Goal: Task Accomplishment & Management: Manage account settings

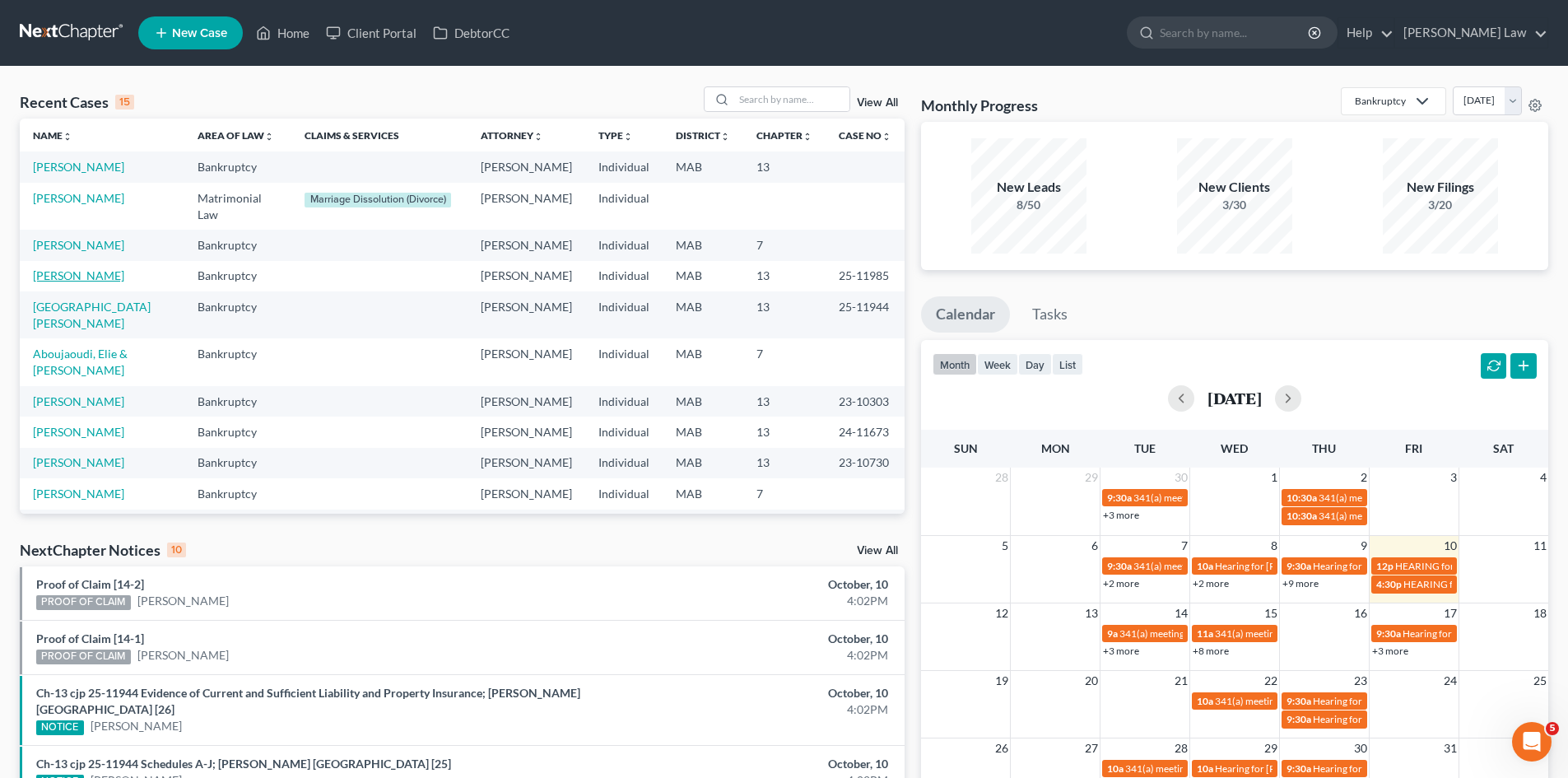
click at [114, 283] on link "[PERSON_NAME]" at bounding box center [78, 275] width 91 height 14
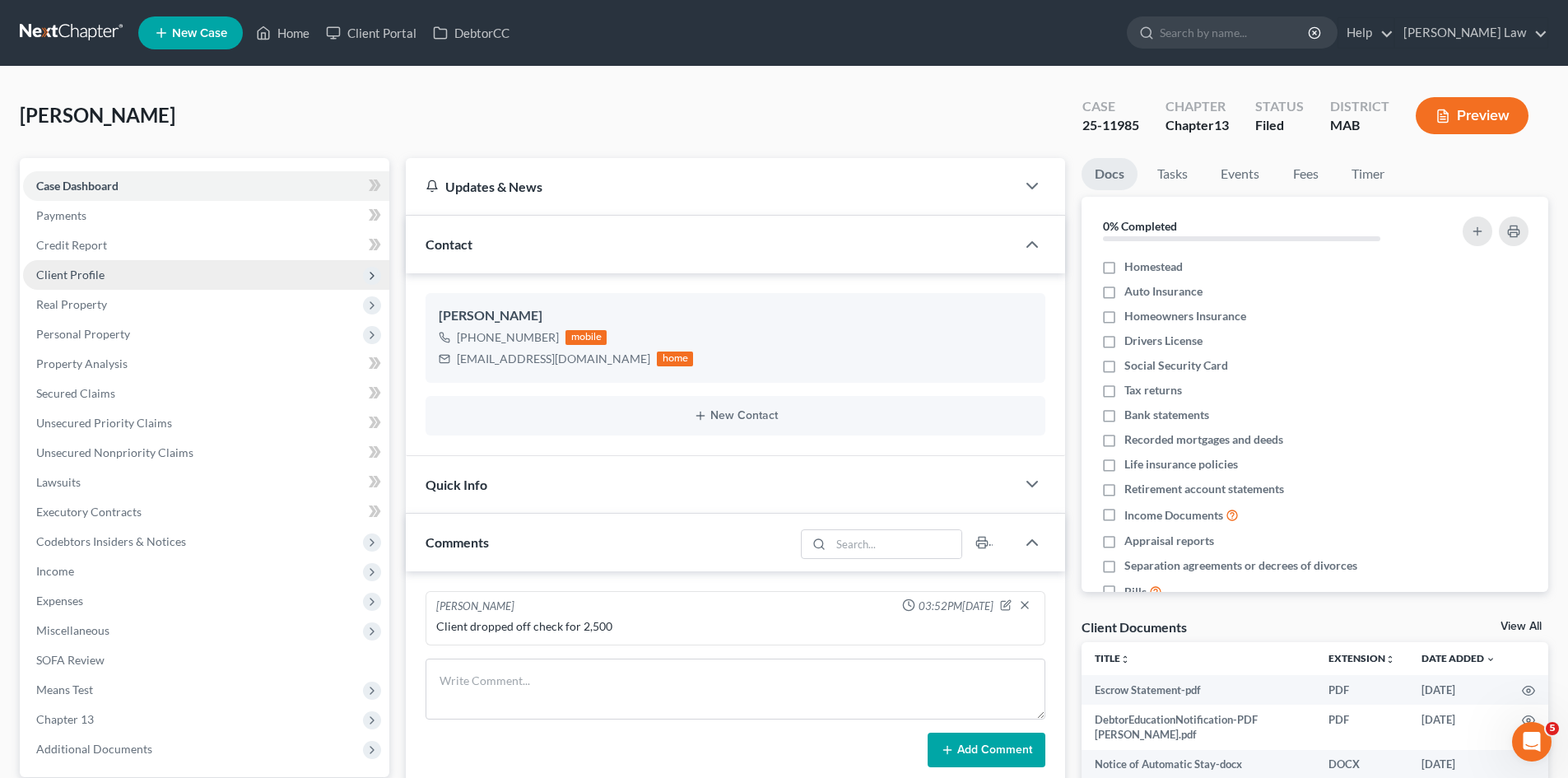
click at [90, 268] on span "Client Profile" at bounding box center [71, 274] width 68 height 14
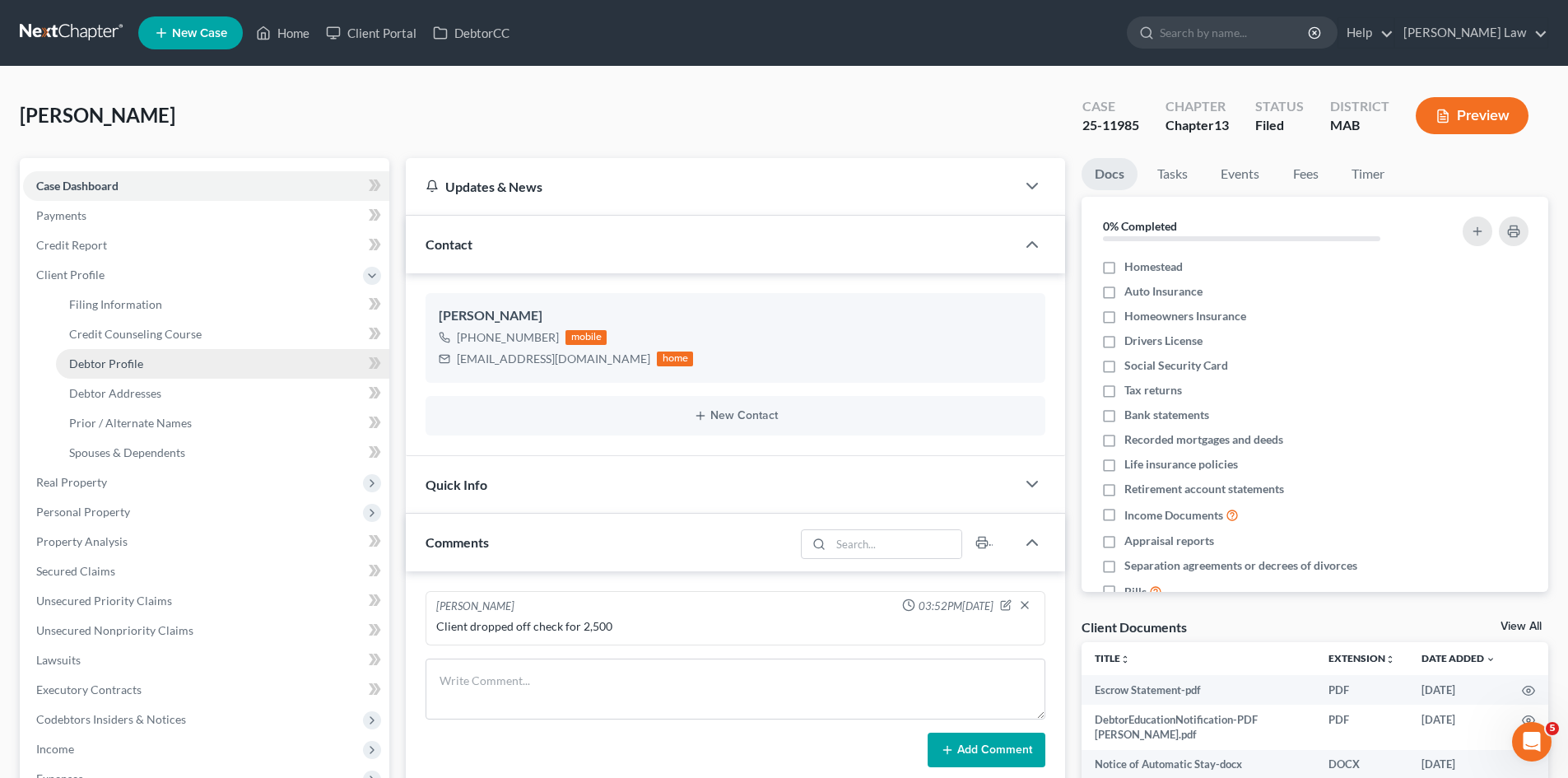
click at [133, 368] on span "Debtor Profile" at bounding box center [106, 363] width 74 height 14
select select "1"
select select "3"
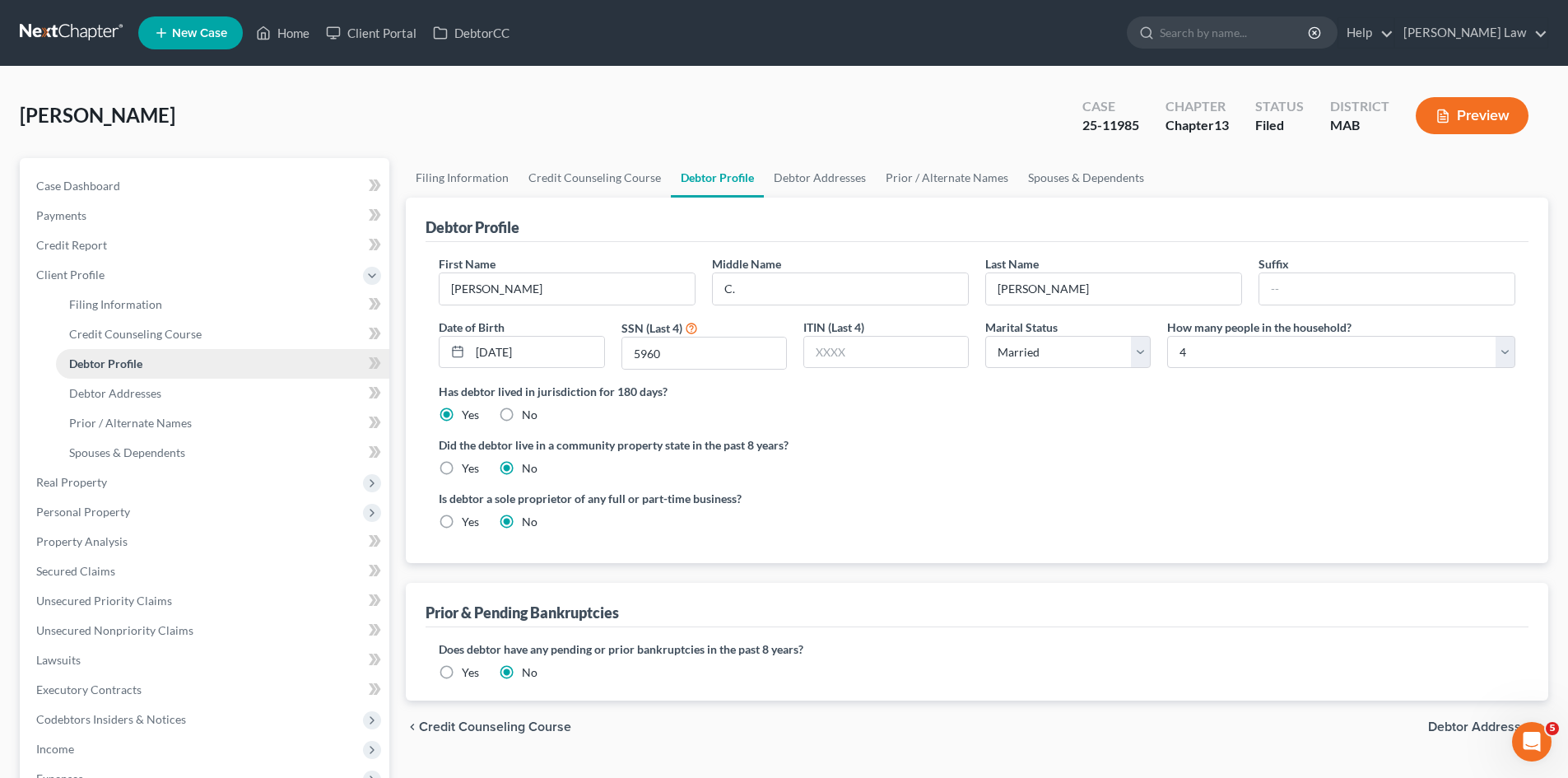
radio input "true"
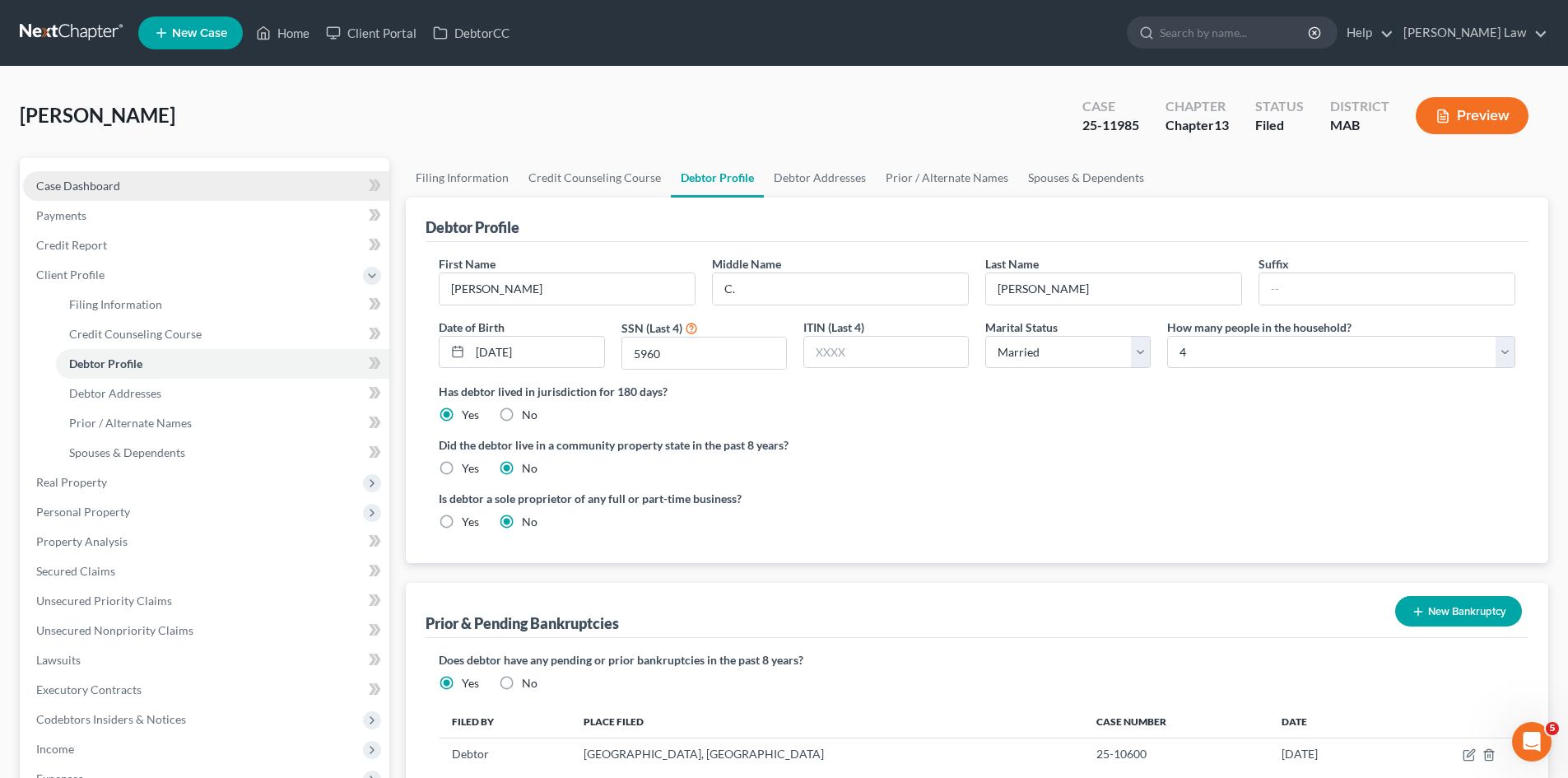
click at [83, 188] on span "Case Dashboard" at bounding box center [78, 186] width 84 height 14
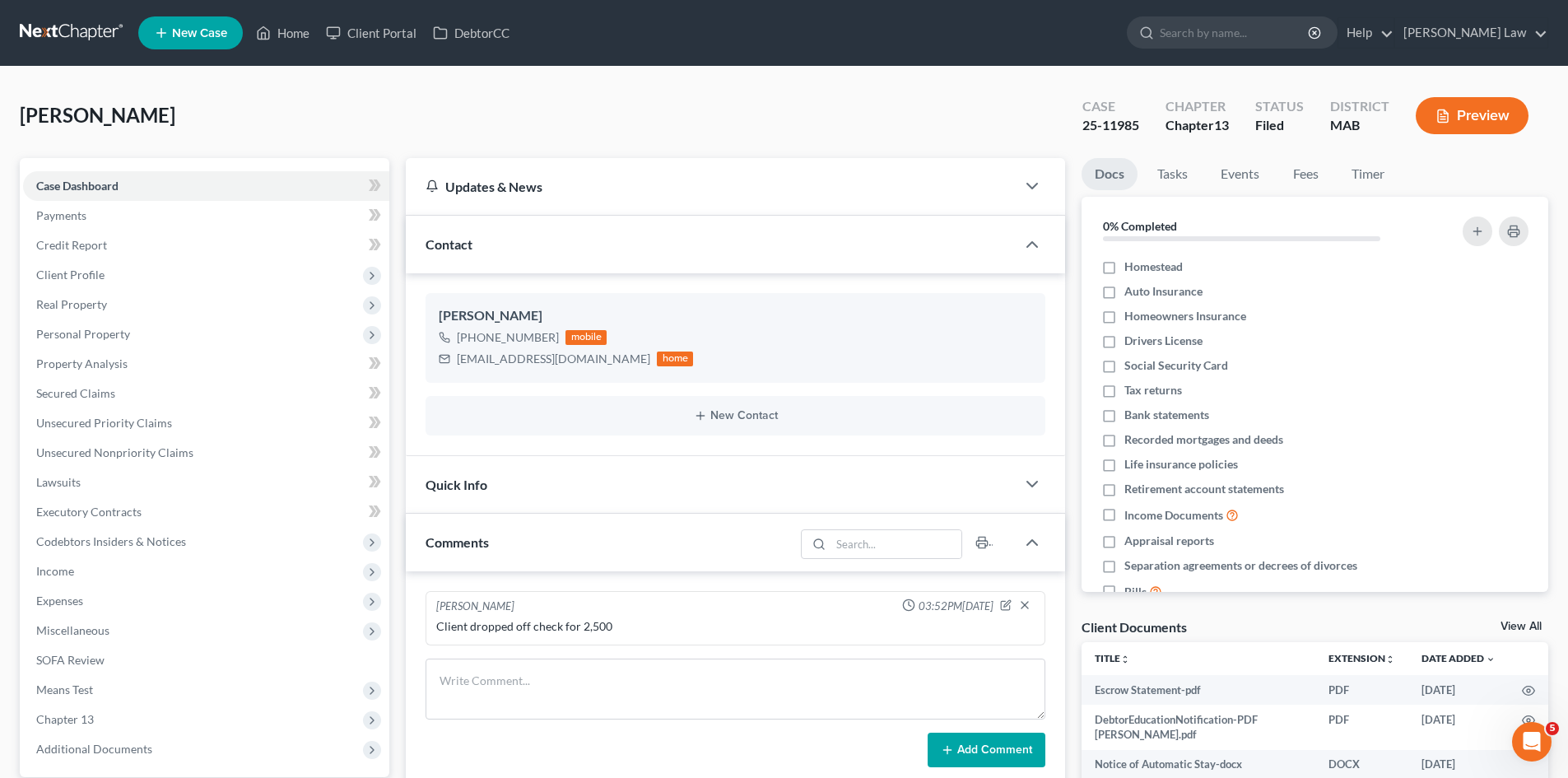
click at [50, 43] on link at bounding box center [72, 32] width 106 height 30
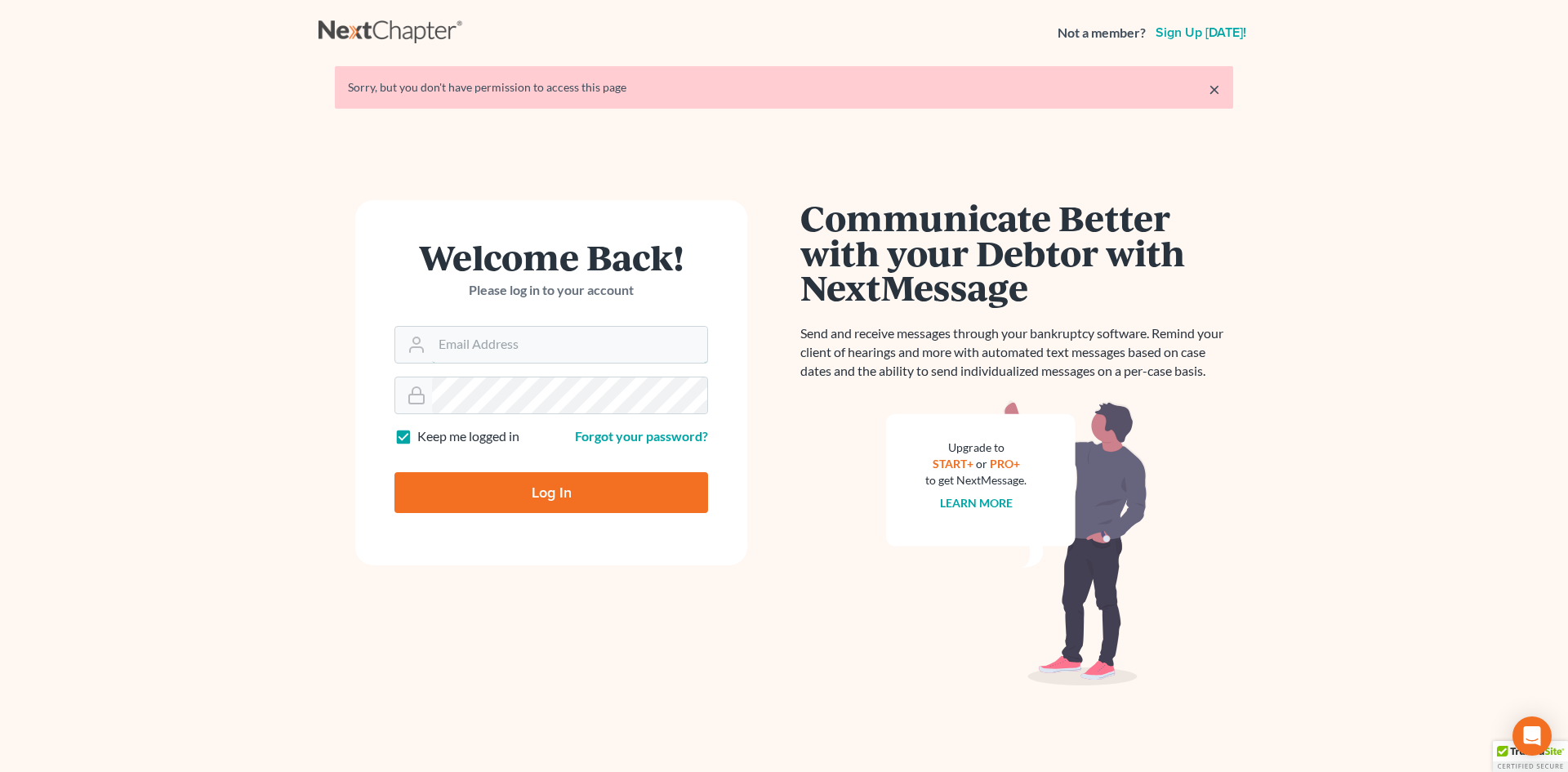
type input "[EMAIL_ADDRESS][DOMAIN_NAME]"
click at [574, 478] on input "Log In" at bounding box center [551, 492] width 313 height 41
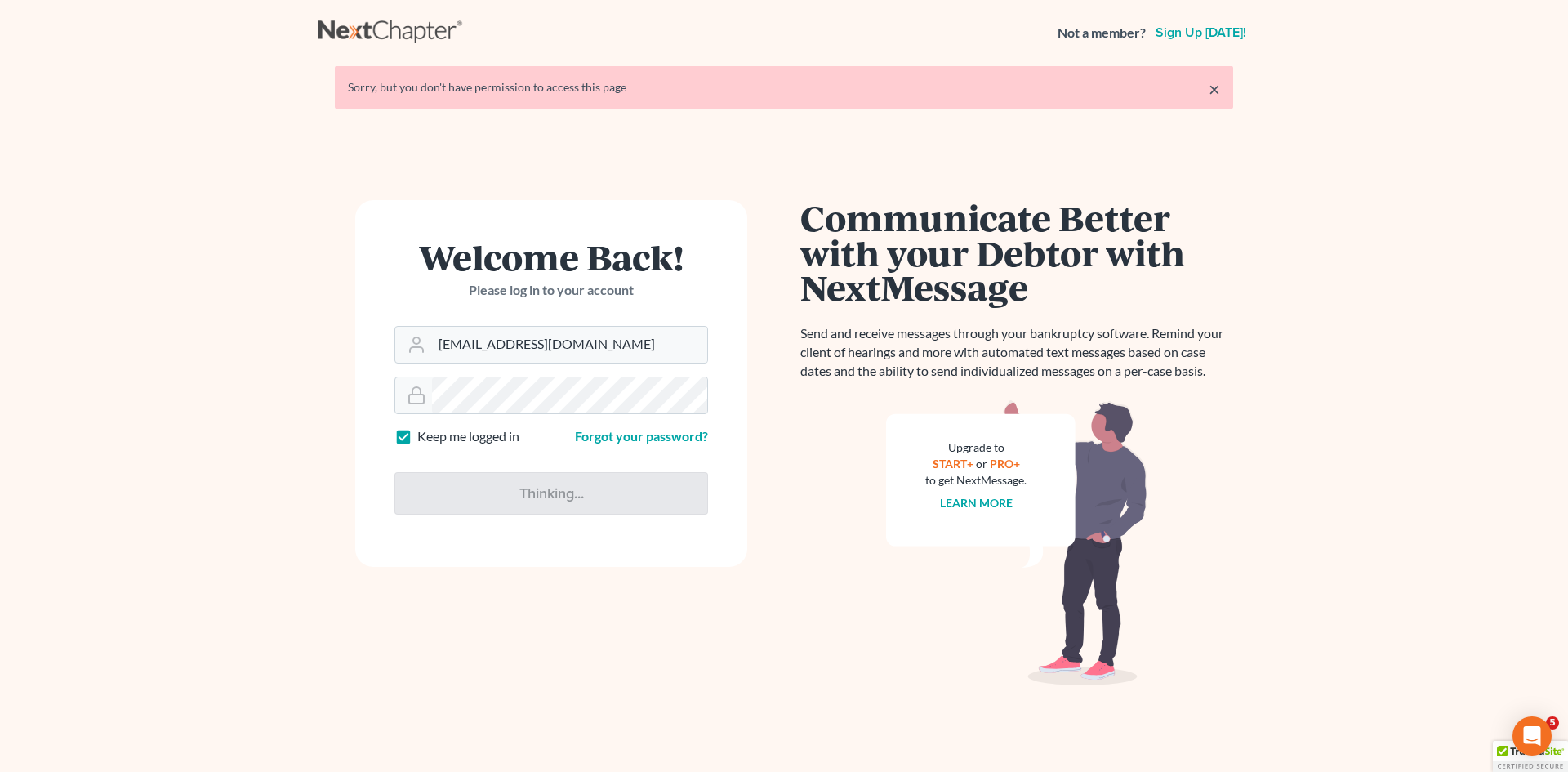
type input "Thinking..."
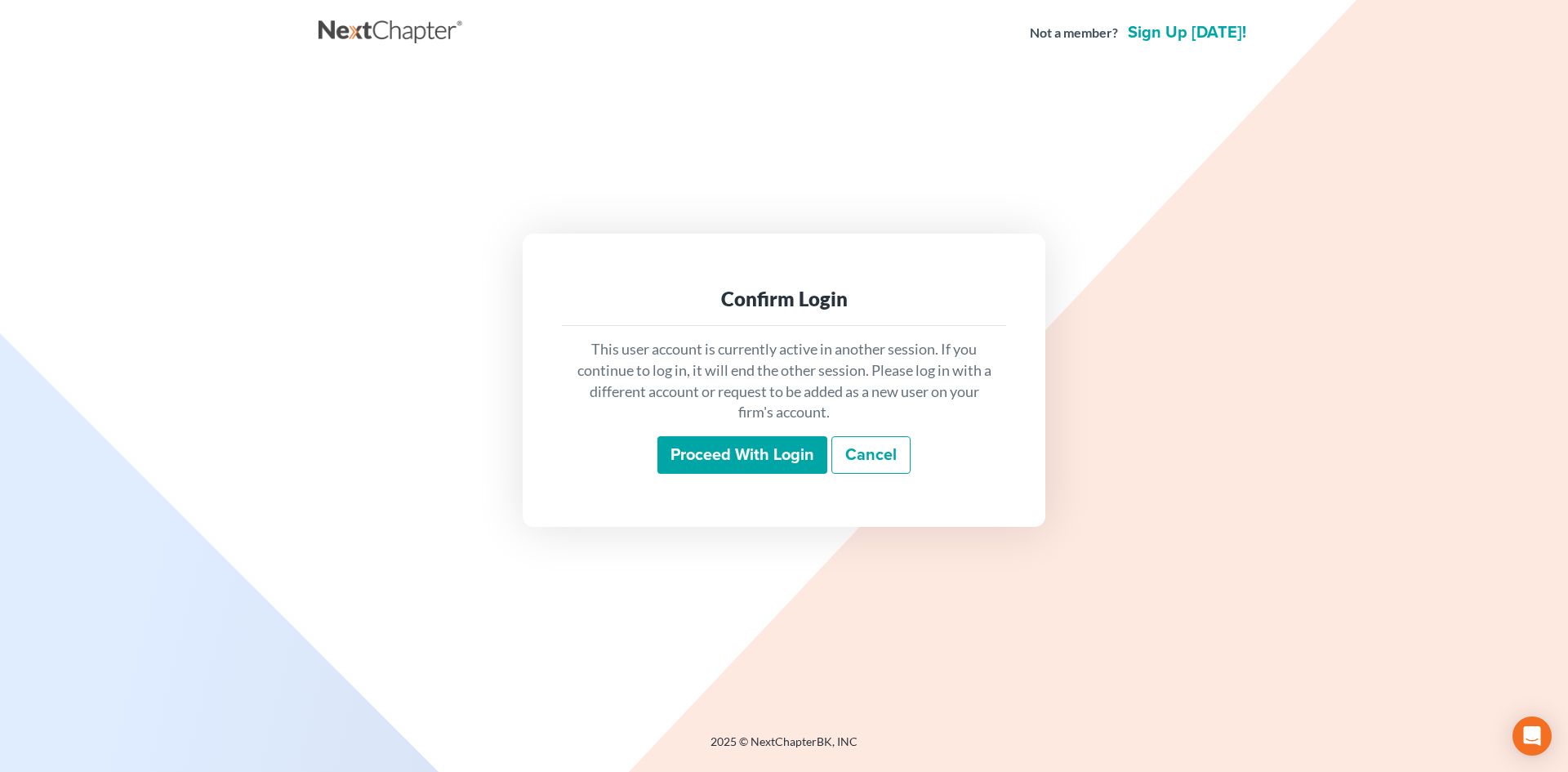
click at [792, 448] on input "Proceed with login" at bounding box center [742, 454] width 170 height 37
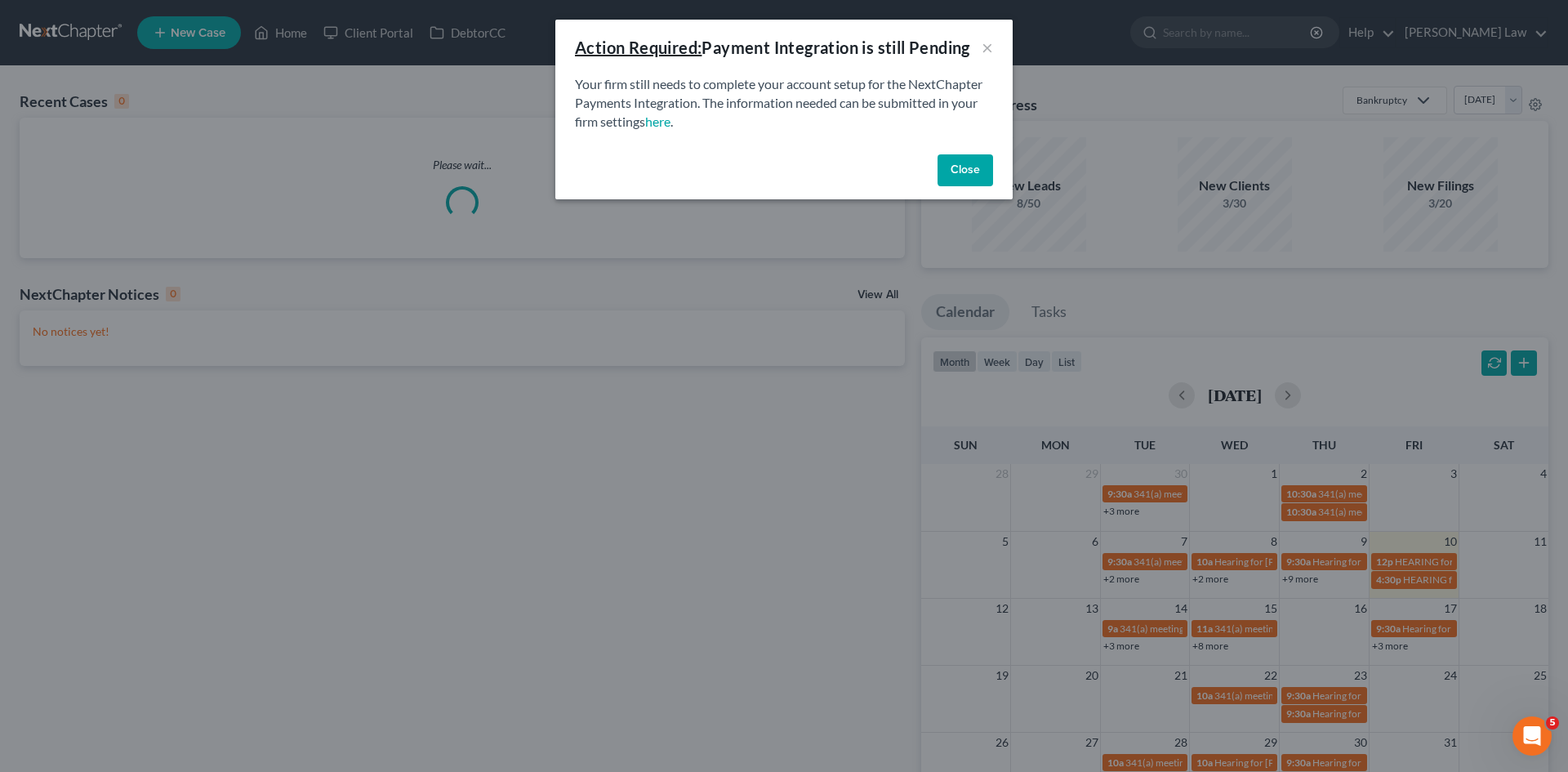
click at [955, 177] on button "Close" at bounding box center [966, 171] width 56 height 33
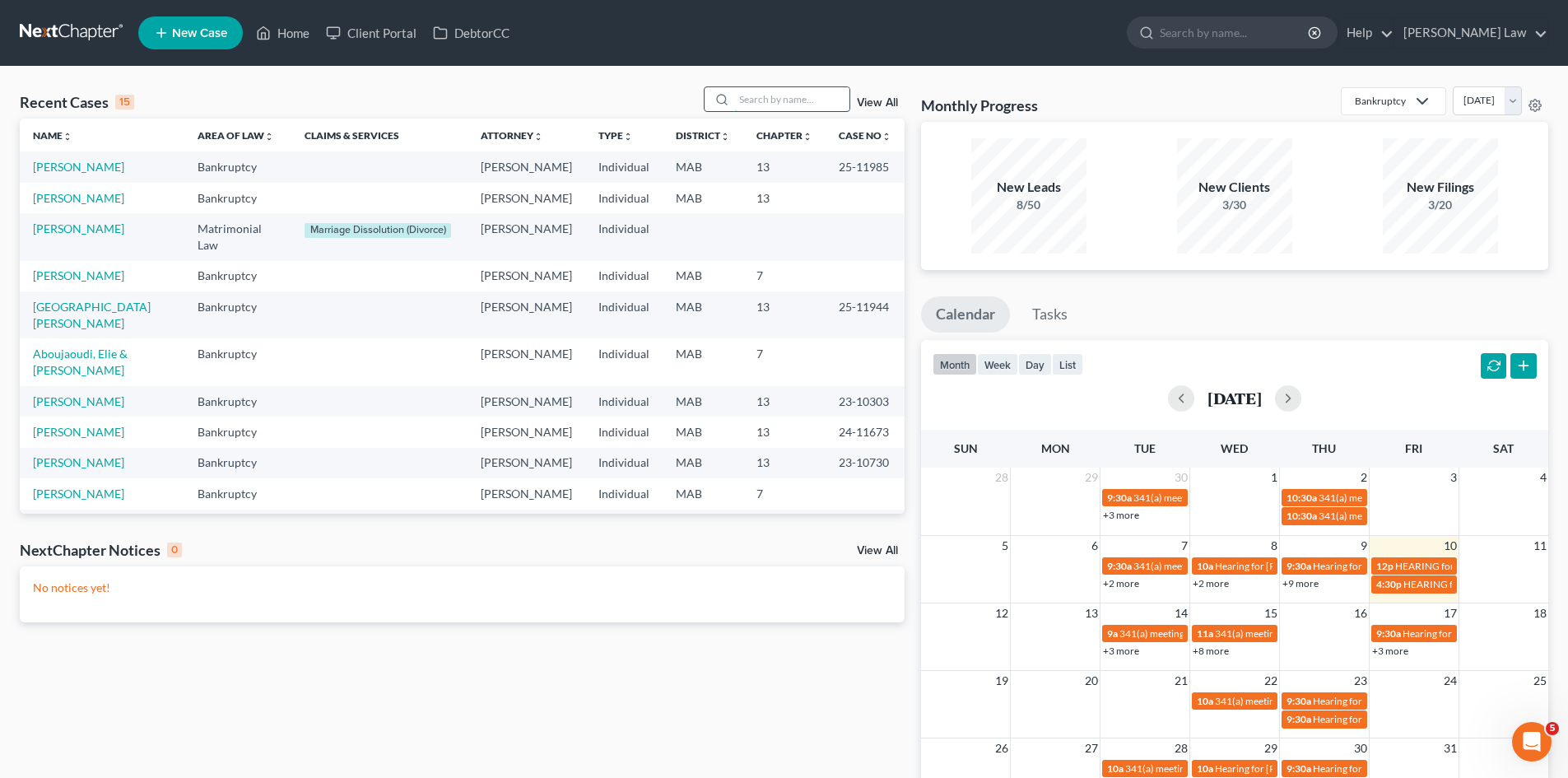
click at [807, 109] on input "search" at bounding box center [791, 99] width 115 height 24
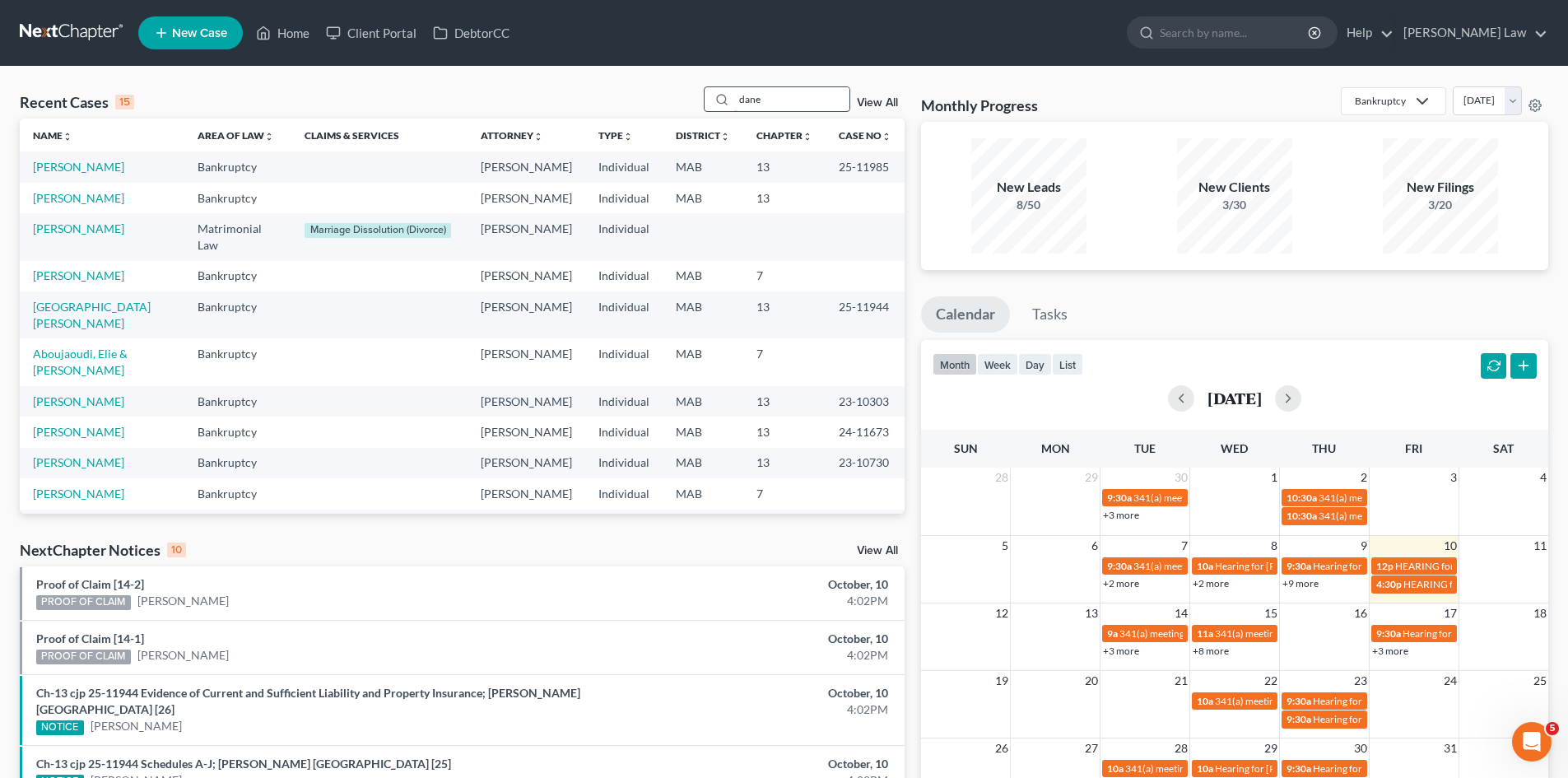
type input "dane"
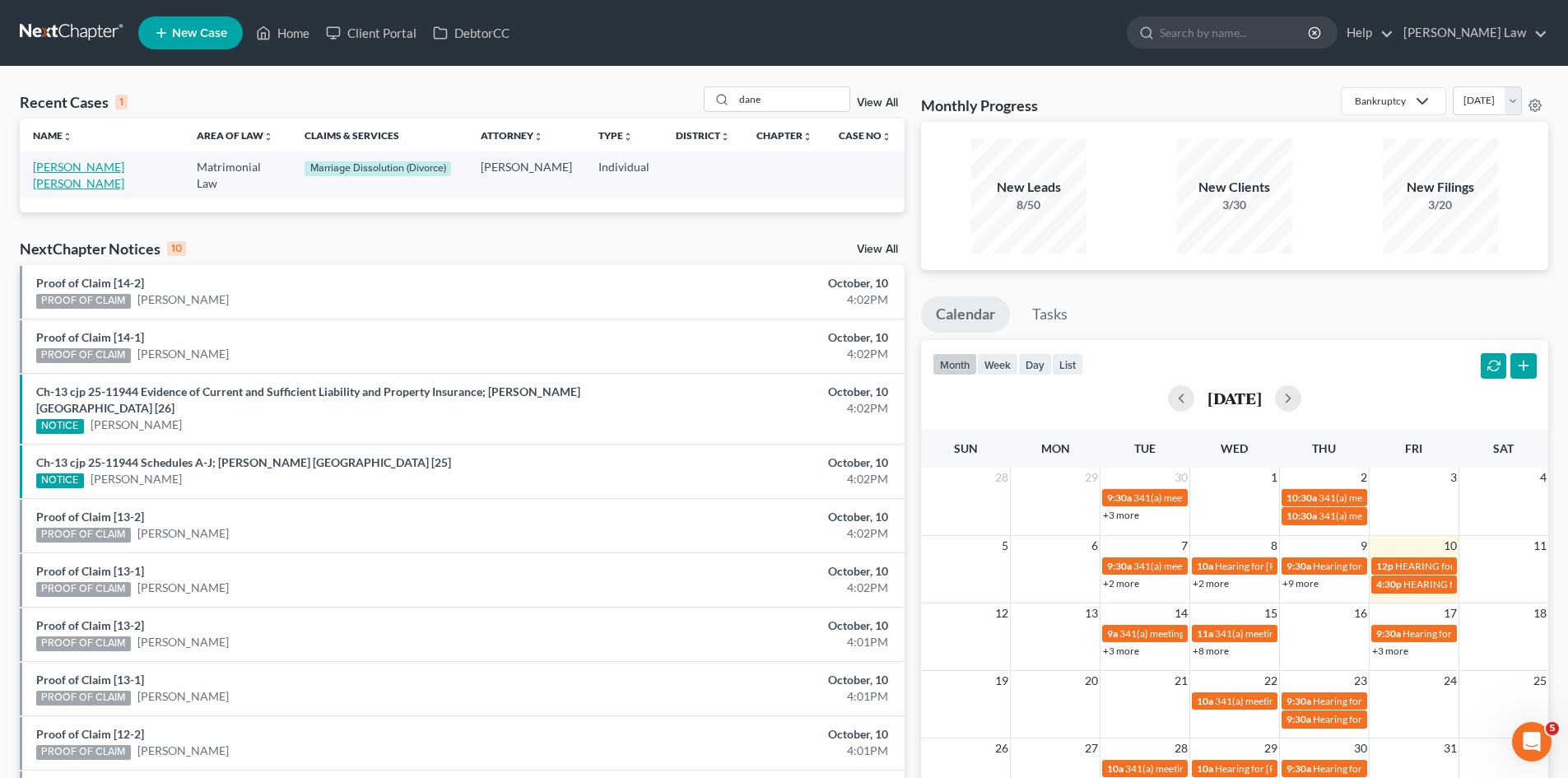
click at [97, 169] on link "Austin Criner, Dane" at bounding box center [78, 175] width 91 height 31
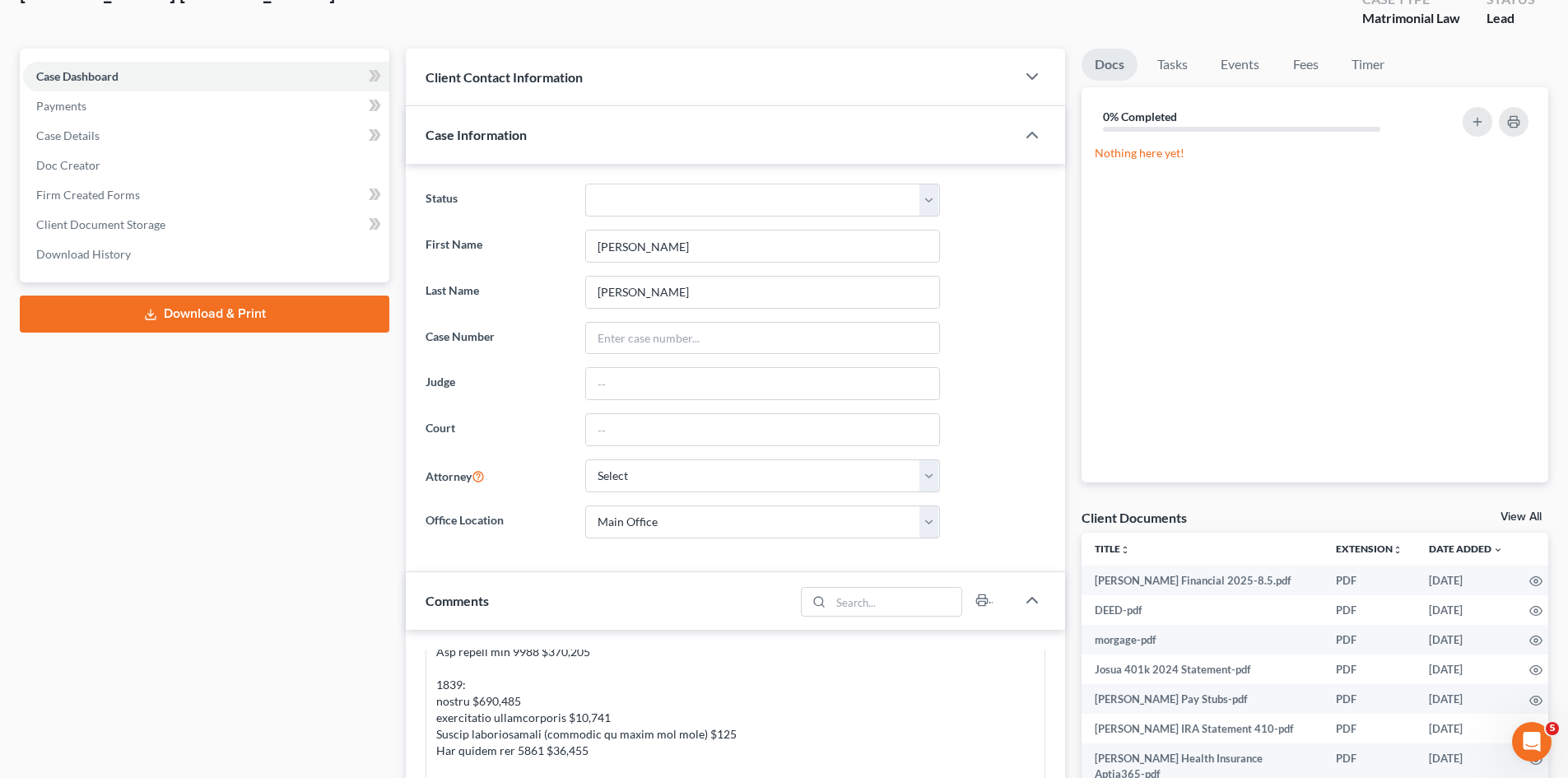
scroll to position [274, 0]
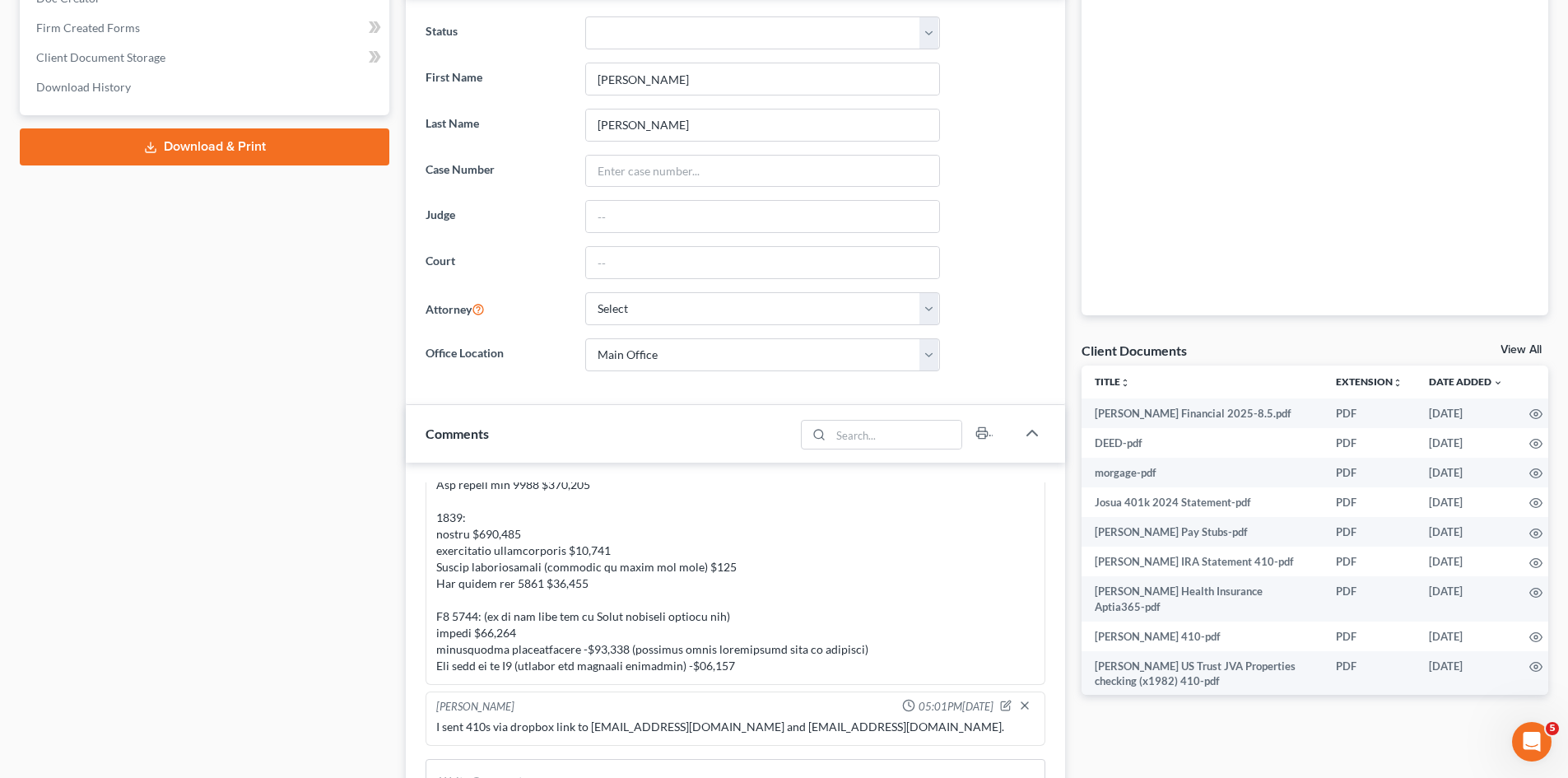
click at [1513, 341] on div "Client Documents View All" at bounding box center [1315, 353] width 466 height 24
click at [1519, 344] on link "View All" at bounding box center [1521, 350] width 41 height 12
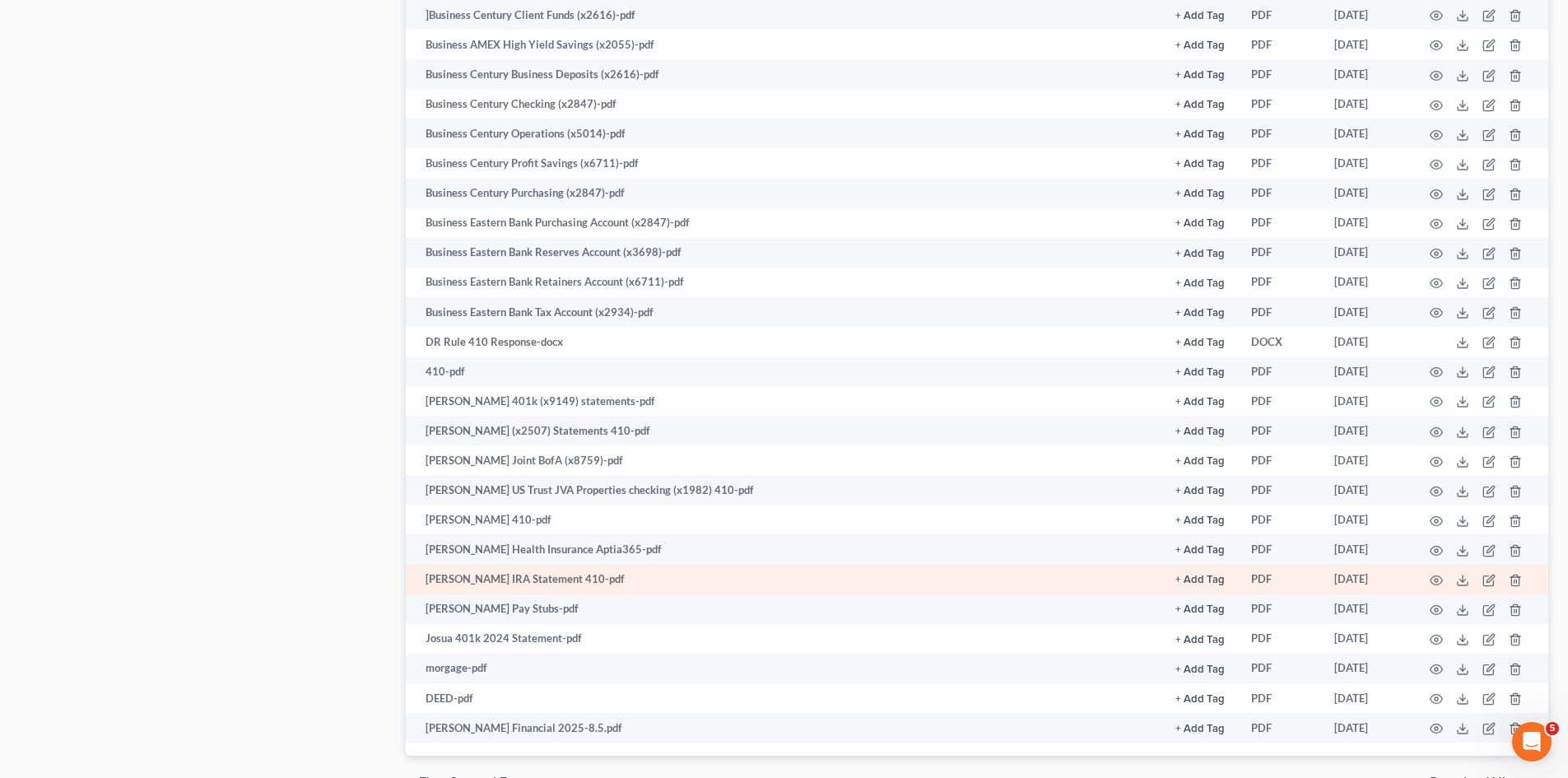
scroll to position [1894, 0]
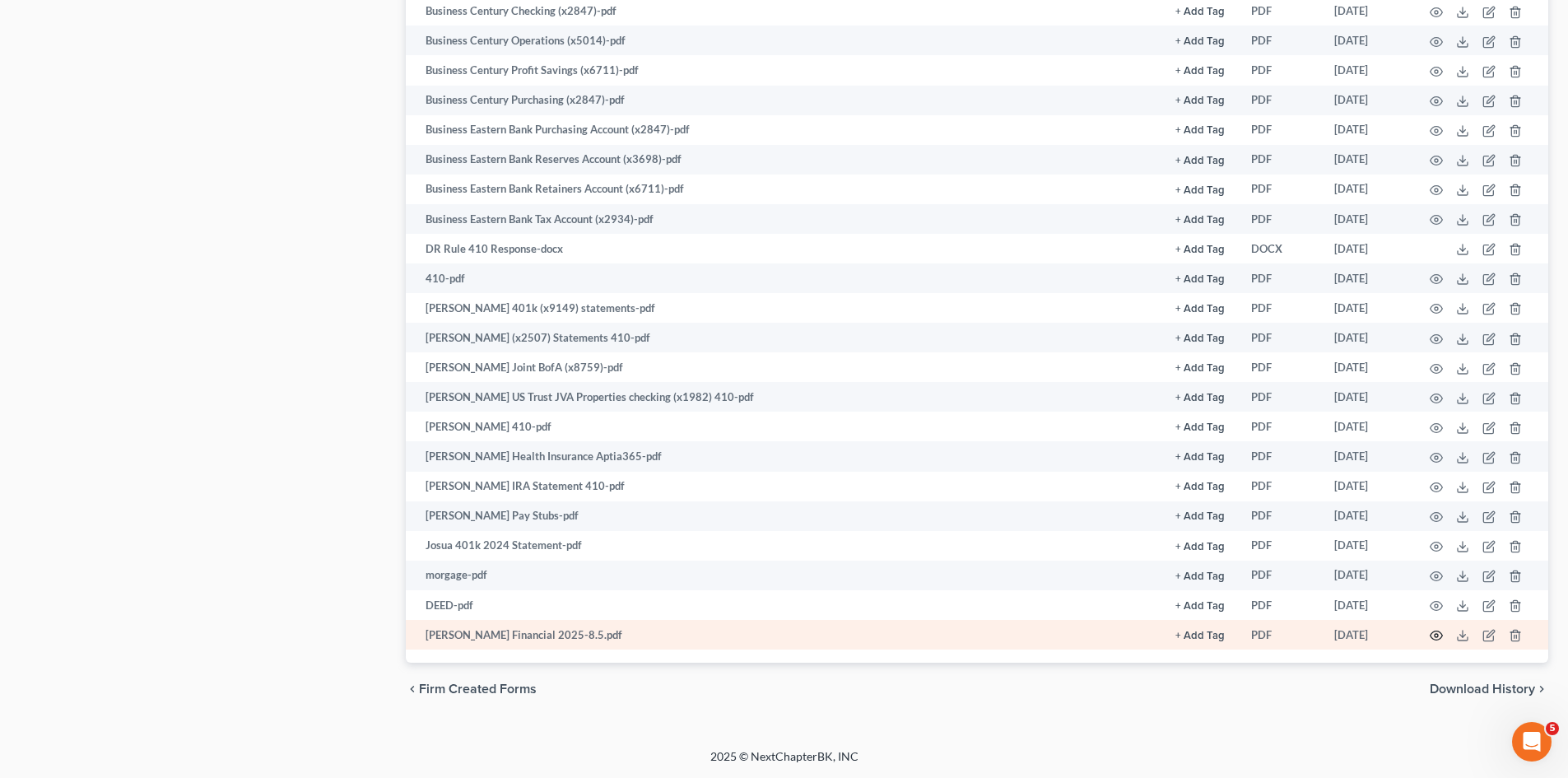
click at [1434, 636] on icon "button" at bounding box center [1436, 635] width 13 height 13
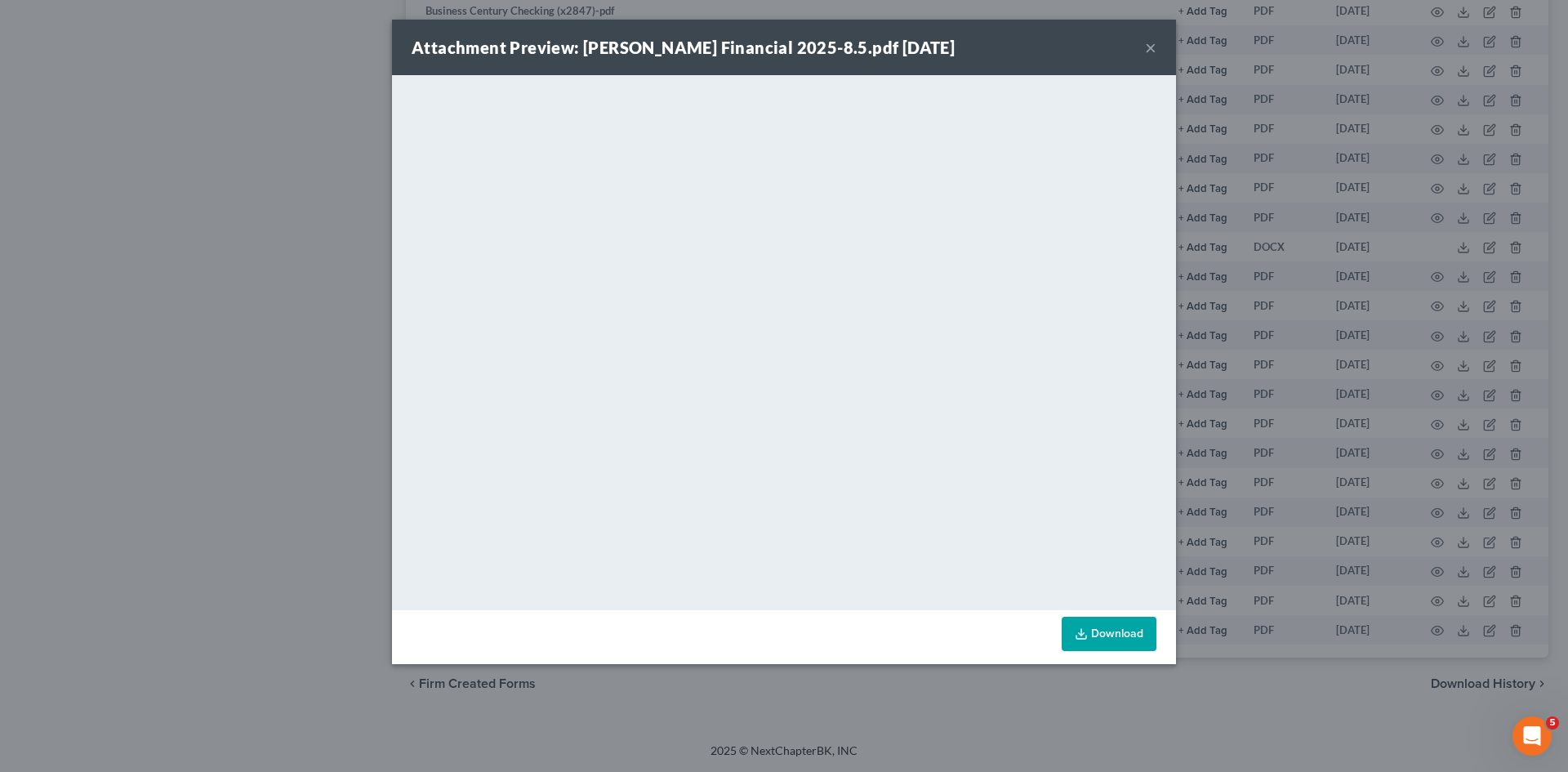
click at [1273, 326] on div "Attachment Preview: Joshua Giamichael Financial 2025-8.5.pdf 08/05/2025 × <obje…" at bounding box center [784, 386] width 1568 height 772
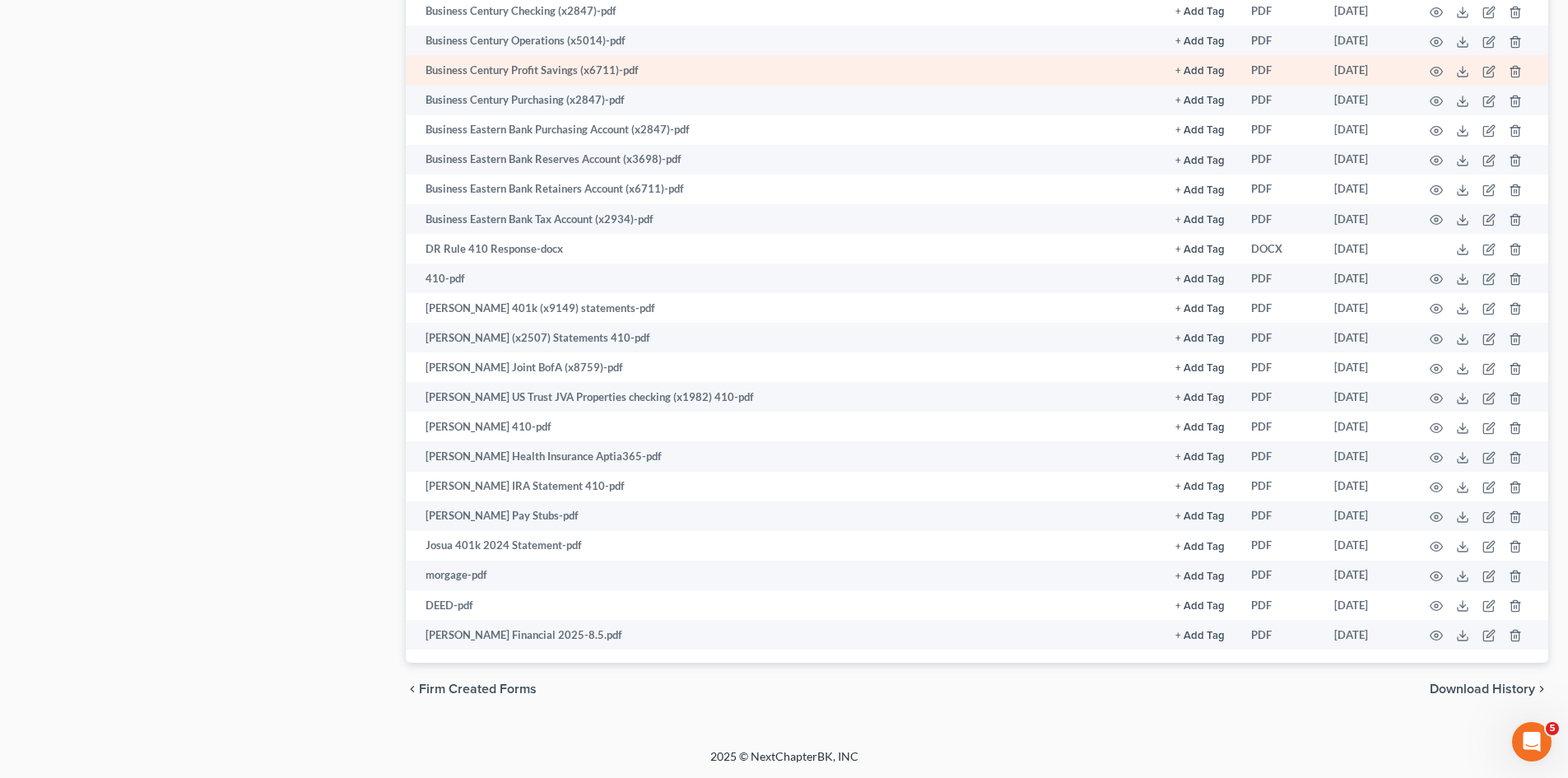
scroll to position [1, 0]
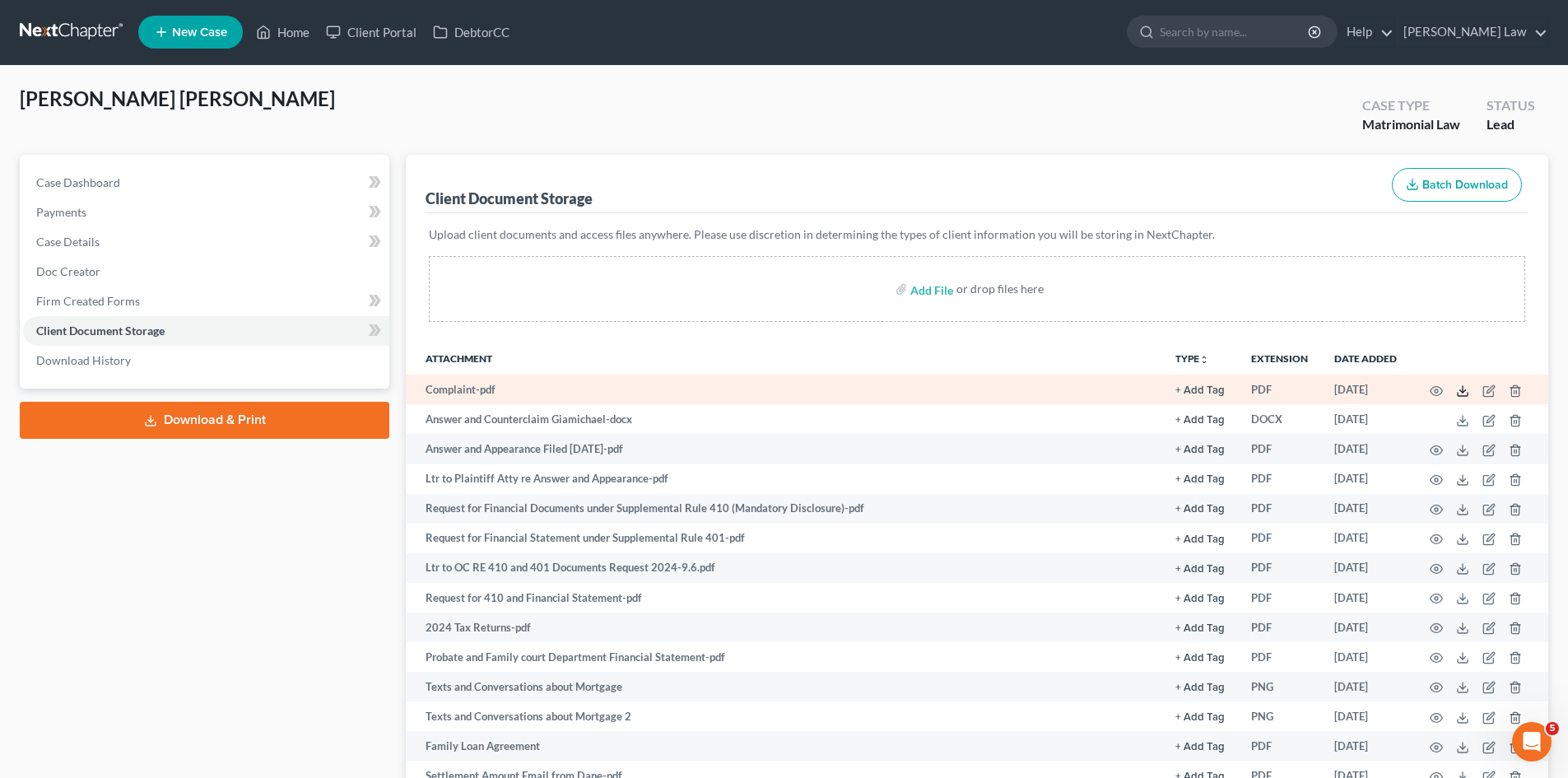
click at [1457, 389] on icon at bounding box center [1462, 391] width 13 height 13
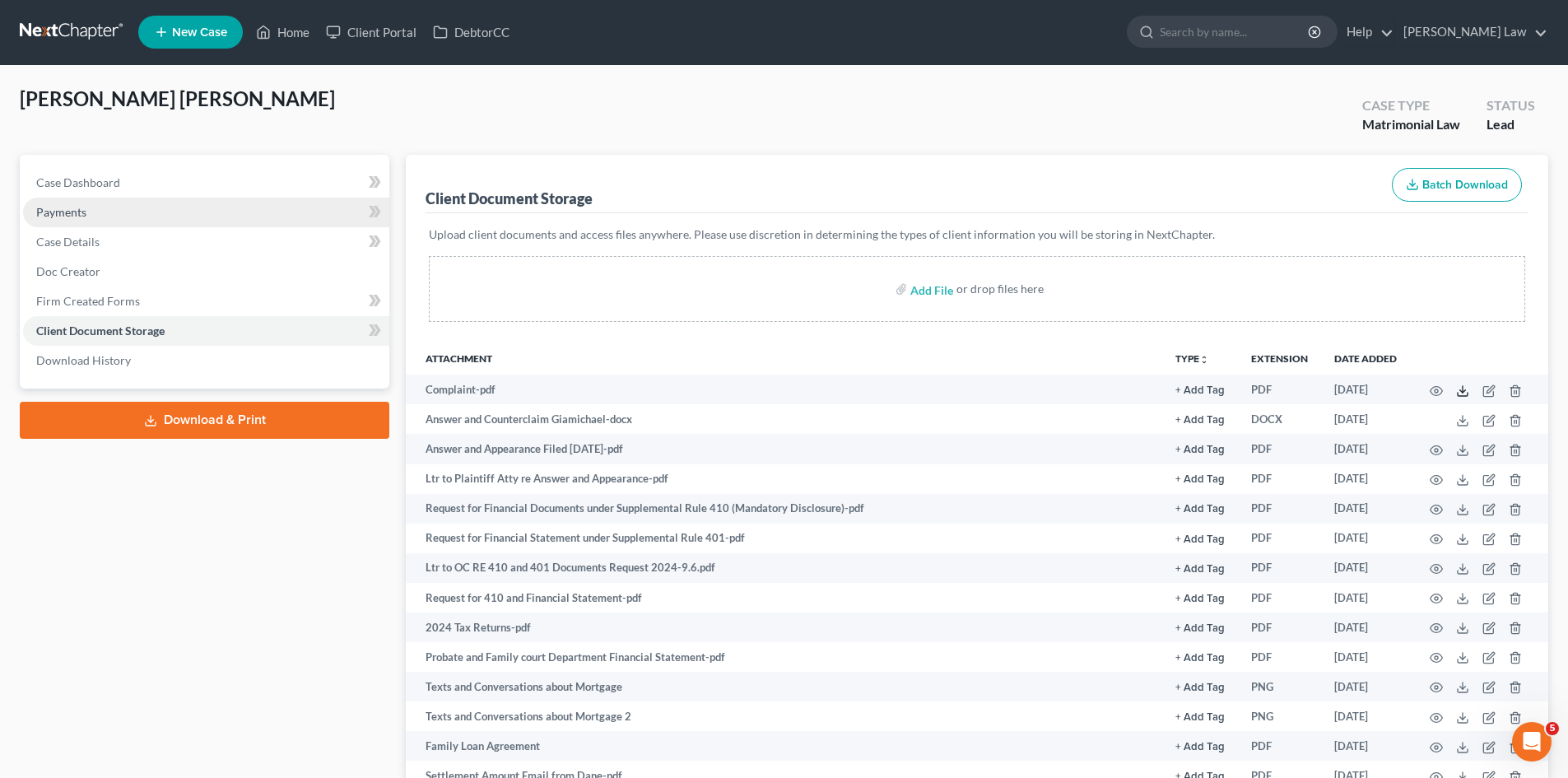
scroll to position [0, 0]
click at [232, 186] on link "Case Dashboard" at bounding box center [206, 183] width 366 height 30
select select "0"
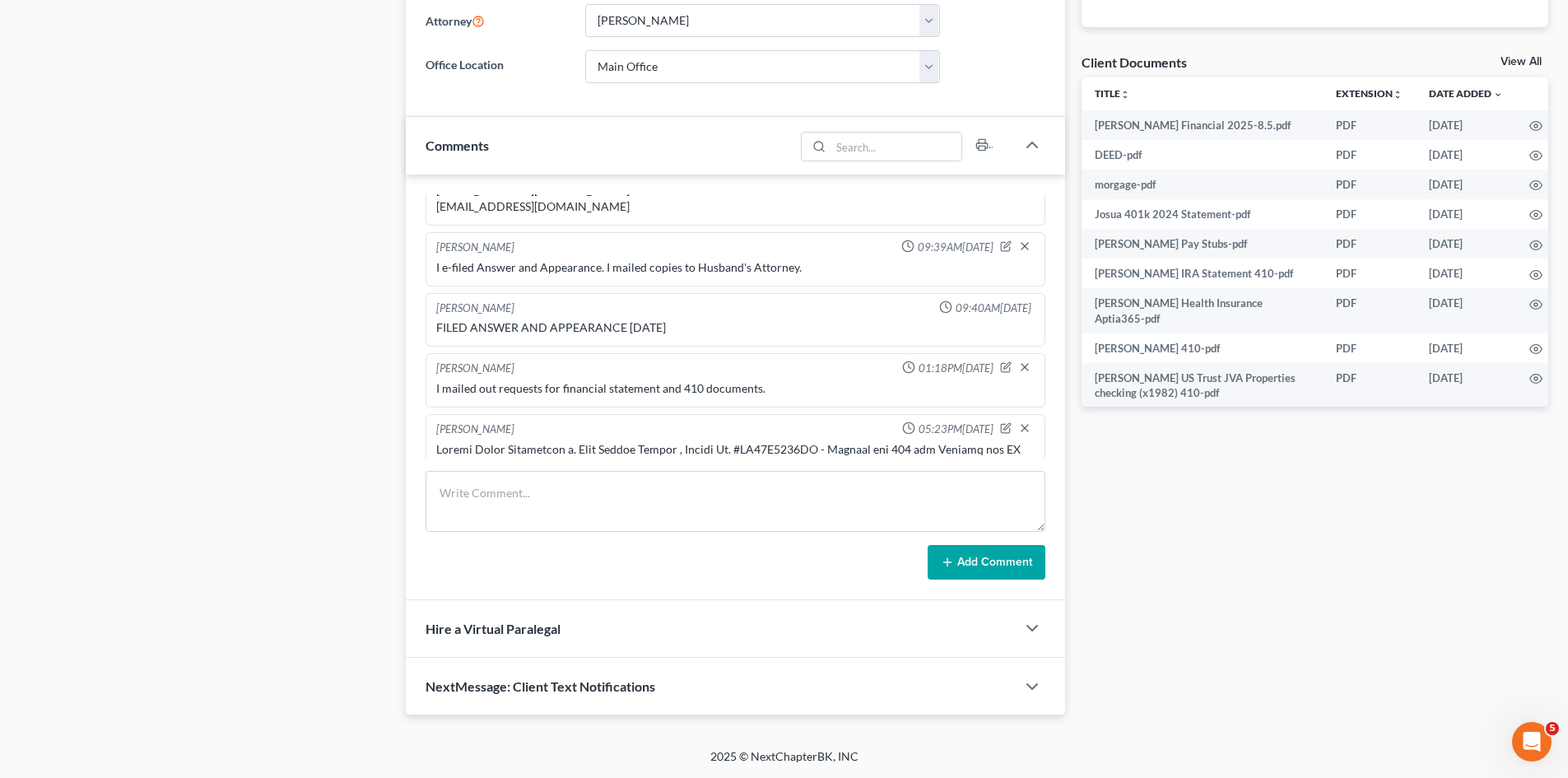
scroll to position [137, 0]
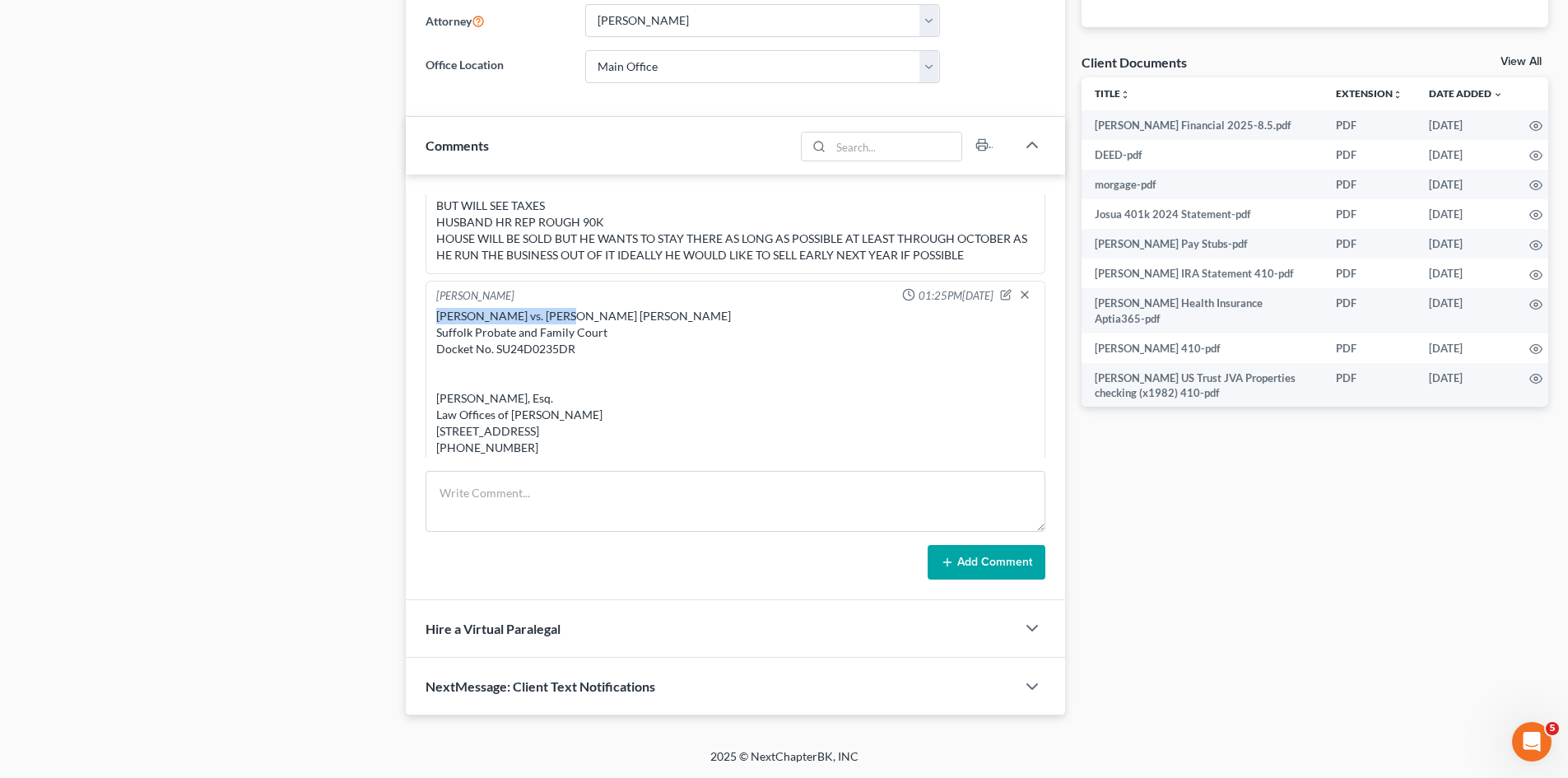
drag, startPoint x: 560, startPoint y: 315, endPoint x: 433, endPoint y: 315, distance: 127.0
click at [433, 315] on div "Joshua David Giamichael vs. Dane Austin Criner Suffolk Probate and Family Court…" at bounding box center [735, 398] width 605 height 187
copy div "Joshua David Giamichael"
click at [672, 312] on div "Joshua David Giamichael vs. Dane Austin Criner Suffolk Probate and Family Court…" at bounding box center [735, 398] width 598 height 181
drag, startPoint x: 682, startPoint y: 314, endPoint x: 580, endPoint y: 320, distance: 102.2
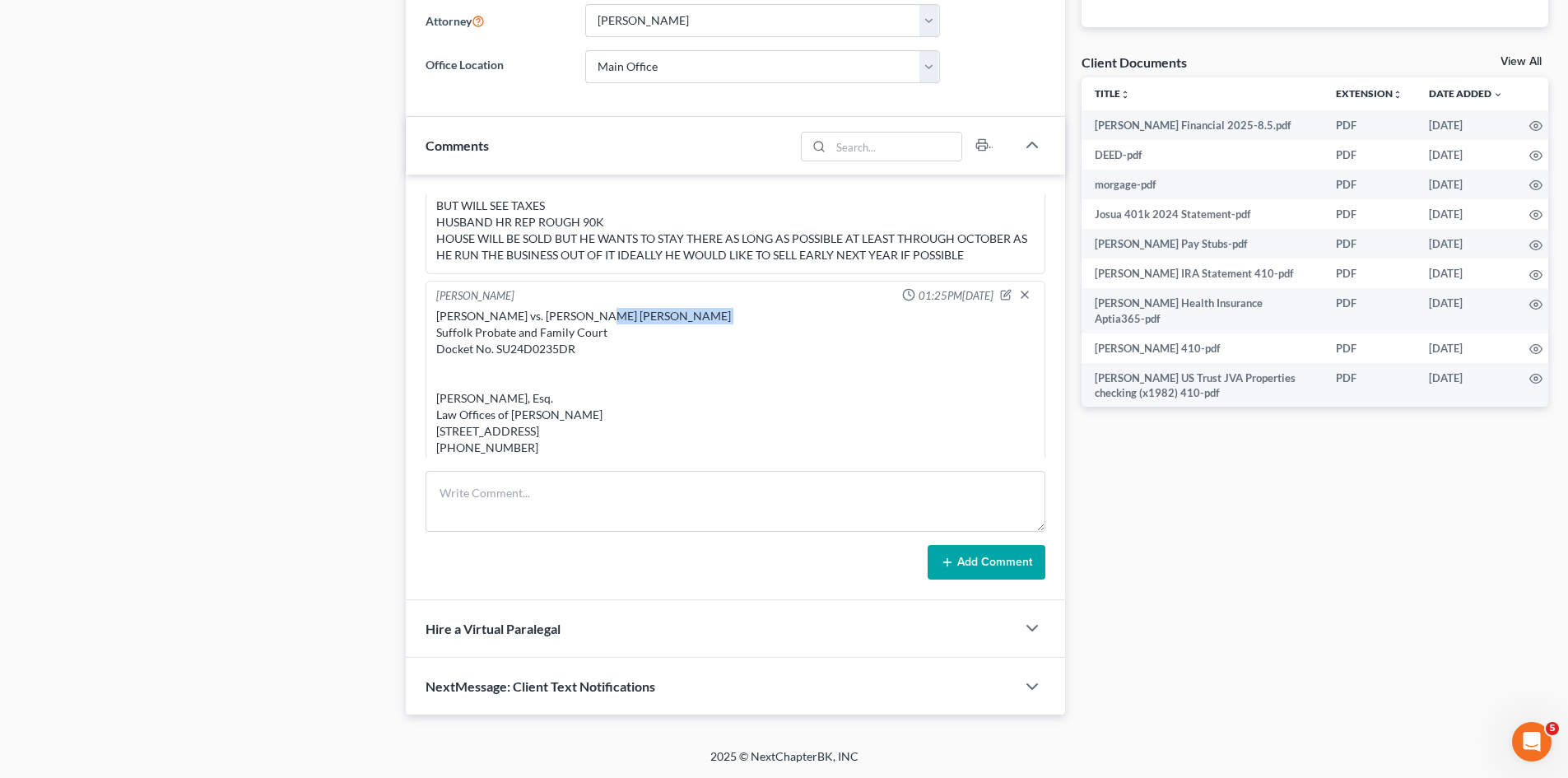
click at [580, 320] on div "Joshua David Giamichael vs. Dane Austin Criner Suffolk Probate and Family Court…" at bounding box center [735, 398] width 598 height 181
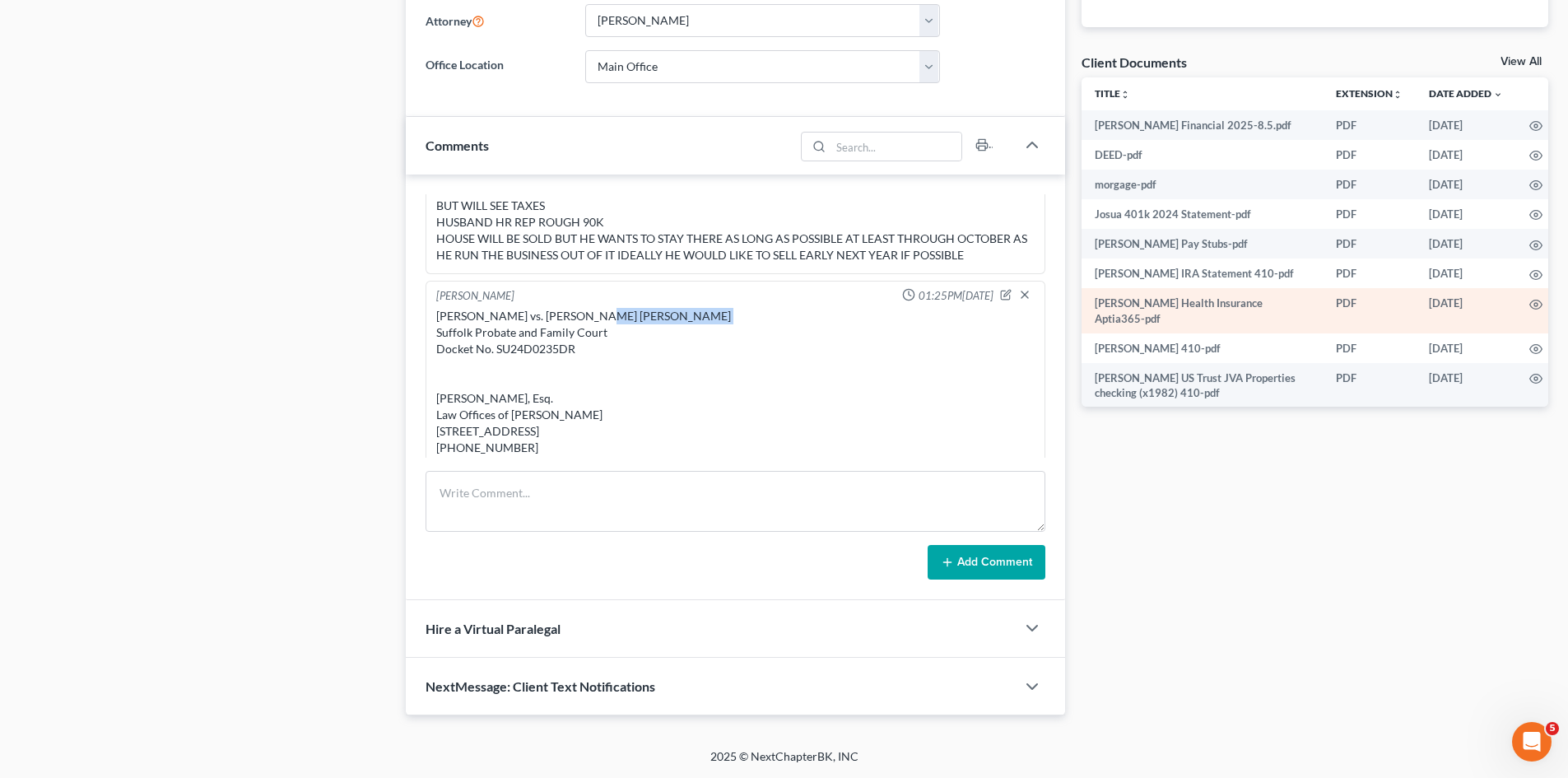
copy div "Dane Austin Criner"
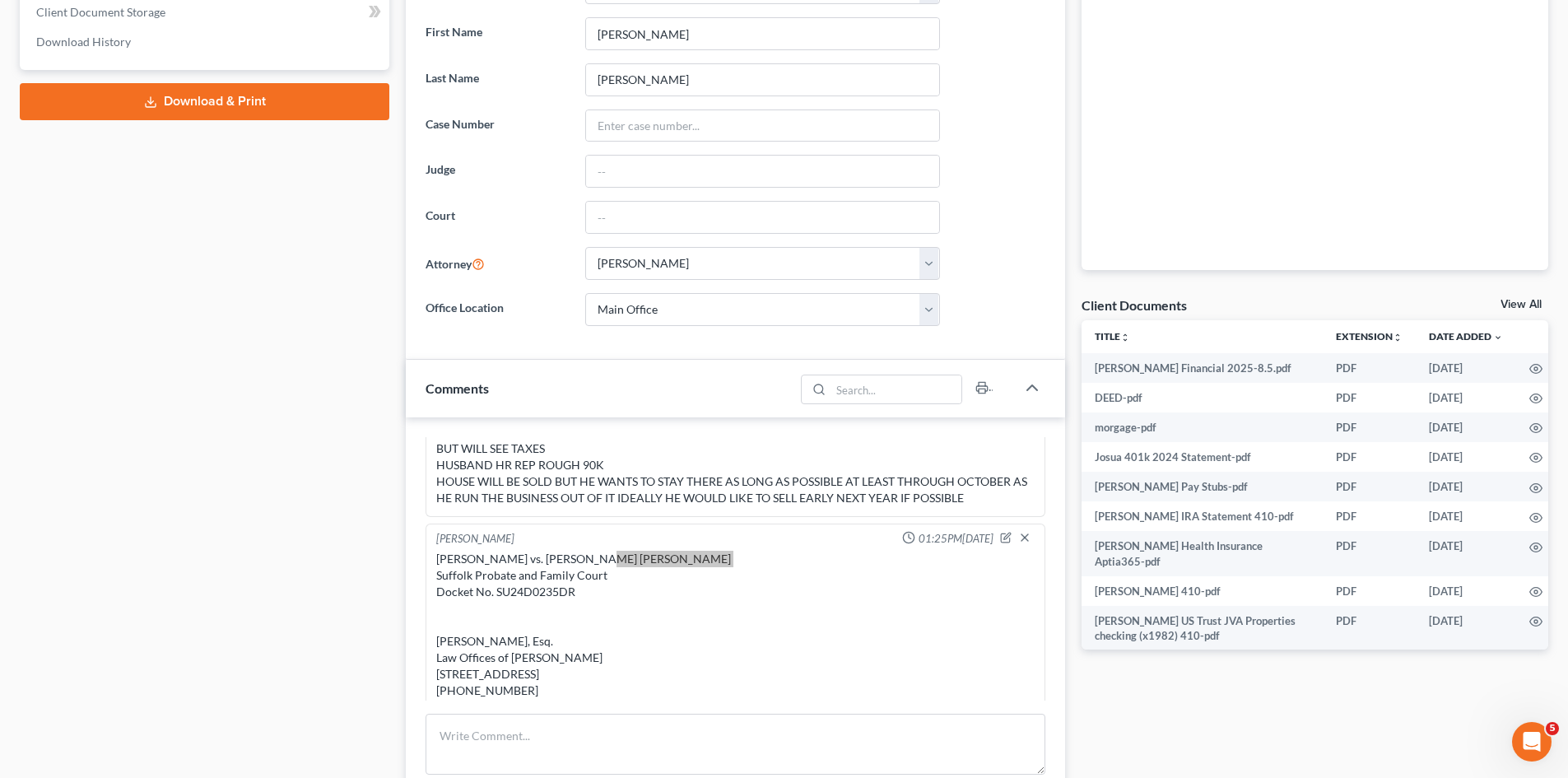
scroll to position [0, 0]
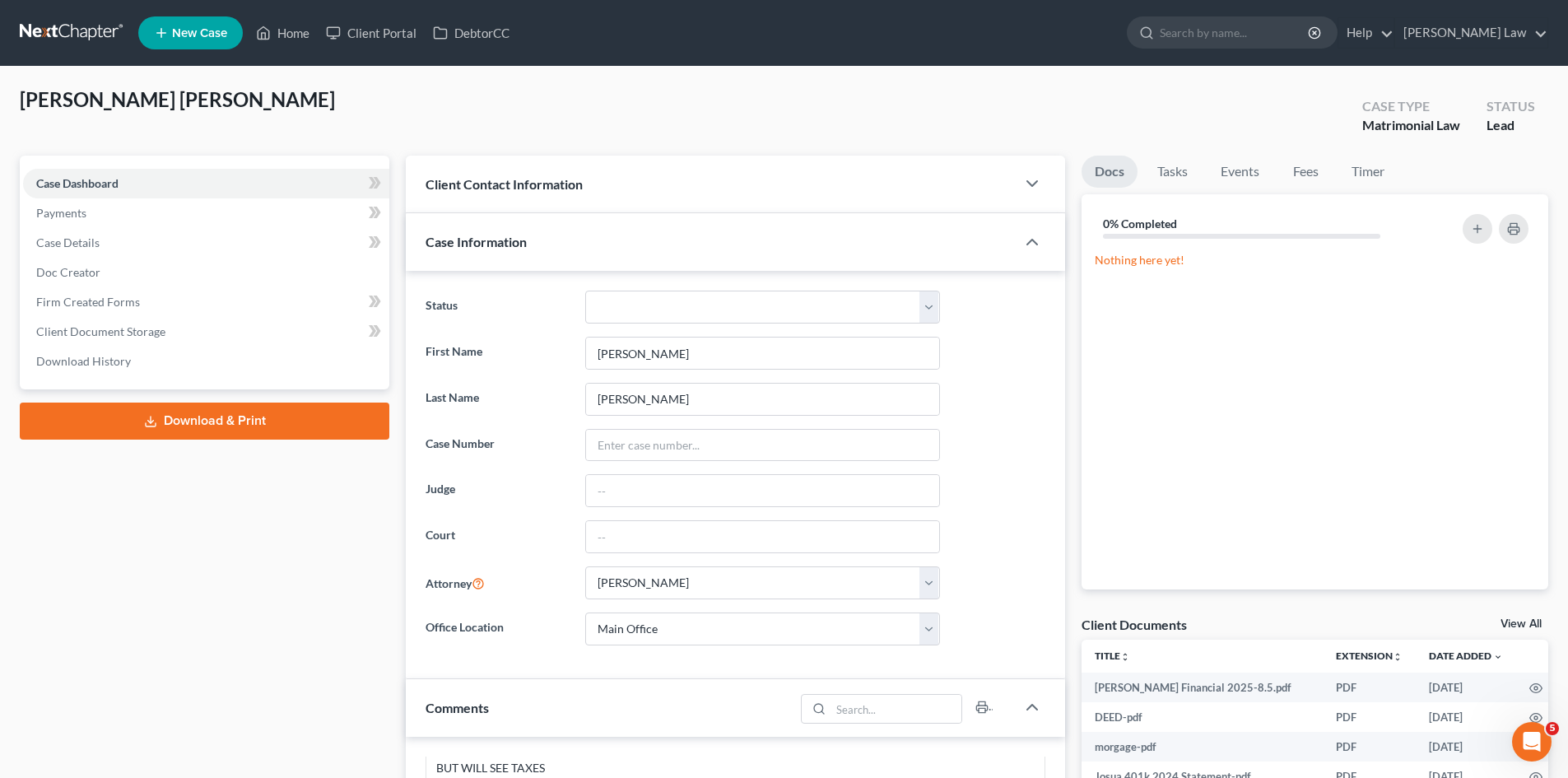
drag, startPoint x: 1516, startPoint y: 631, endPoint x: 1508, endPoint y: 624, distance: 10.6
click at [1514, 629] on div "View All" at bounding box center [1525, 625] width 48 height 14
click at [1508, 624] on link "View All" at bounding box center [1521, 624] width 41 height 12
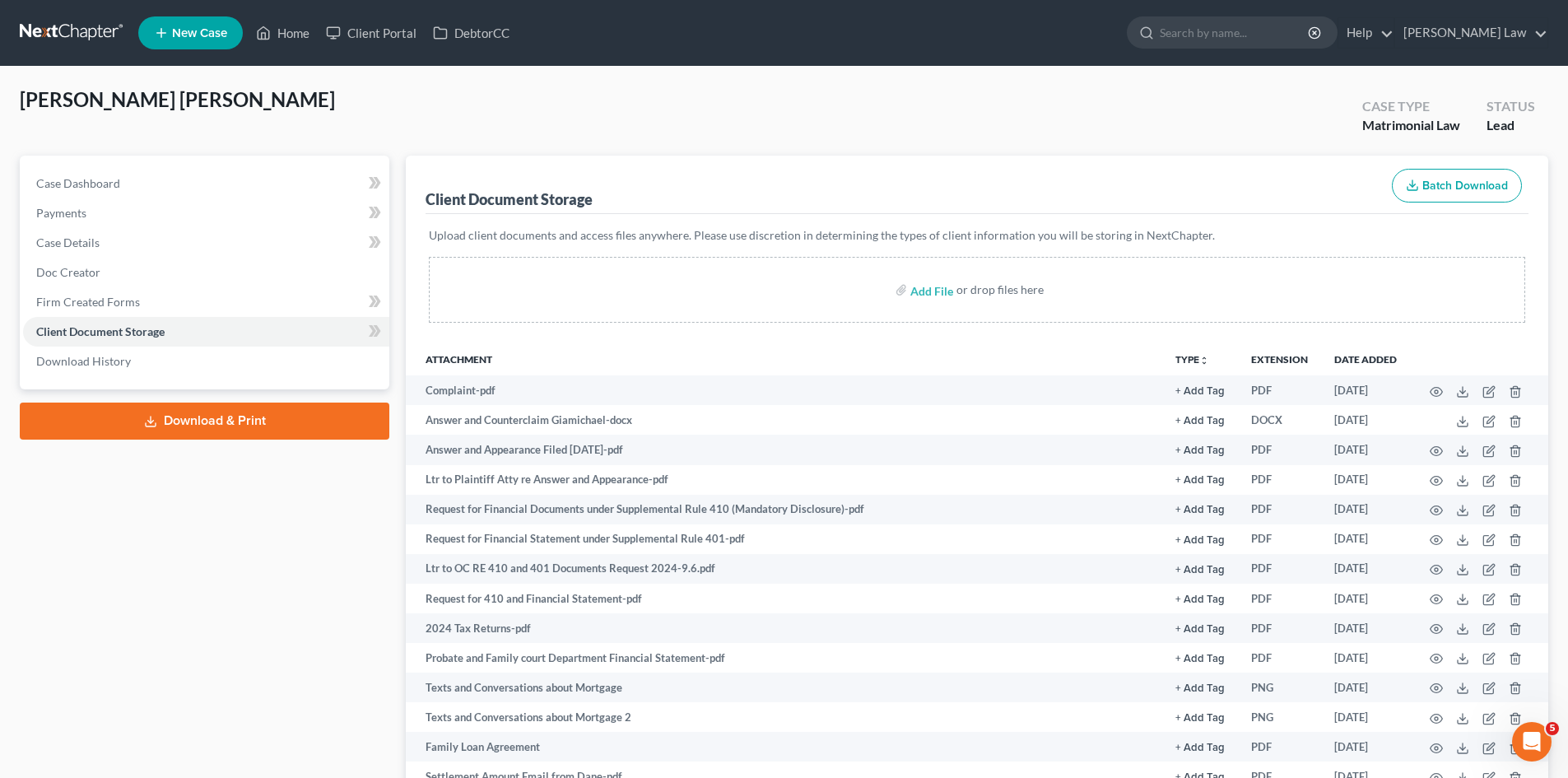
click at [984, 130] on div "Austin Criner, Dane Upgraded Case Type Matrimonial Law Status Lead" at bounding box center [784, 121] width 1529 height 69
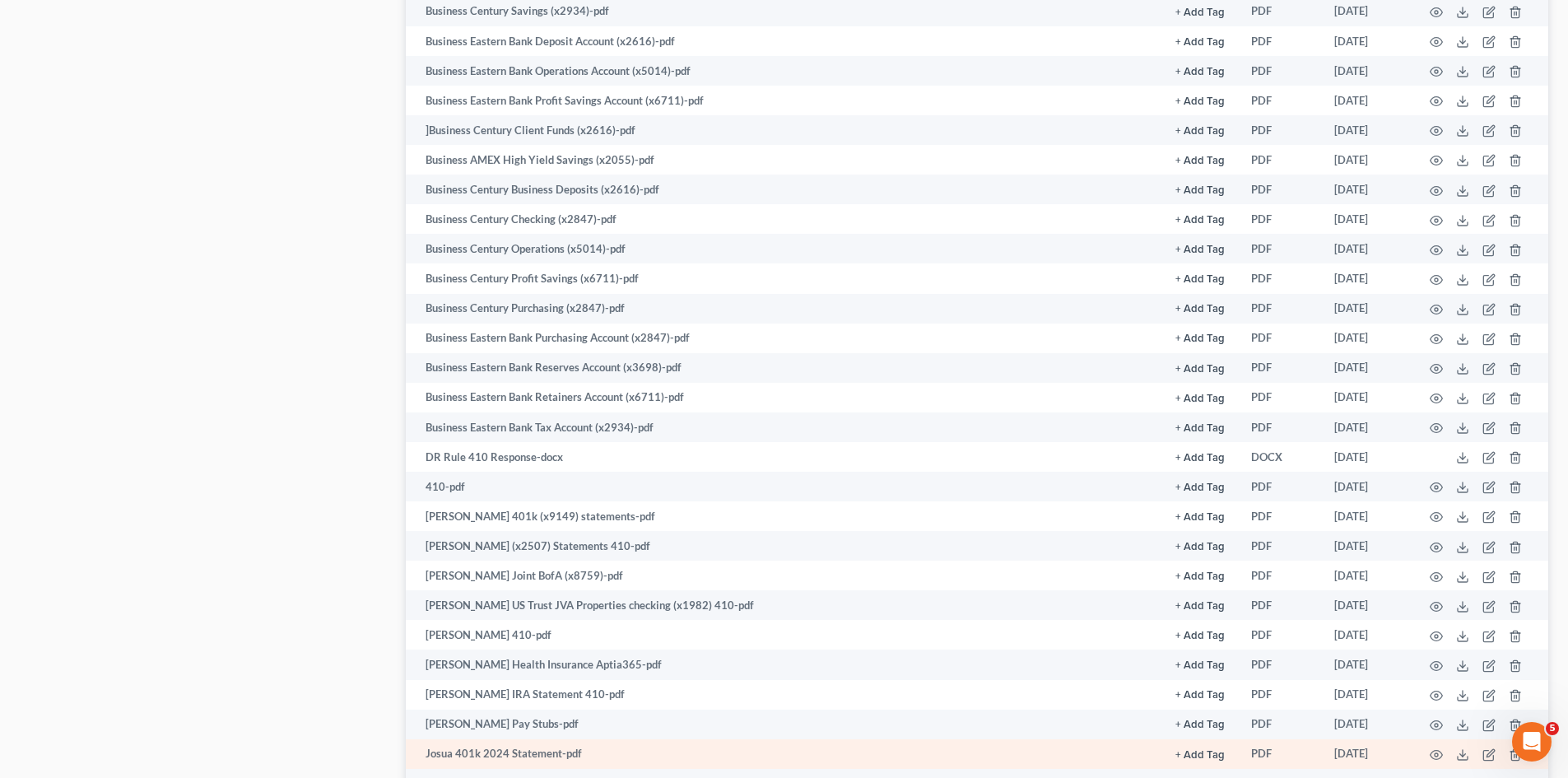
scroll to position [1894, 0]
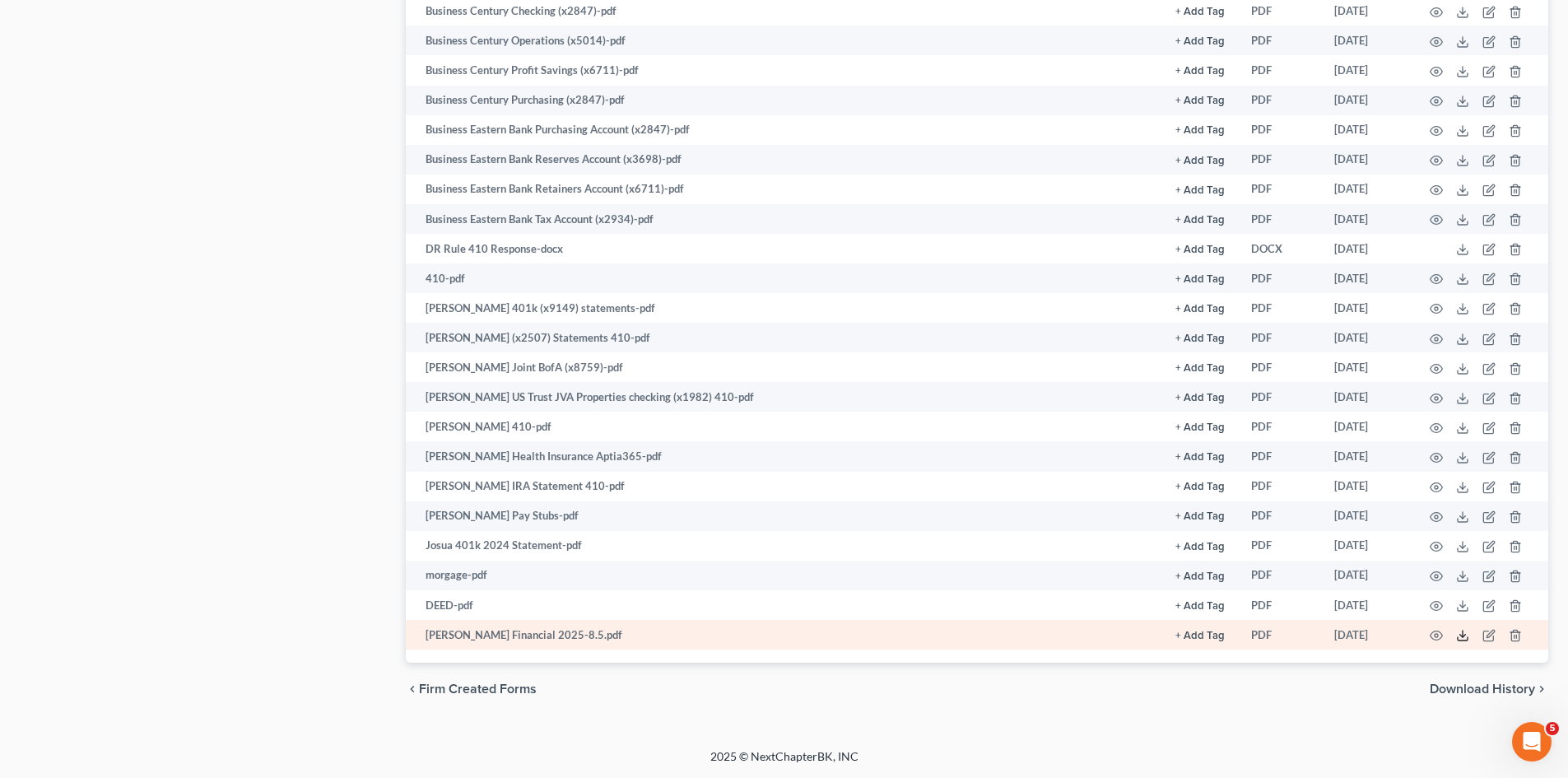
click at [1462, 638] on icon at bounding box center [1462, 635] width 13 height 13
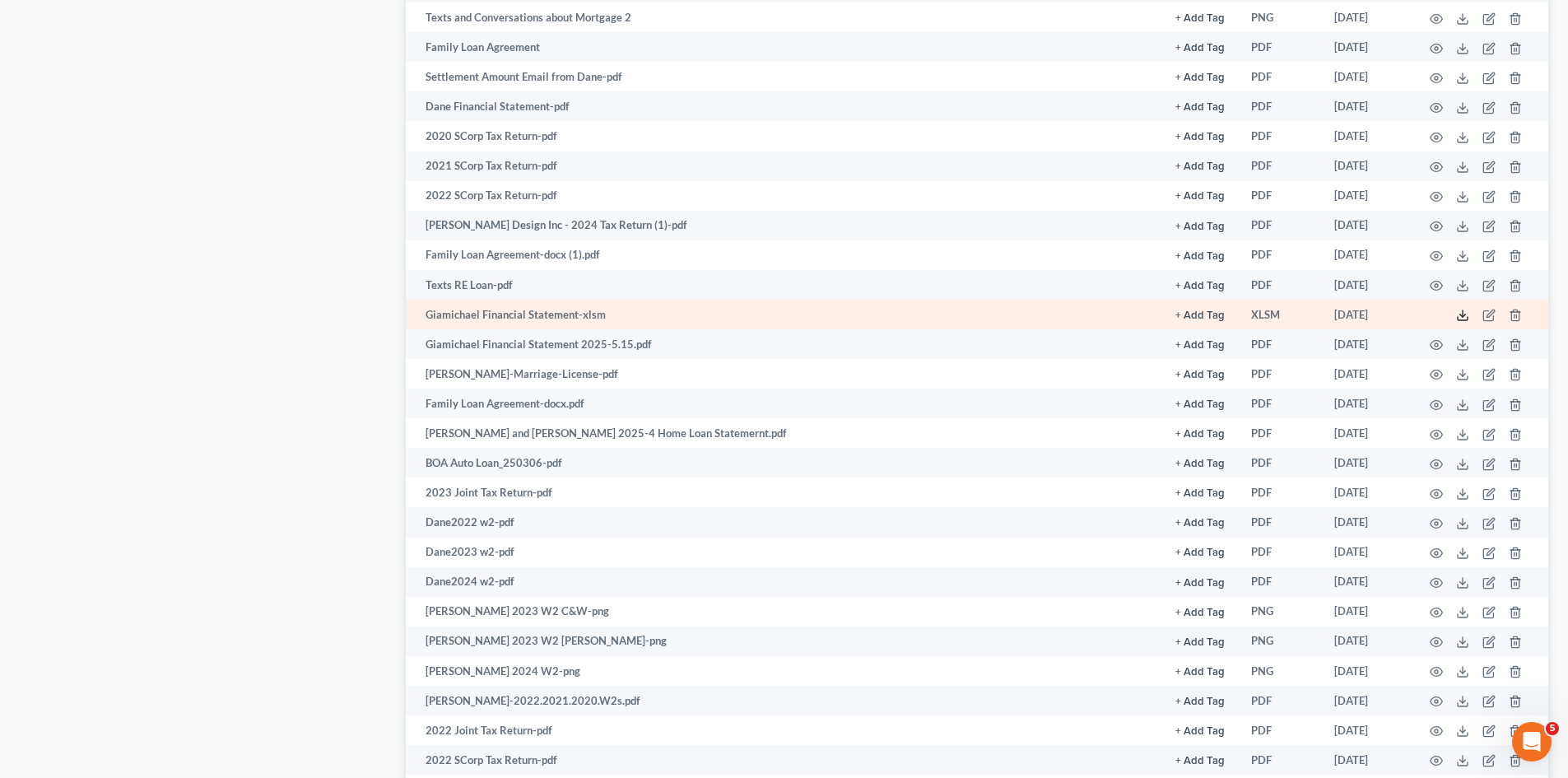
scroll to position [659, 0]
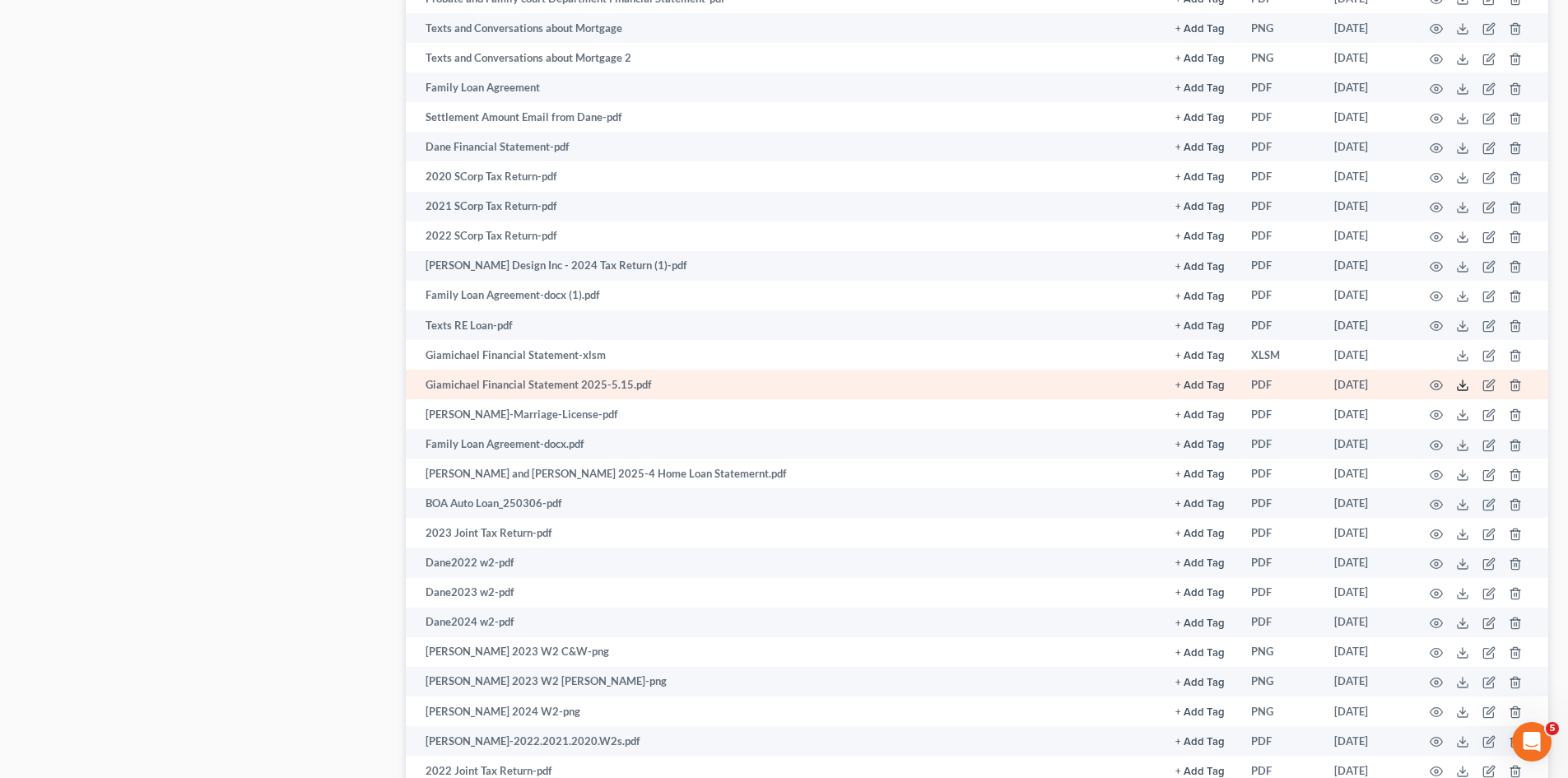
click at [1457, 383] on icon at bounding box center [1462, 385] width 13 height 13
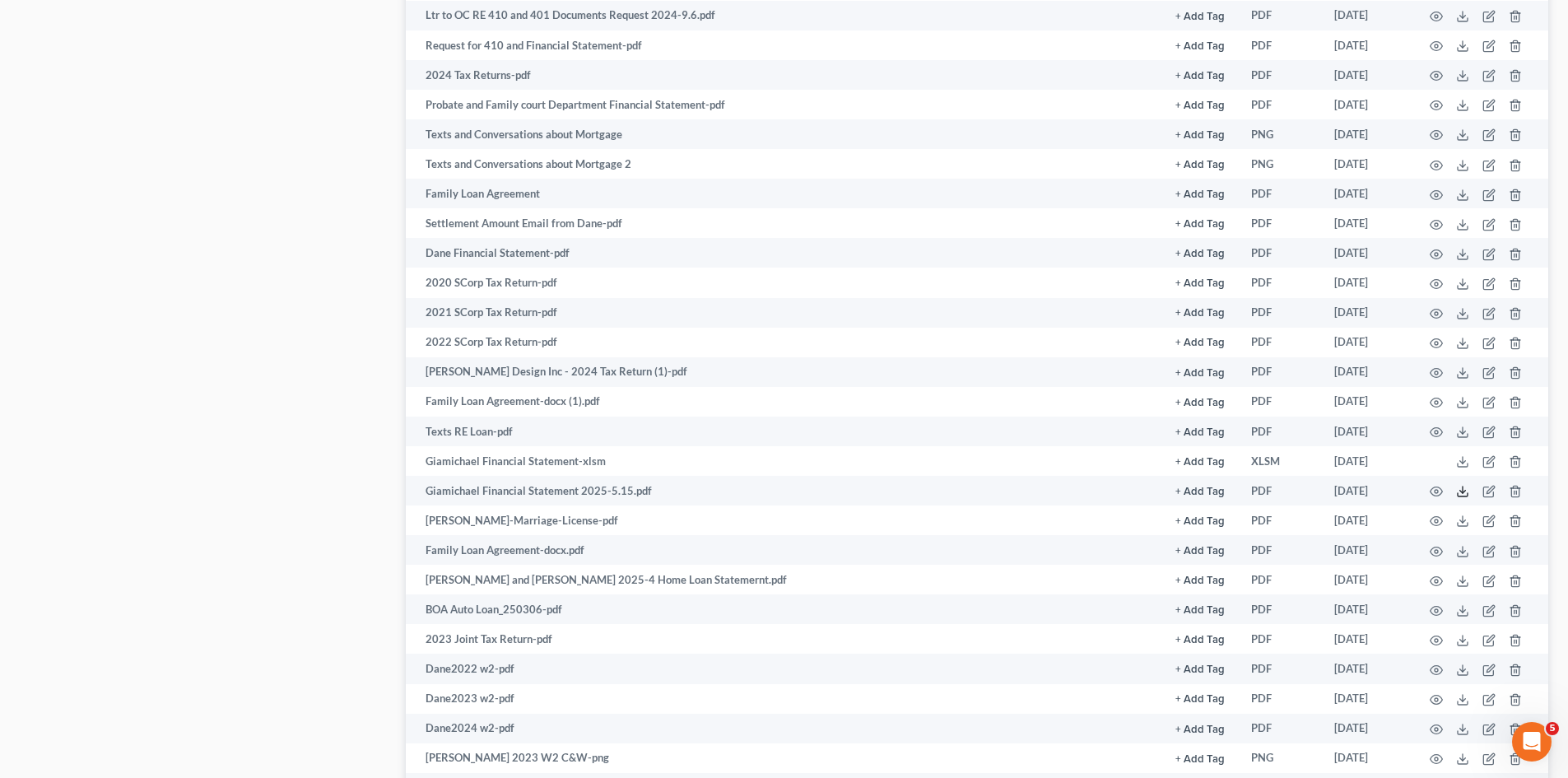
scroll to position [0, 0]
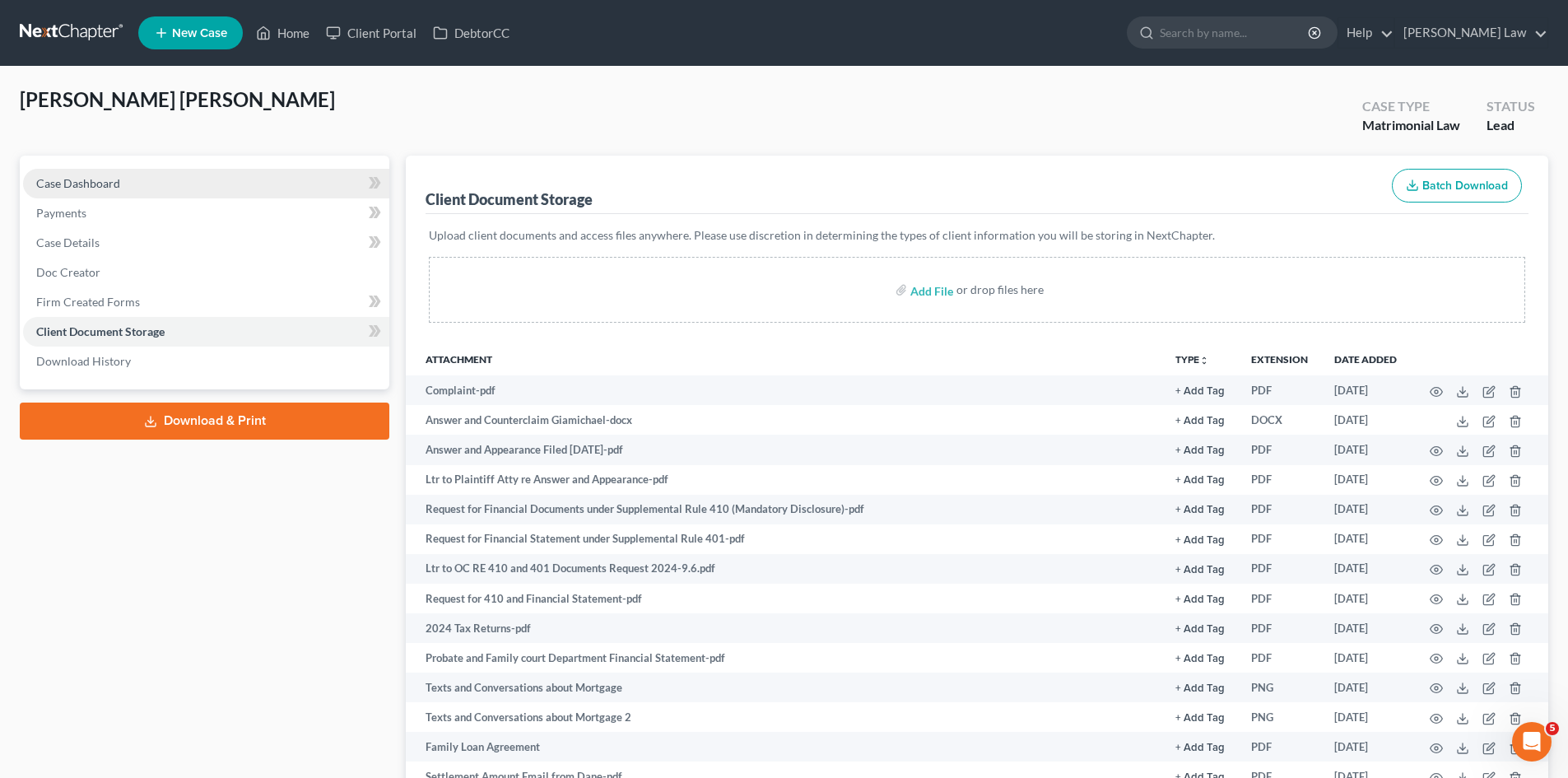
click at [141, 183] on link "Case Dashboard" at bounding box center [206, 183] width 366 height 30
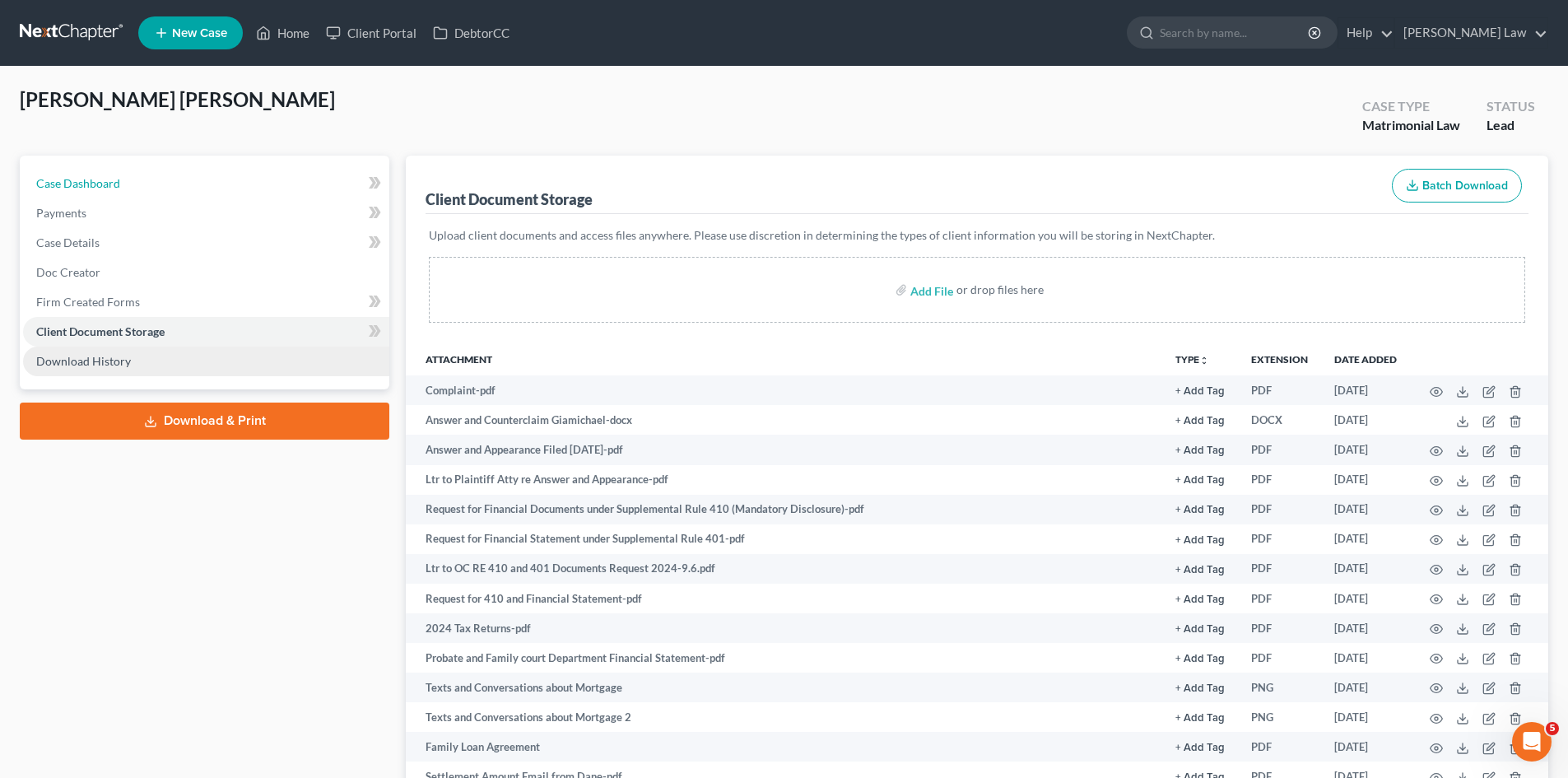
select select "0"
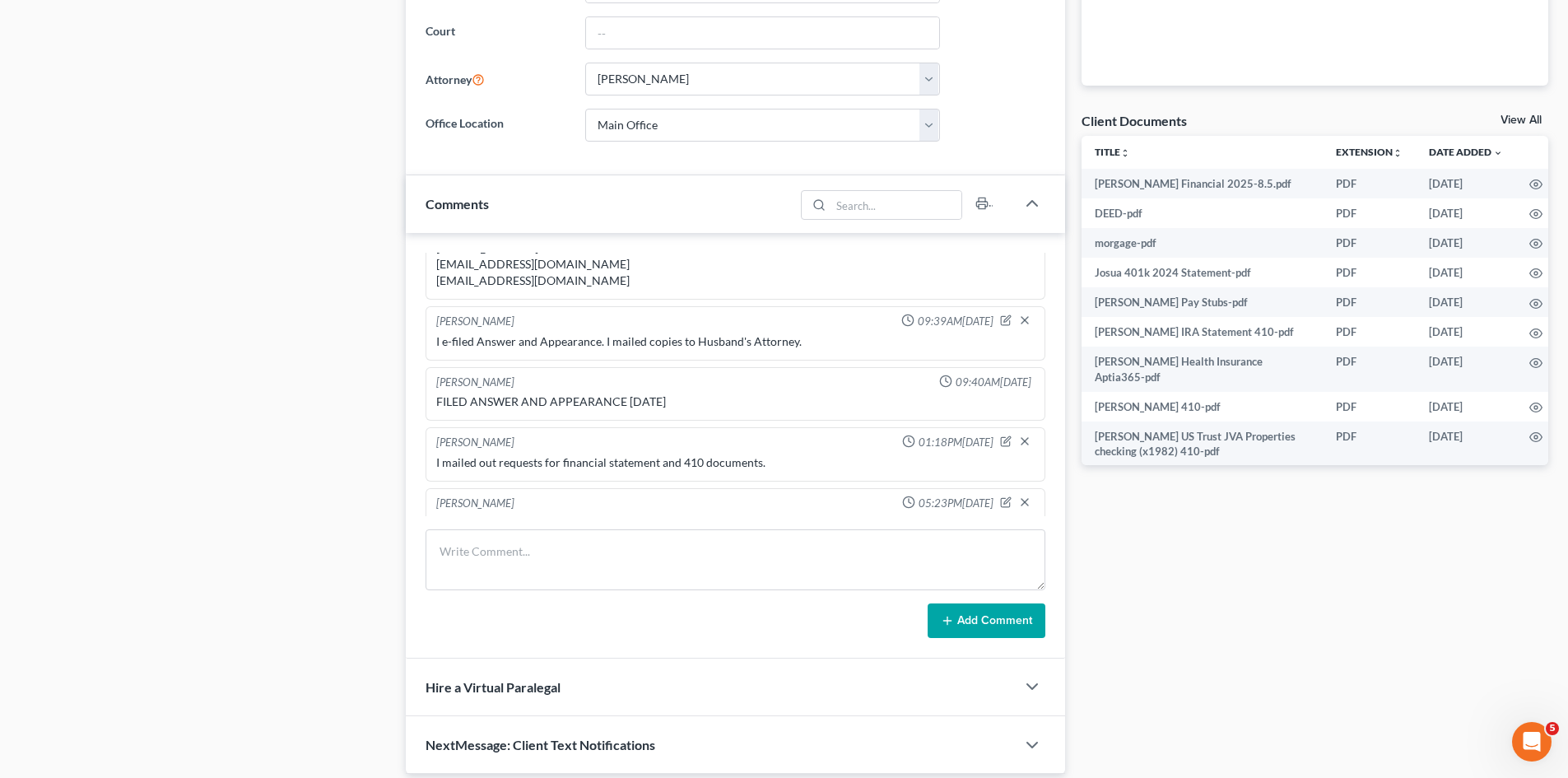
scroll to position [155, 0]
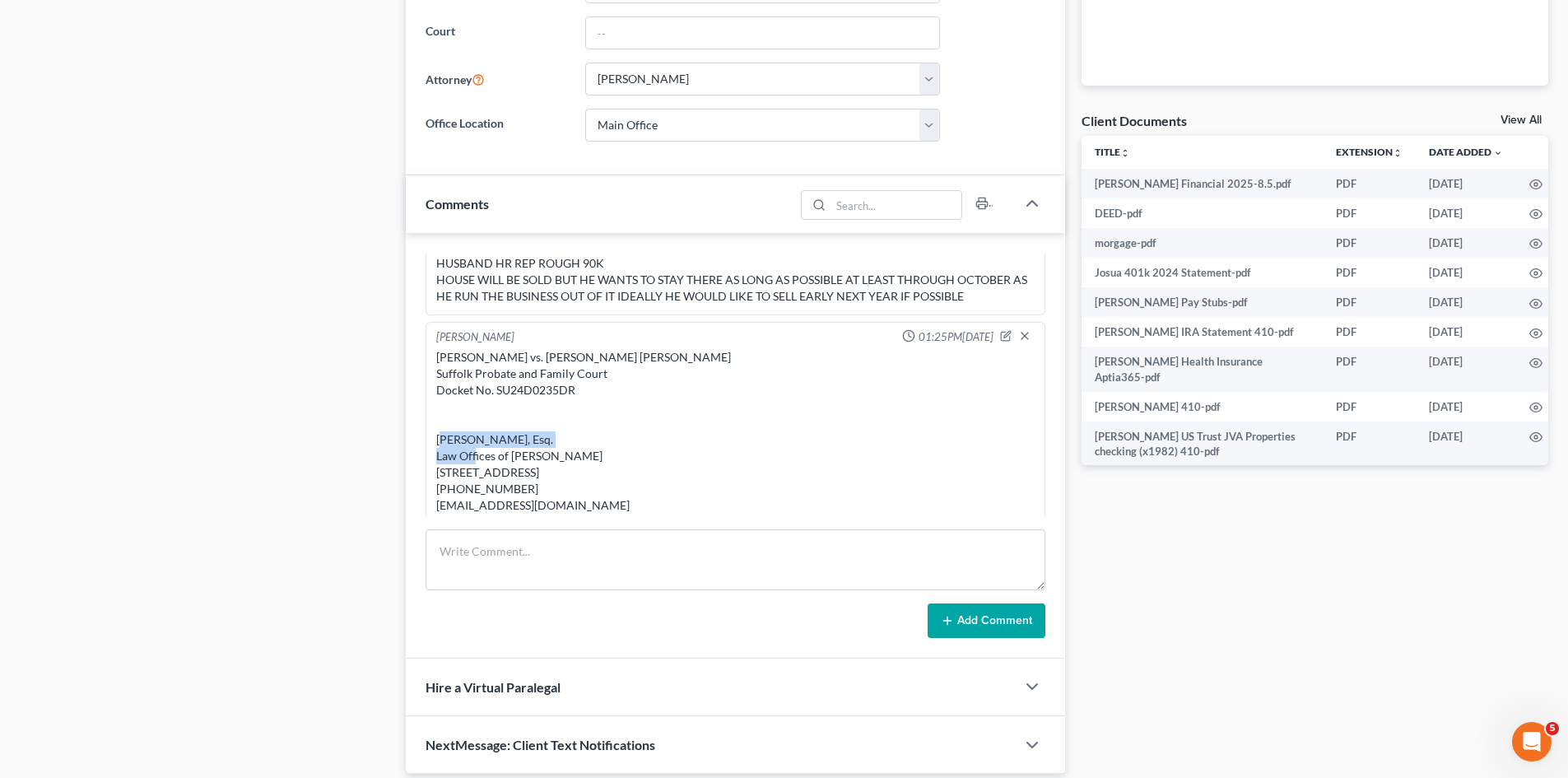
drag, startPoint x: 435, startPoint y: 436, endPoint x: 600, endPoint y: 435, distance: 165.0
click at [600, 435] on div "Joshua David Giamichael vs. Dane Austin Criner Suffolk Probate and Family Court…" at bounding box center [735, 439] width 605 height 187
copy div "Susan Correia-Champa, Esq."
drag, startPoint x: 560, startPoint y: 486, endPoint x: 435, endPoint y: 472, distance: 125.8
click at [435, 472] on div "Joshua David Giamichael vs. Dane Austin Criner Suffolk Probate and Family Court…" at bounding box center [735, 439] width 605 height 187
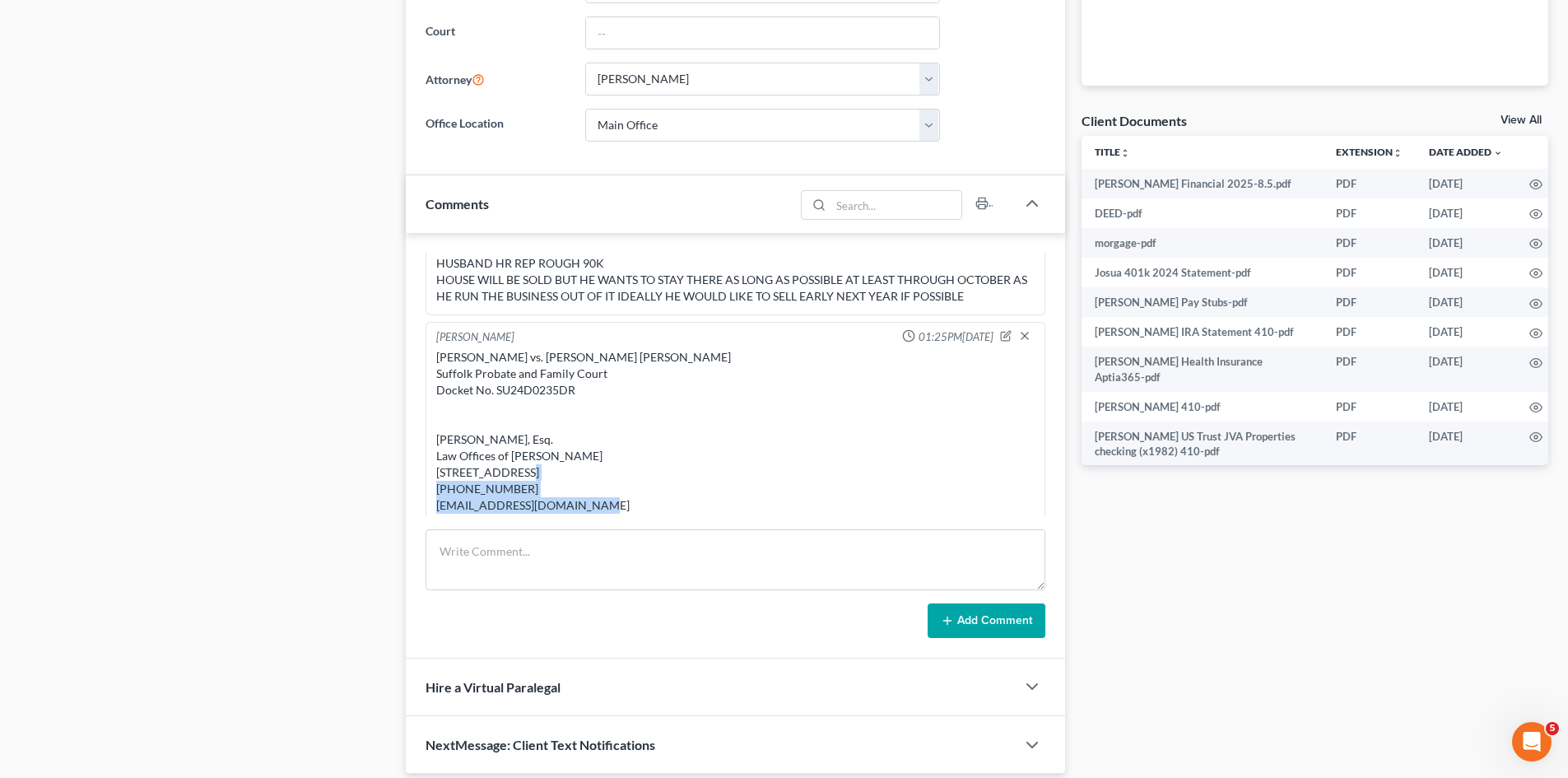
copy div "295 Devonshire St, Suite 2 Boston, MA 02110"
drag, startPoint x: 632, startPoint y: 499, endPoint x: 537, endPoint y: 519, distance: 97.1
click at [594, 511] on div "Joshua David Giamichael vs. Dane Austin Criner Suffolk Probate and Family Court…" at bounding box center [735, 439] width 598 height 181
click at [512, 504] on div "Joshua David Giamichael vs. Dane Austin Criner Suffolk Probate and Family Court…" at bounding box center [735, 439] width 598 height 181
click at [506, 505] on div "Joshua David Giamichael vs. Dane Austin Criner Suffolk Probate and Family Court…" at bounding box center [735, 439] width 598 height 181
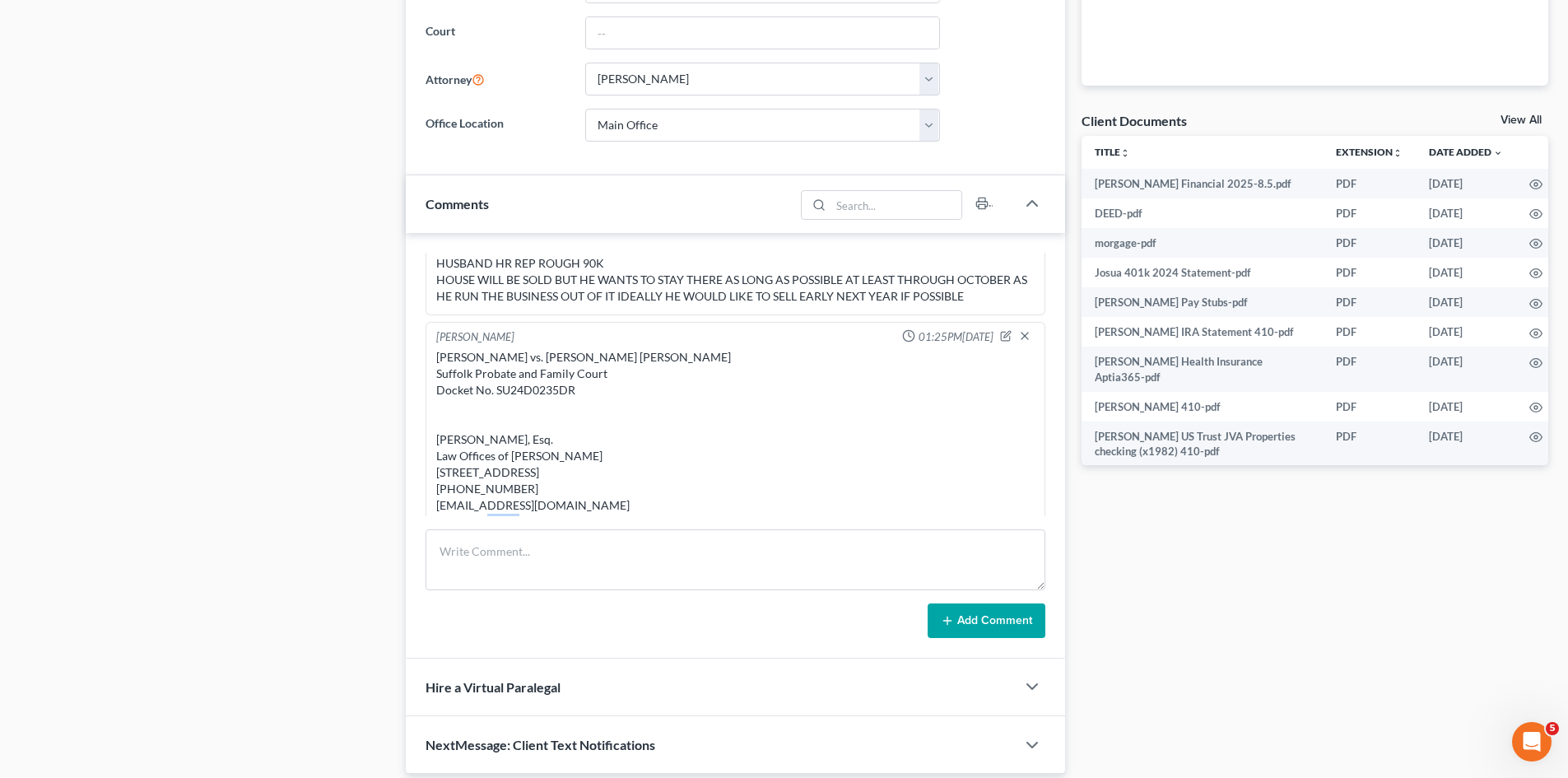
click at [506, 505] on div "Joshua David Giamichael vs. Dane Austin Criner Suffolk Probate and Family Court…" at bounding box center [735, 439] width 598 height 181
copy div "(617) 422-0400"
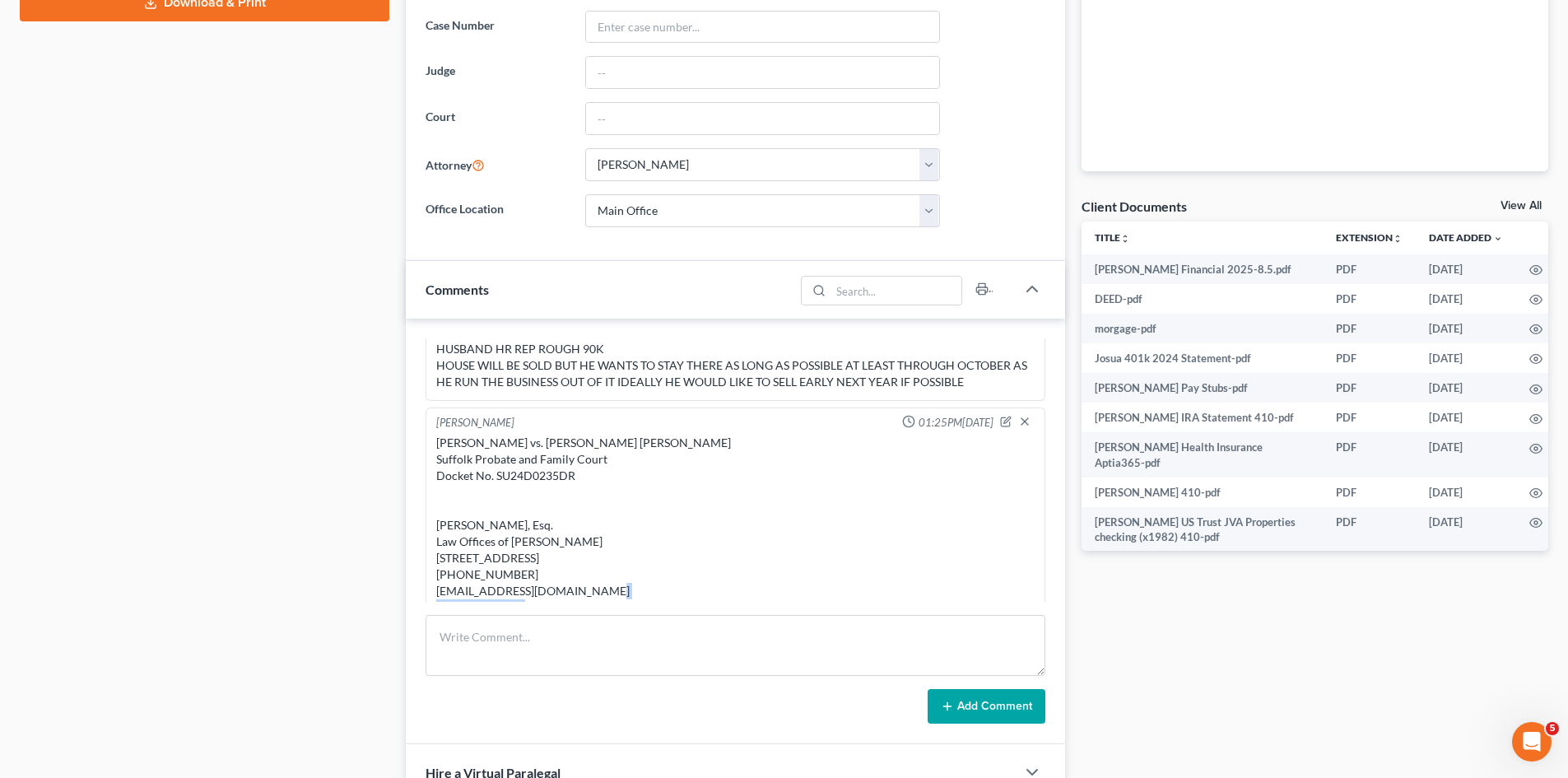
scroll to position [366, 0]
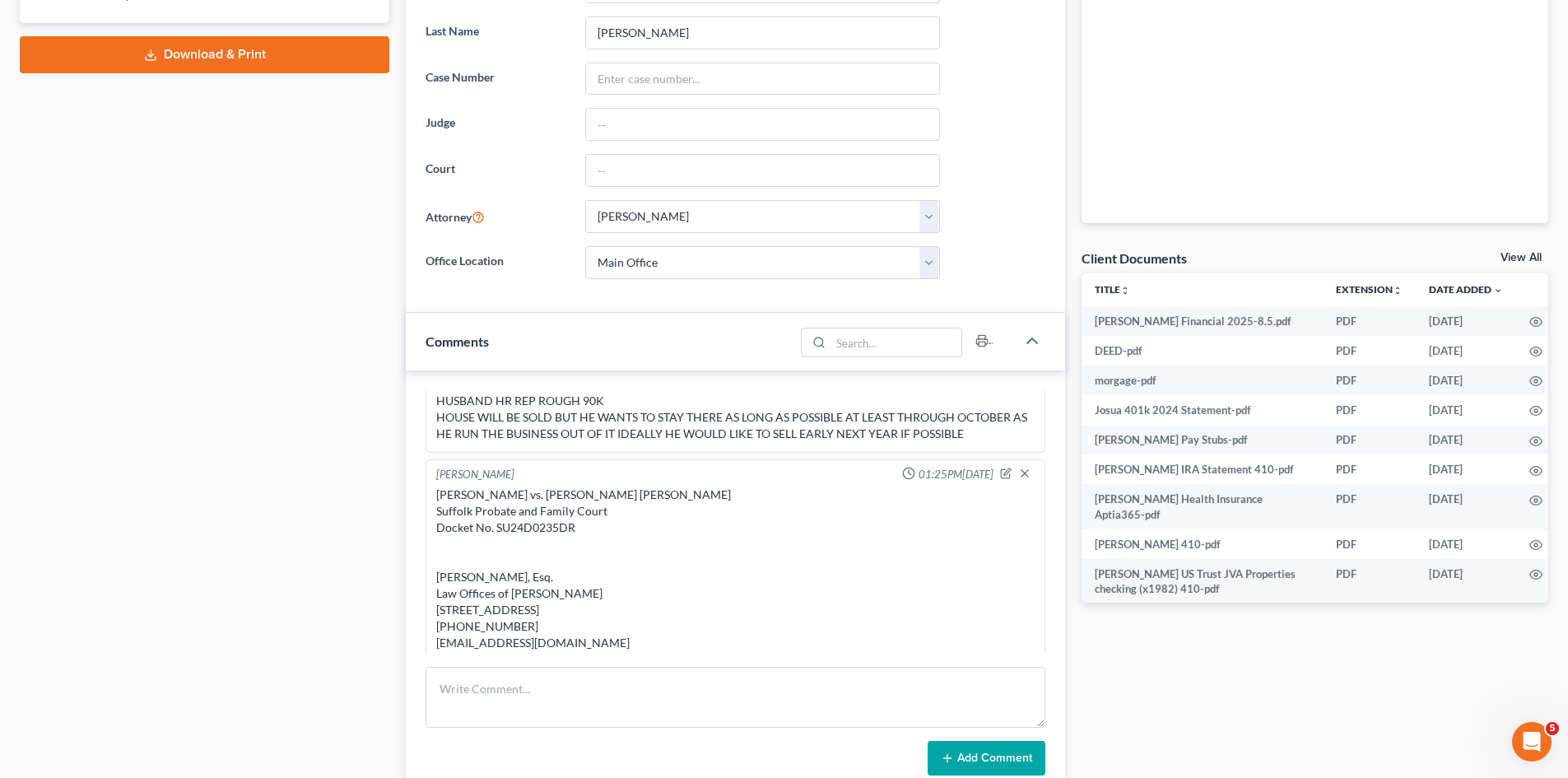
click at [549, 536] on div "Joshua David Giamichael vs. Dane Austin Criner Suffolk Probate and Family Court…" at bounding box center [735, 576] width 598 height 181
click at [542, 531] on div "Joshua David Giamichael vs. Dane Austin Criner Suffolk Probate and Family Court…" at bounding box center [735, 576] width 598 height 181
copy div "SU24D0235DR"
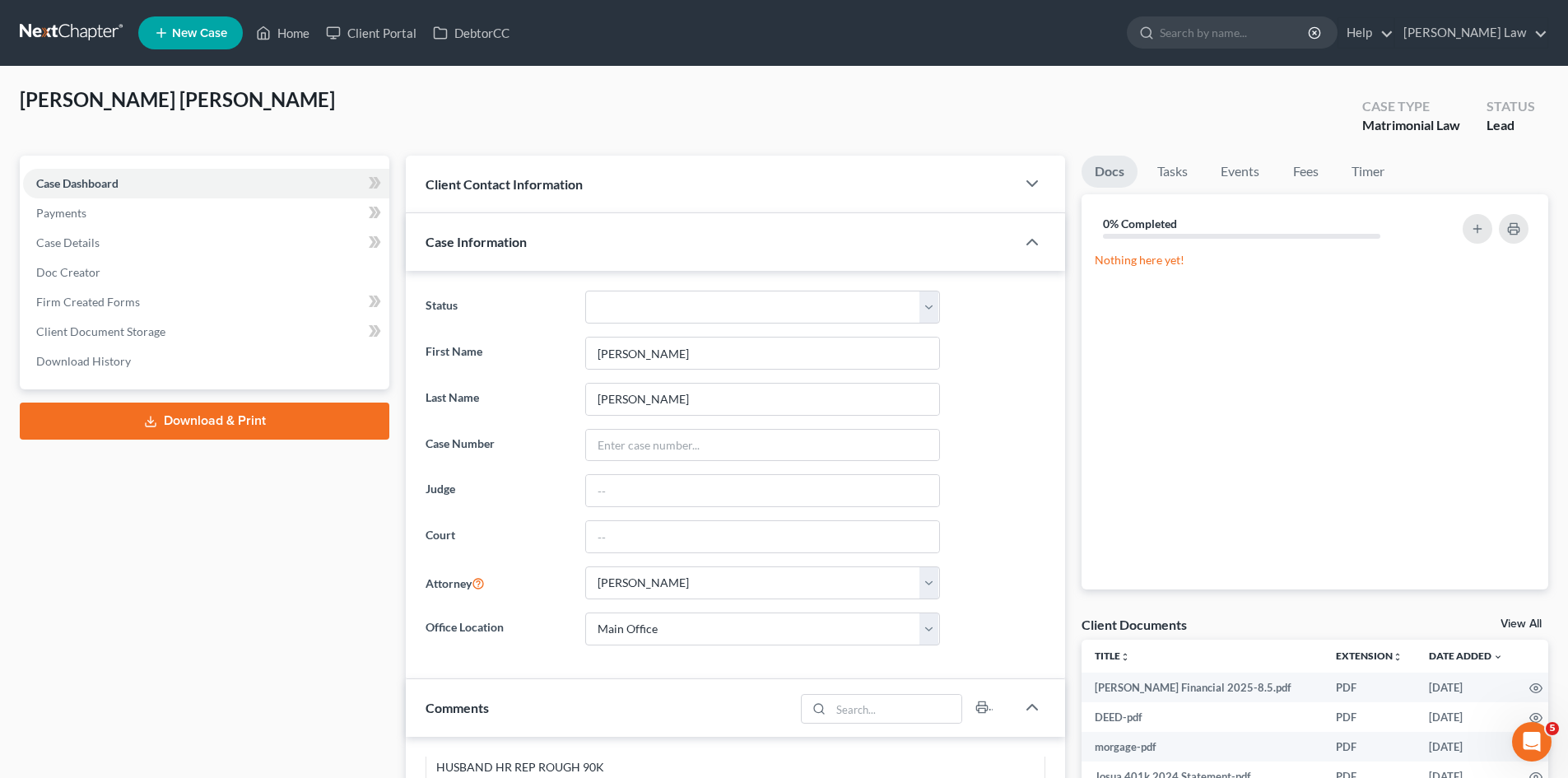
click at [82, 35] on link at bounding box center [72, 32] width 106 height 30
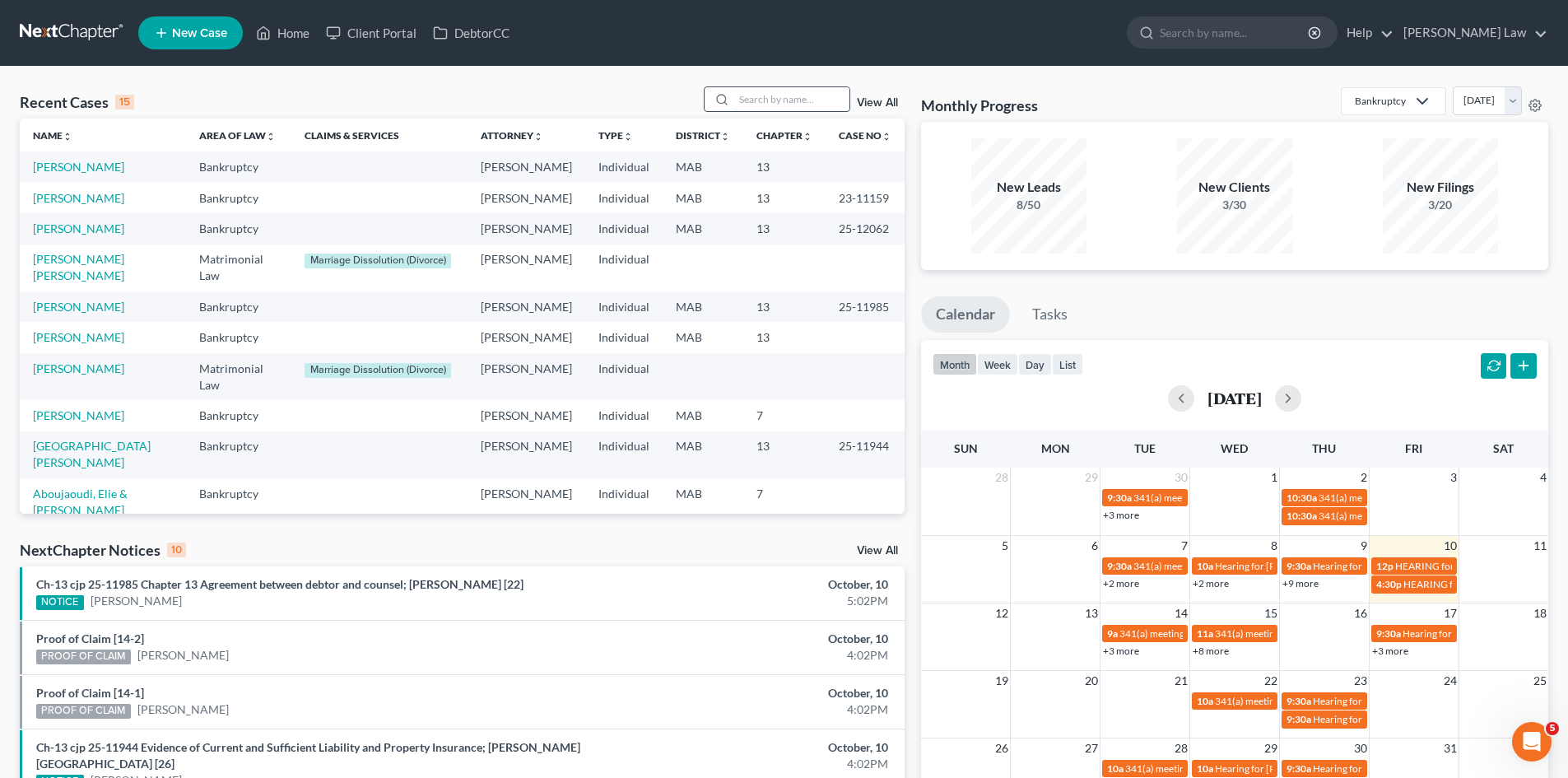
click at [815, 108] on input "search" at bounding box center [791, 99] width 115 height 24
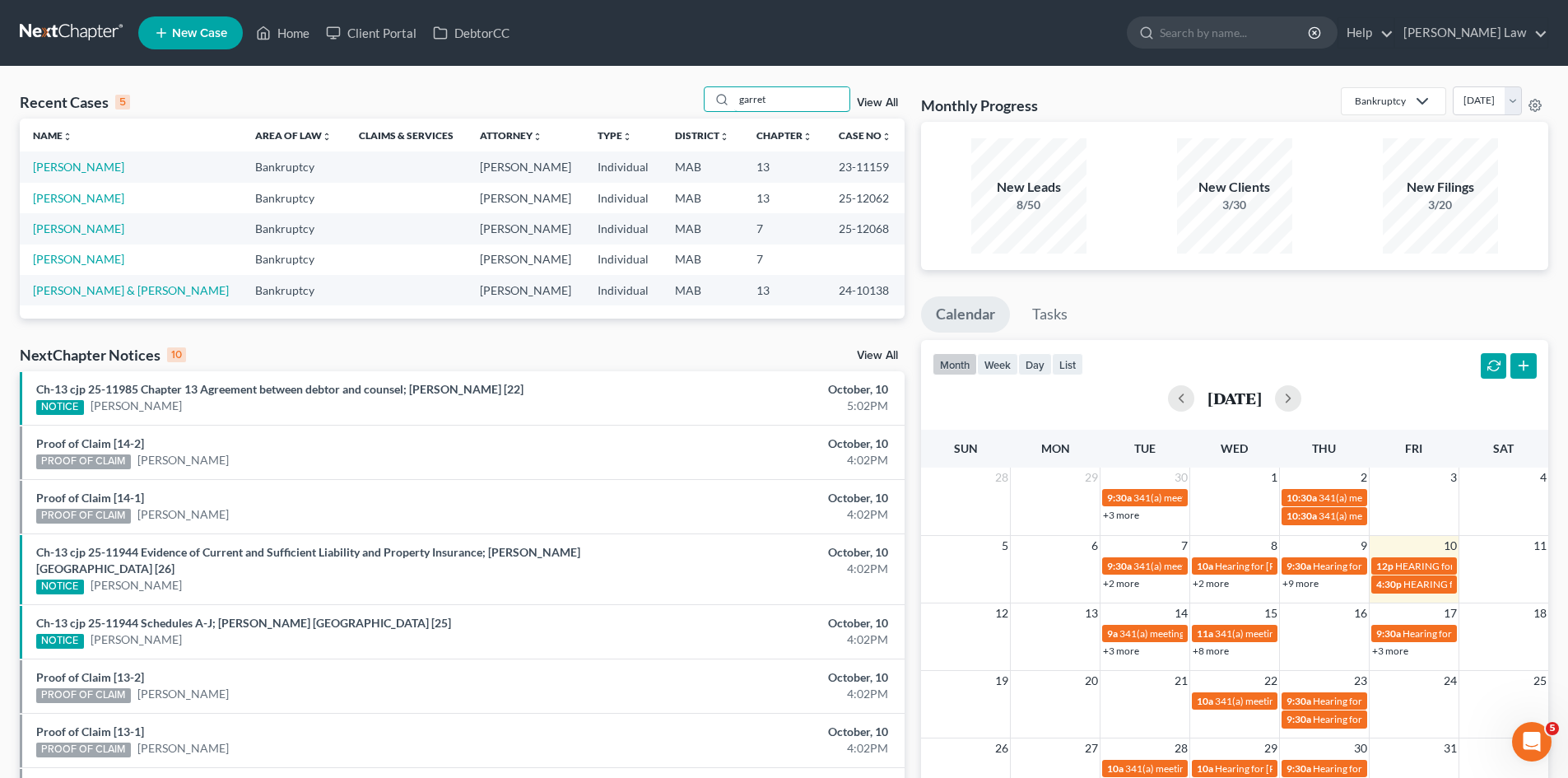
type input "garret"
click at [73, 169] on link "Garrett, Meghan" at bounding box center [78, 167] width 91 height 14
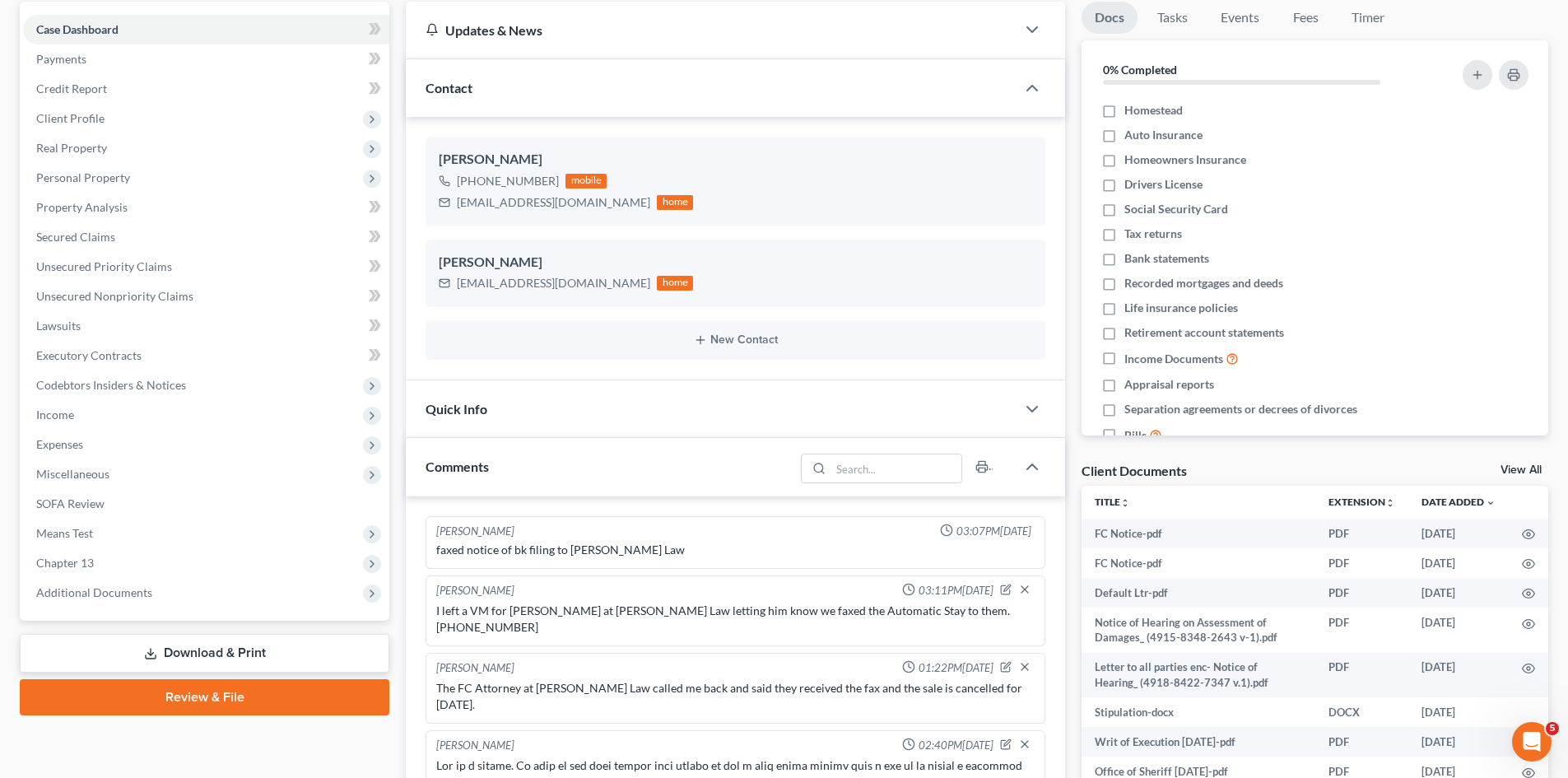
scroll to position [3372, 0]
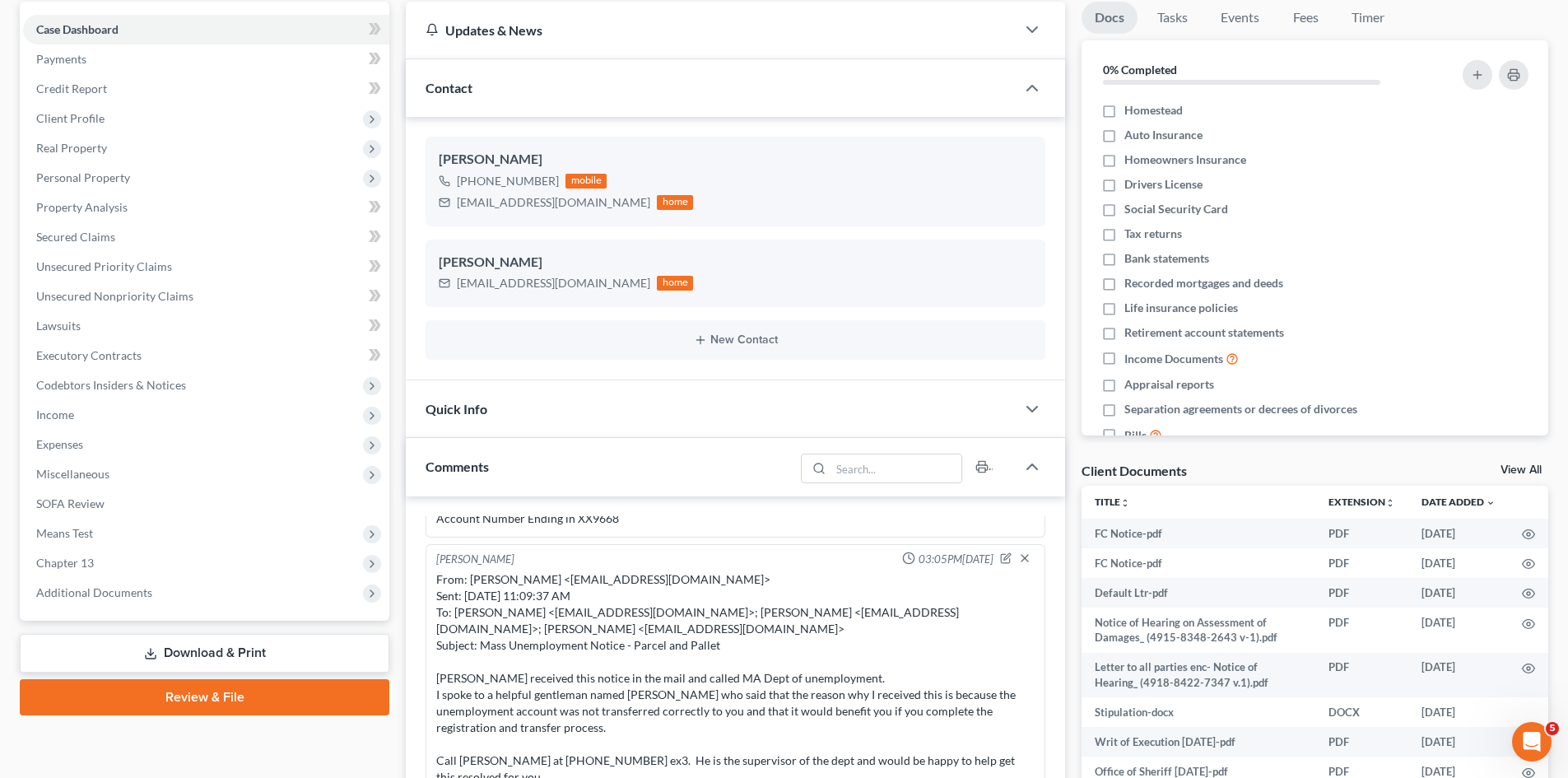
click at [1511, 470] on link "View All" at bounding box center [1521, 470] width 41 height 12
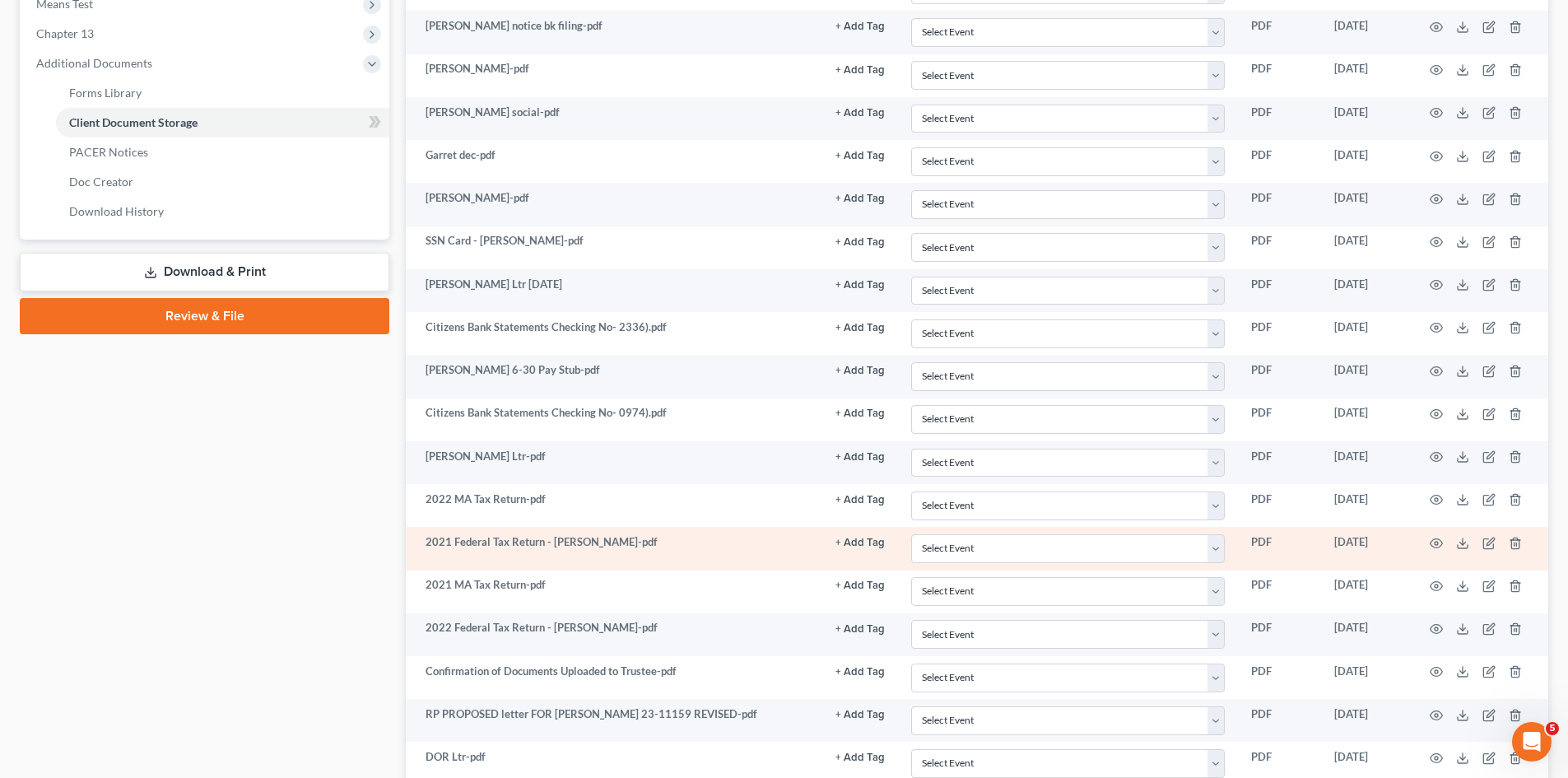
scroll to position [1508, 0]
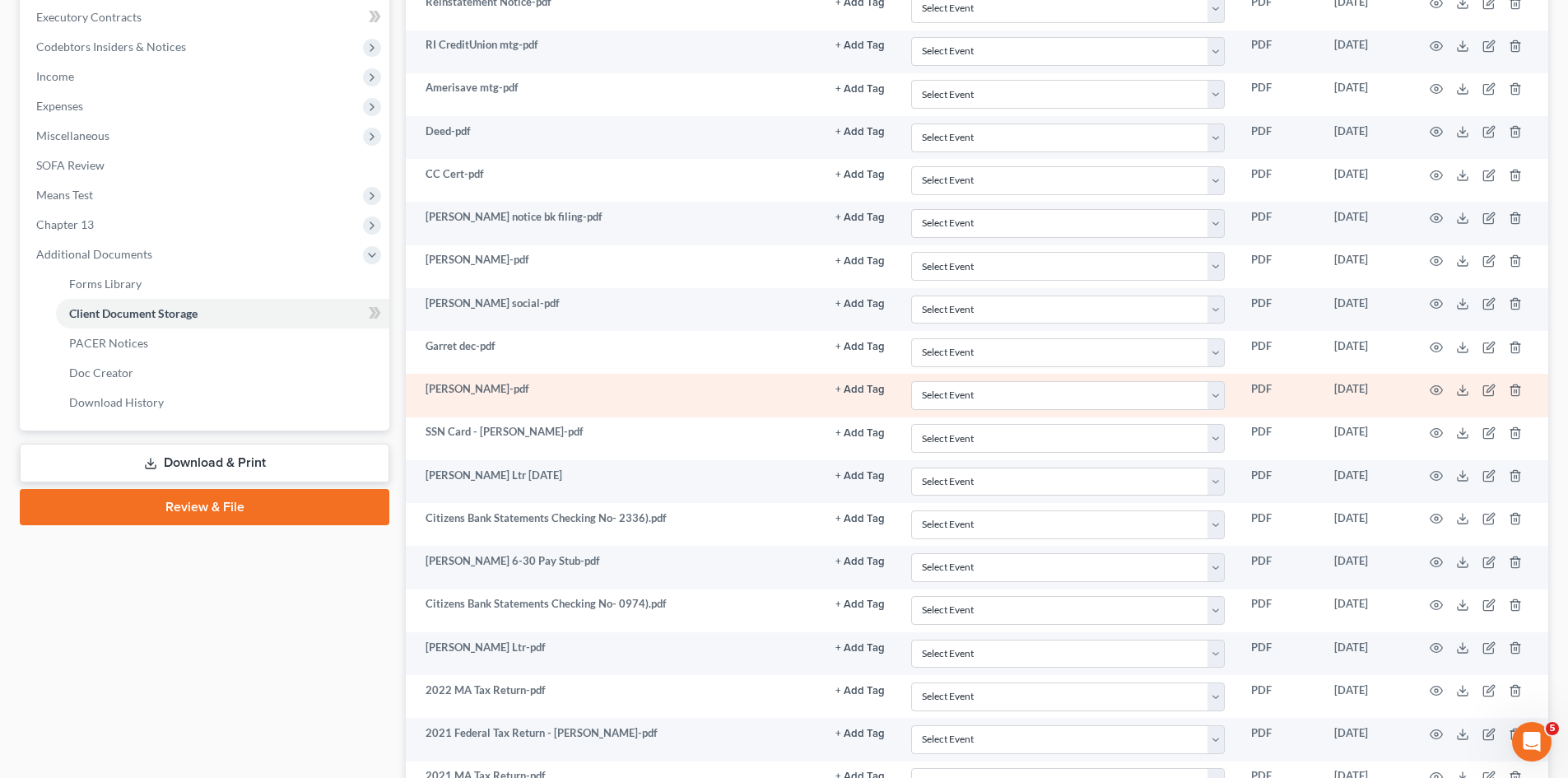
click at [1457, 397] on td at bounding box center [1479, 395] width 138 height 43
click at [1457, 393] on icon at bounding box center [1462, 390] width 13 height 13
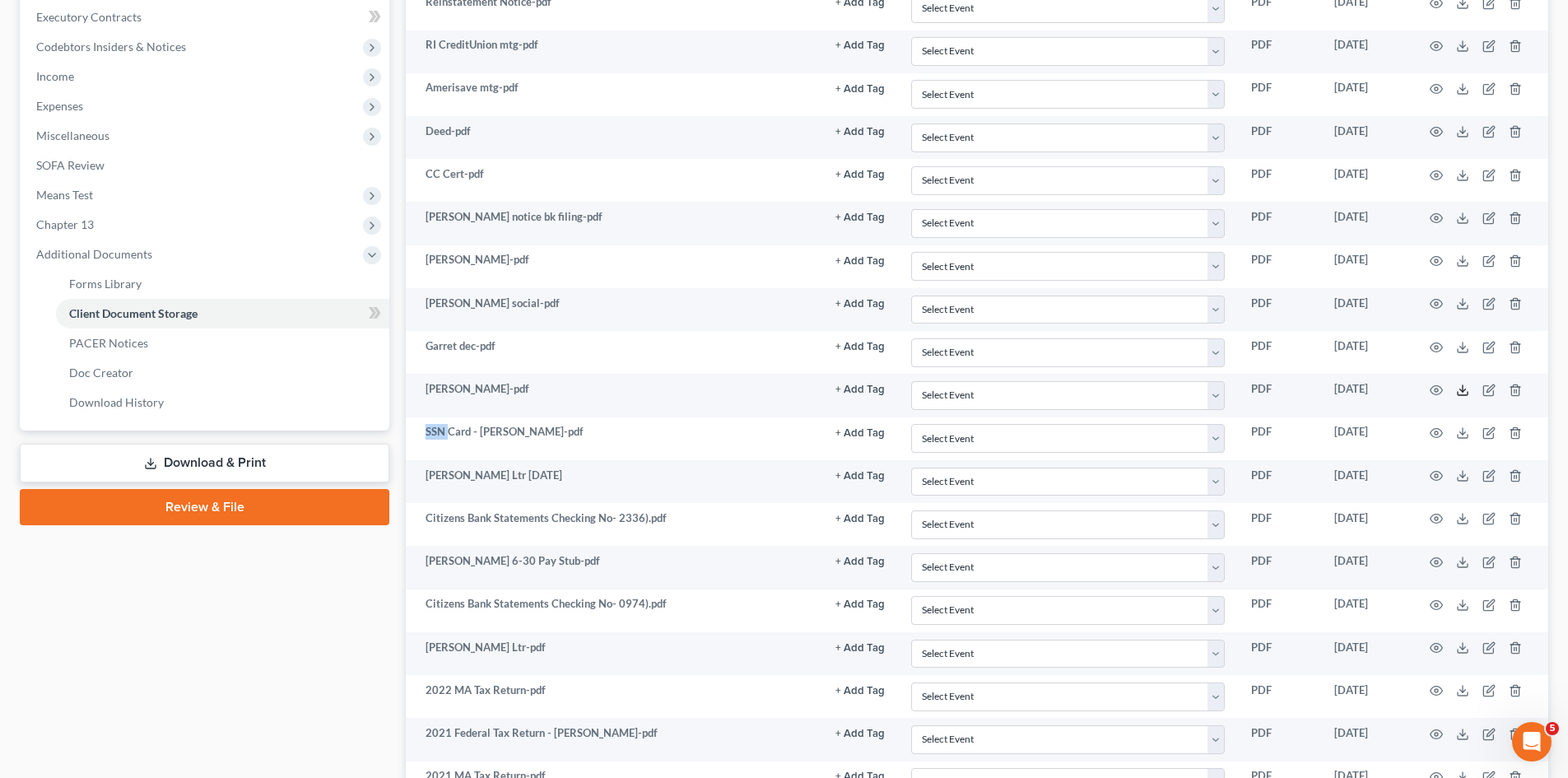
scroll to position [0, 0]
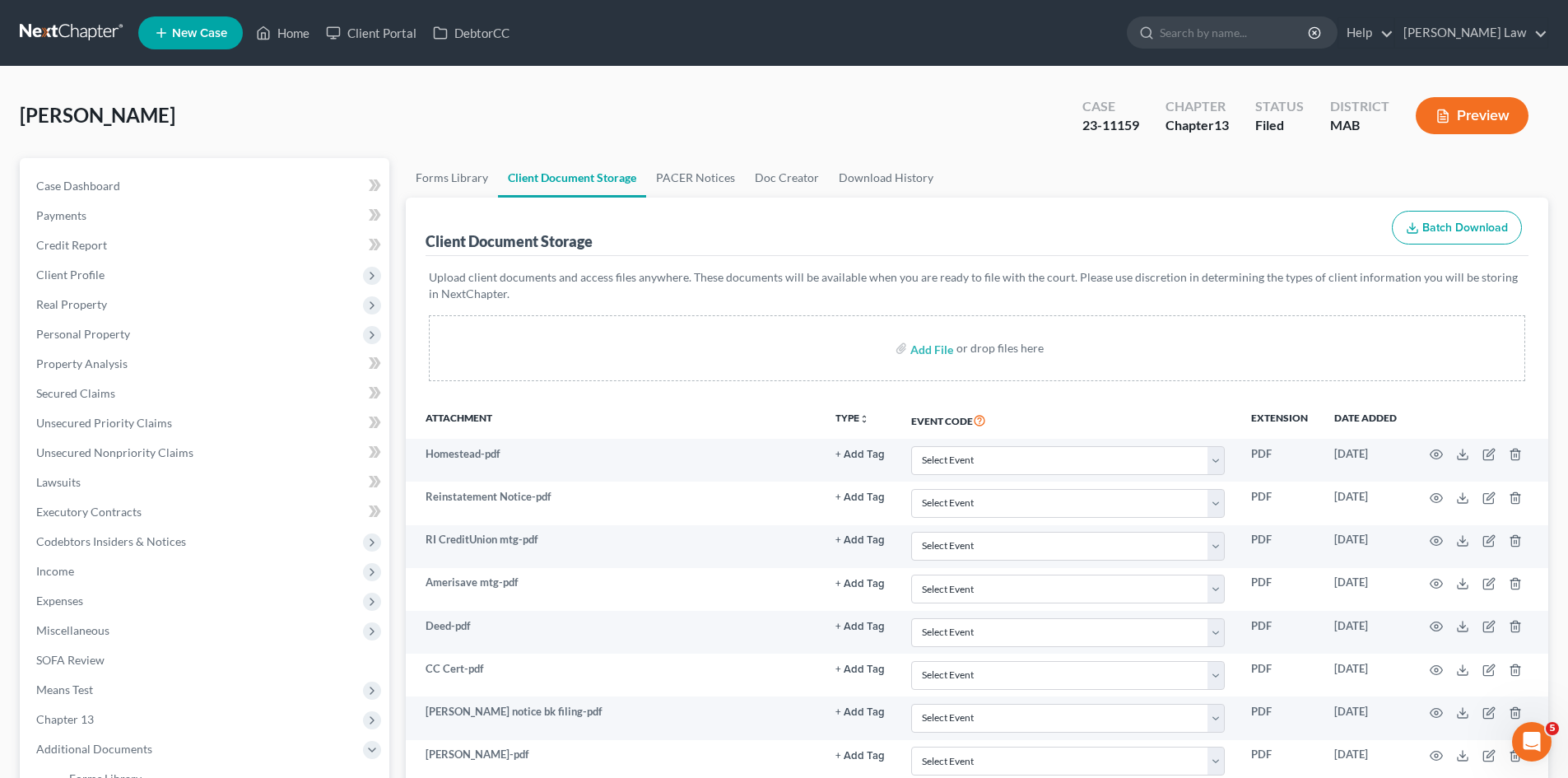
click at [715, 124] on div "Garrett, Meghan Upgraded Case 23-11159 Chapter Chapter 13 Status Filed District…" at bounding box center [784, 123] width 1529 height 72
click at [50, 38] on link at bounding box center [72, 32] width 106 height 30
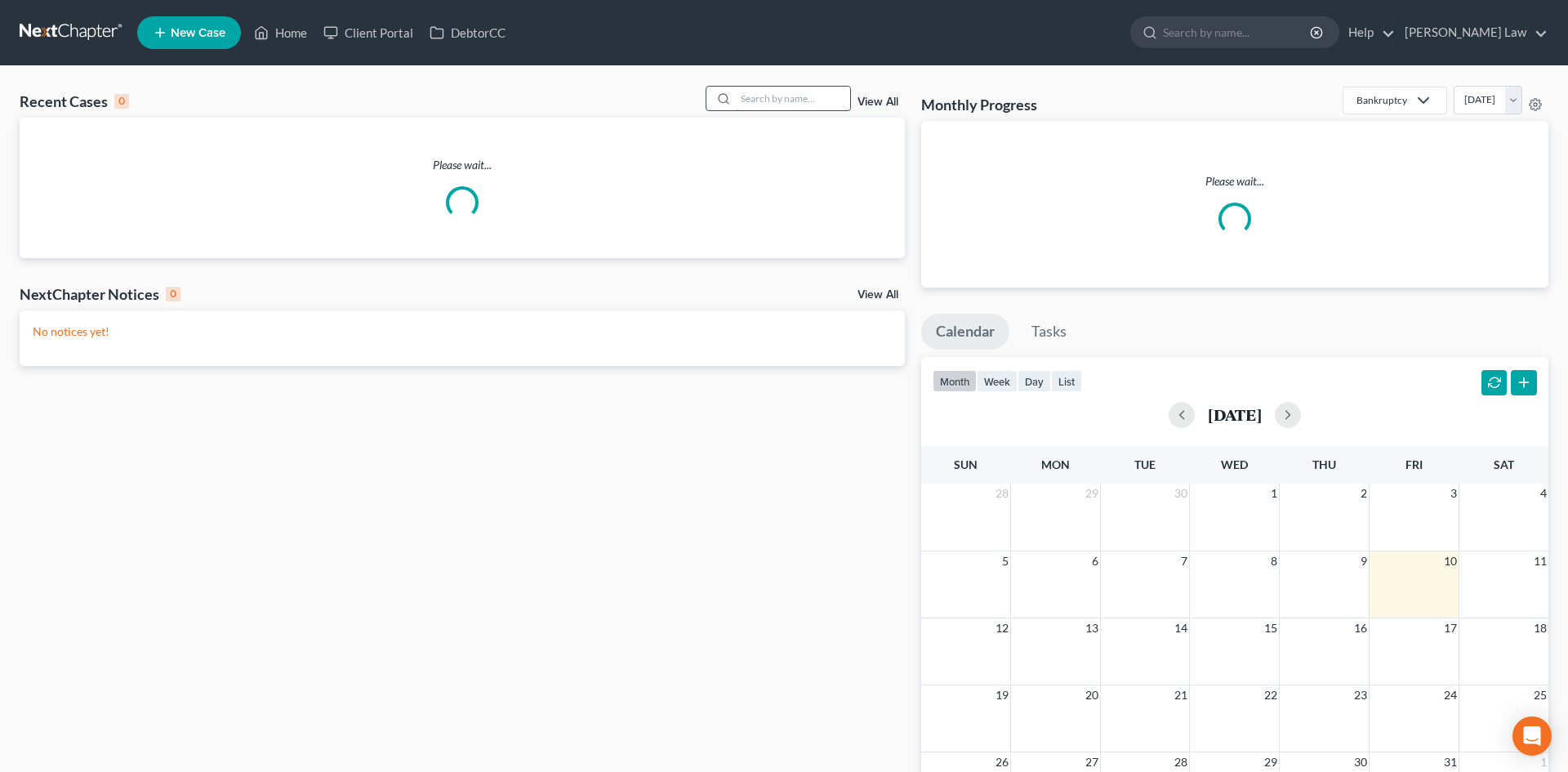
click at [781, 101] on input "search" at bounding box center [792, 98] width 114 height 24
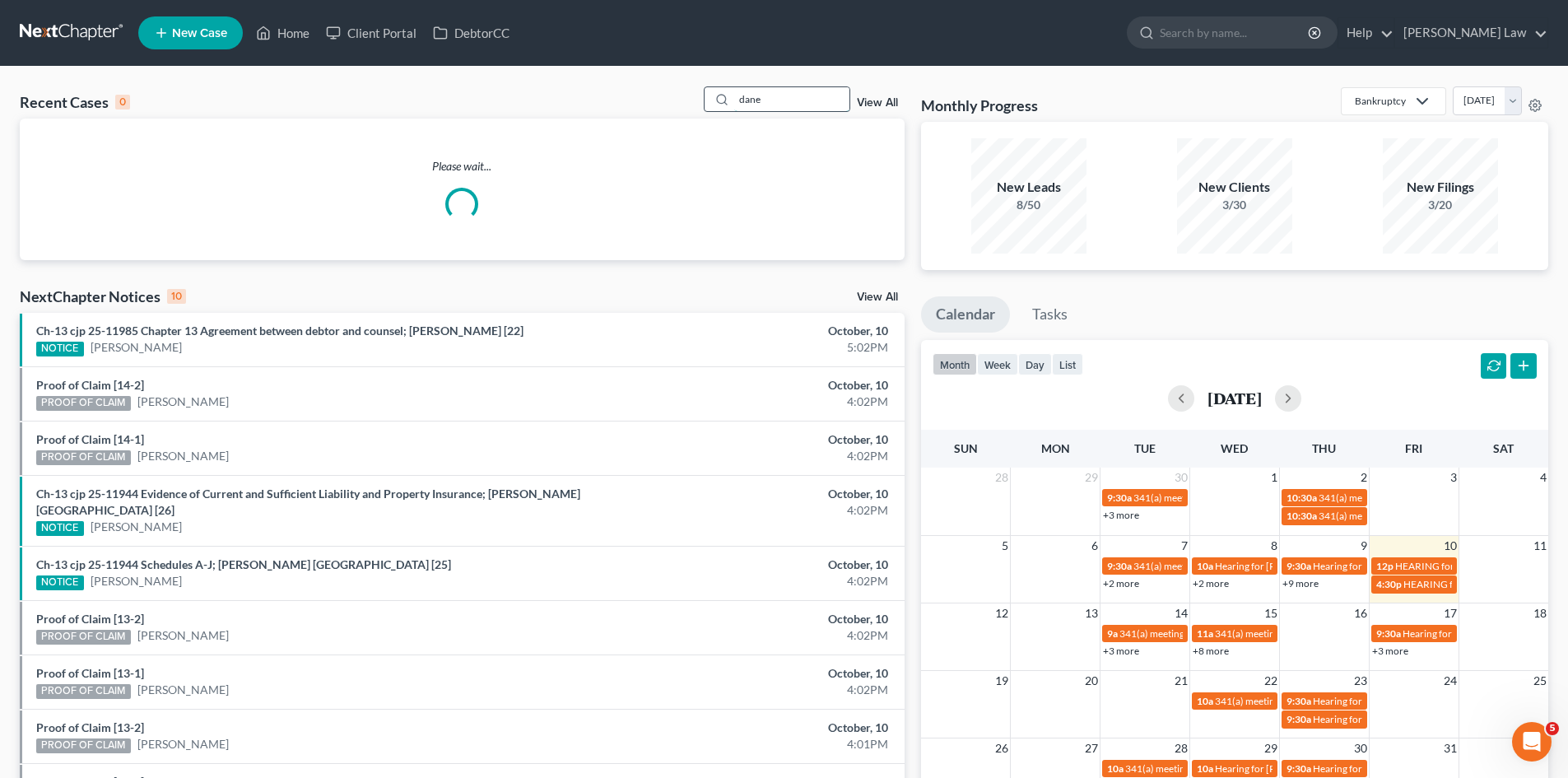
type input "dane"
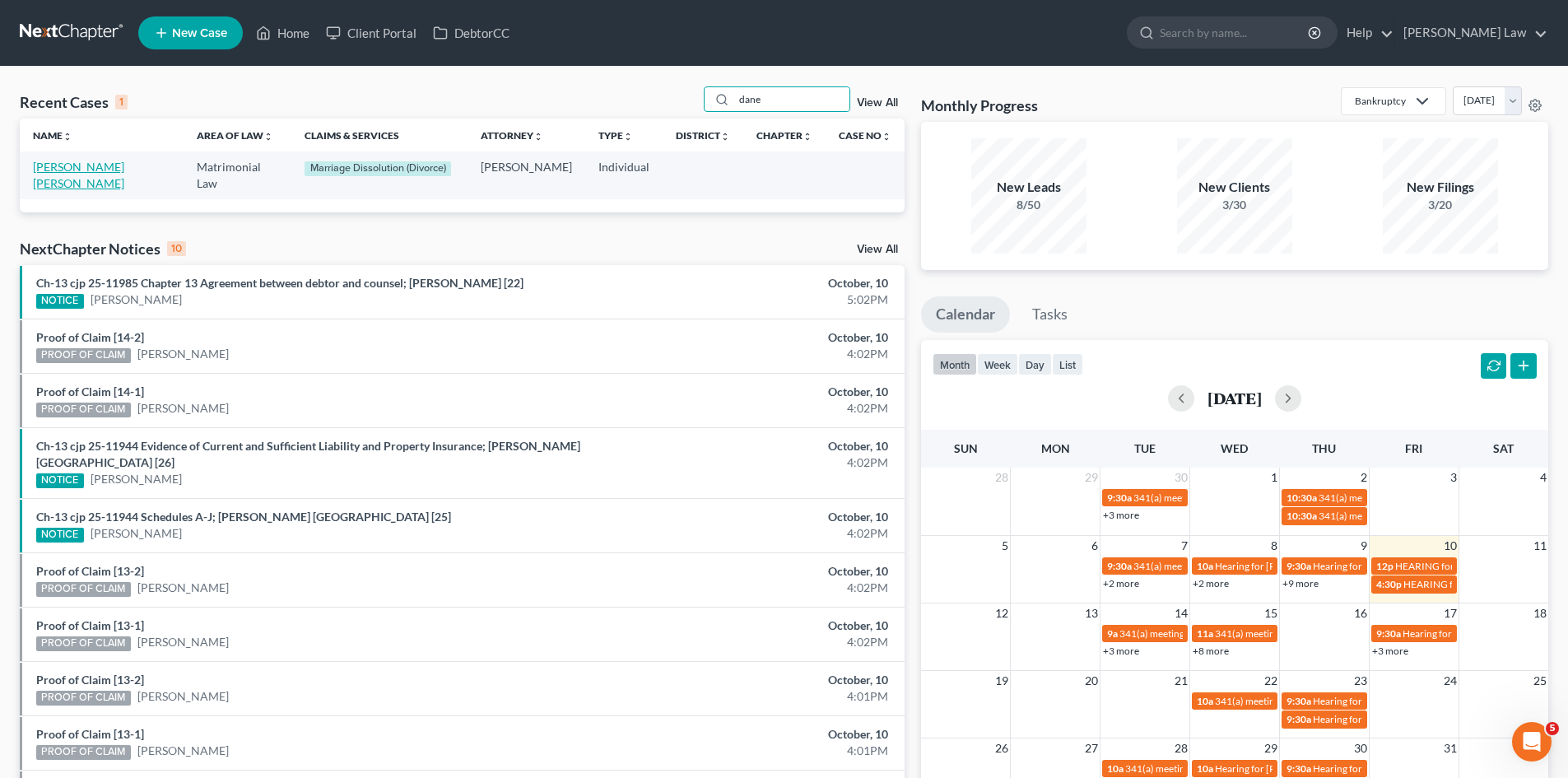
click at [65, 169] on link "[PERSON_NAME] [PERSON_NAME]" at bounding box center [78, 175] width 91 height 31
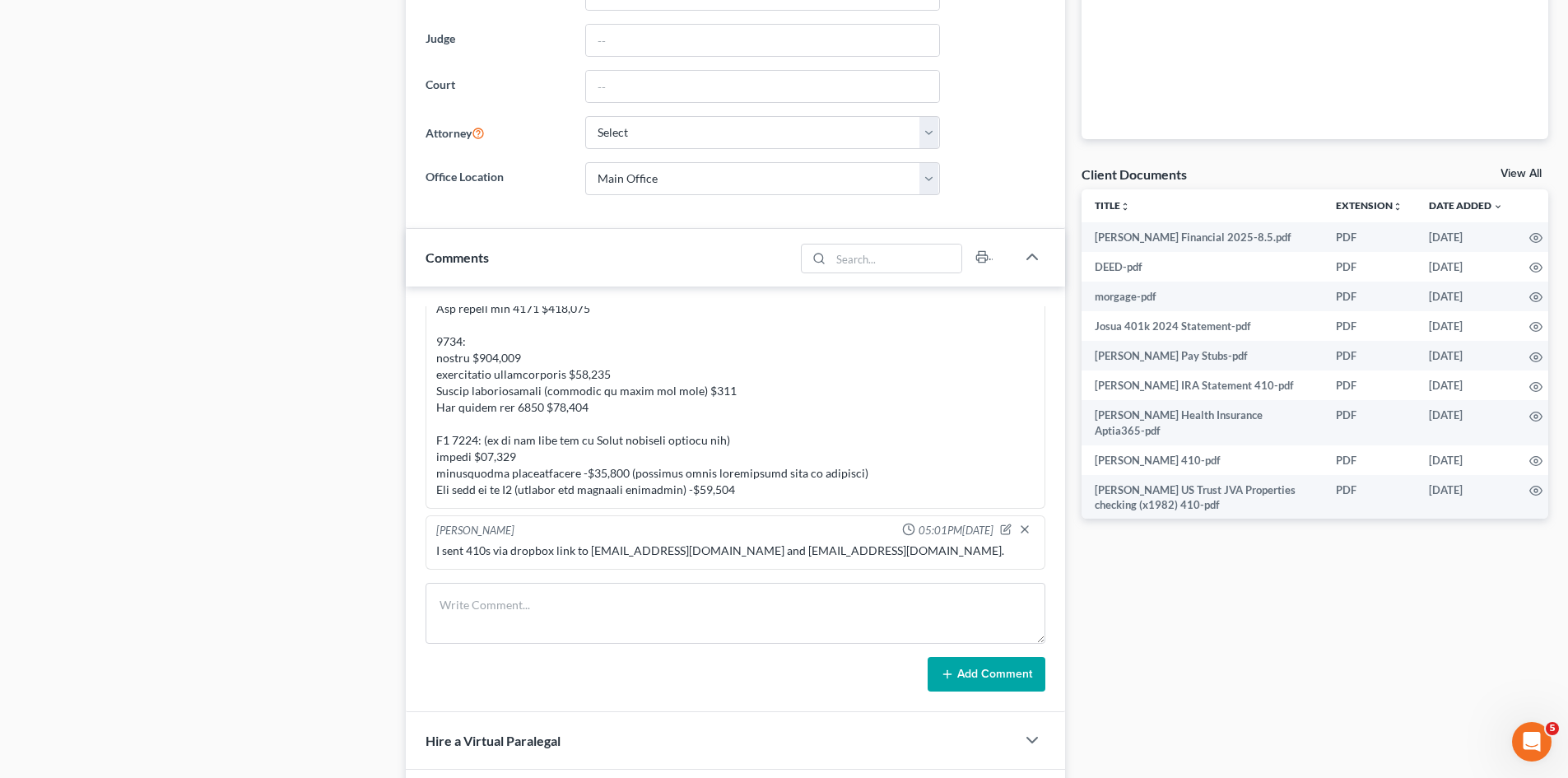
scroll to position [425, 0]
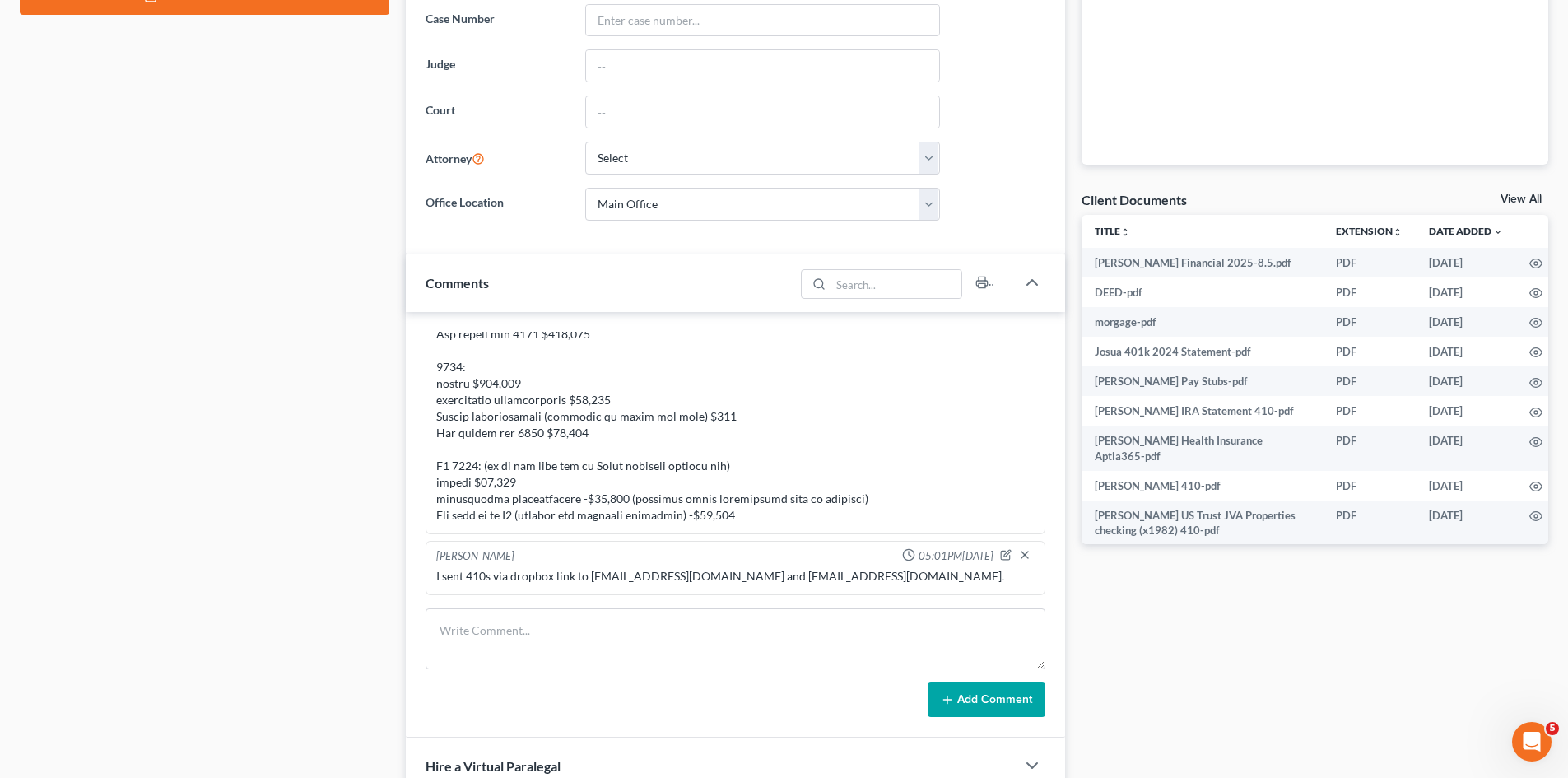
click at [1503, 192] on div "Client Documents View All" at bounding box center [1315, 203] width 466 height 24
click at [1515, 197] on link "View All" at bounding box center [1521, 199] width 41 height 12
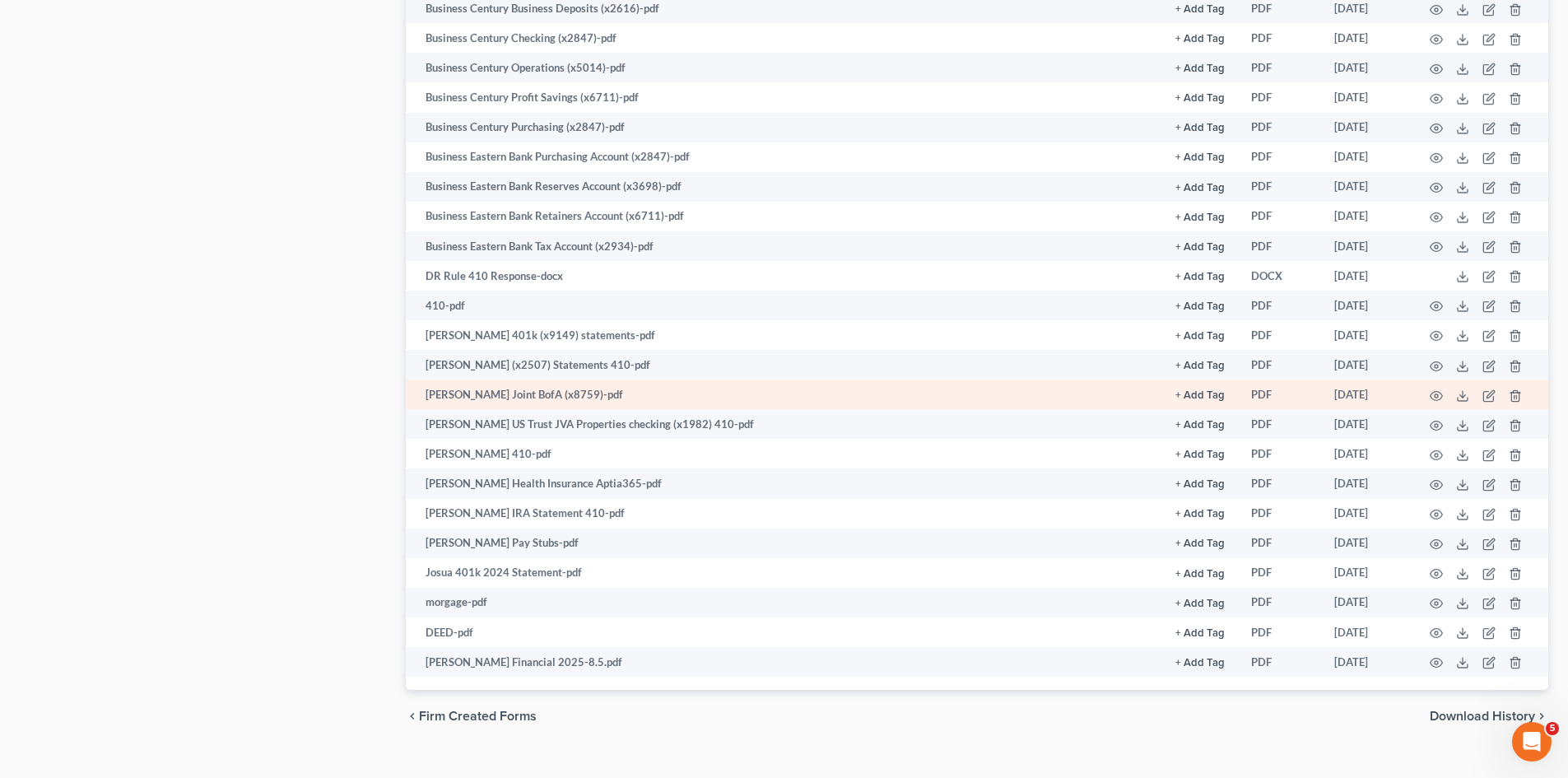
scroll to position [1894, 0]
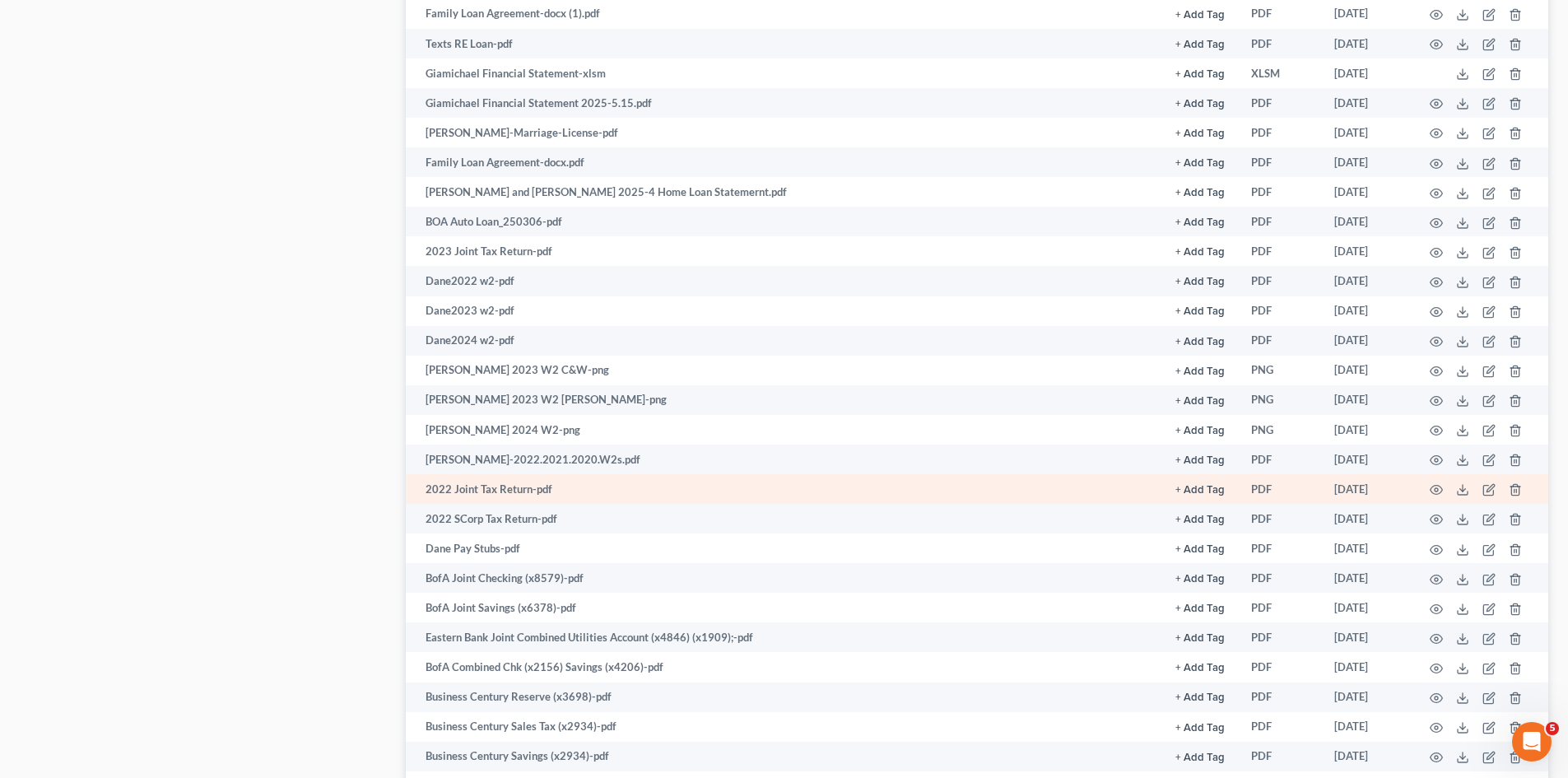
scroll to position [933, 0]
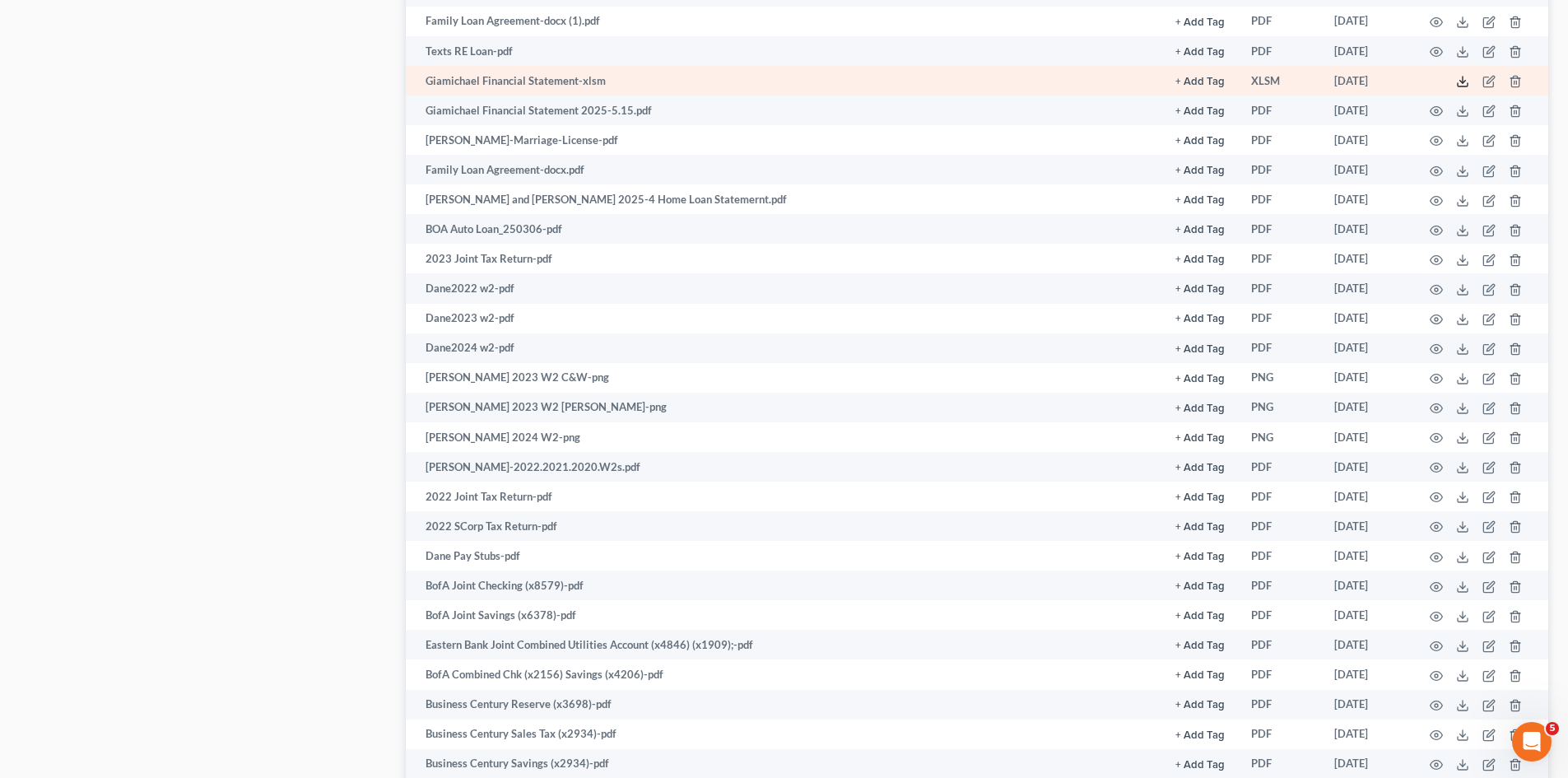
click at [1462, 80] on line at bounding box center [1462, 80] width 0 height 7
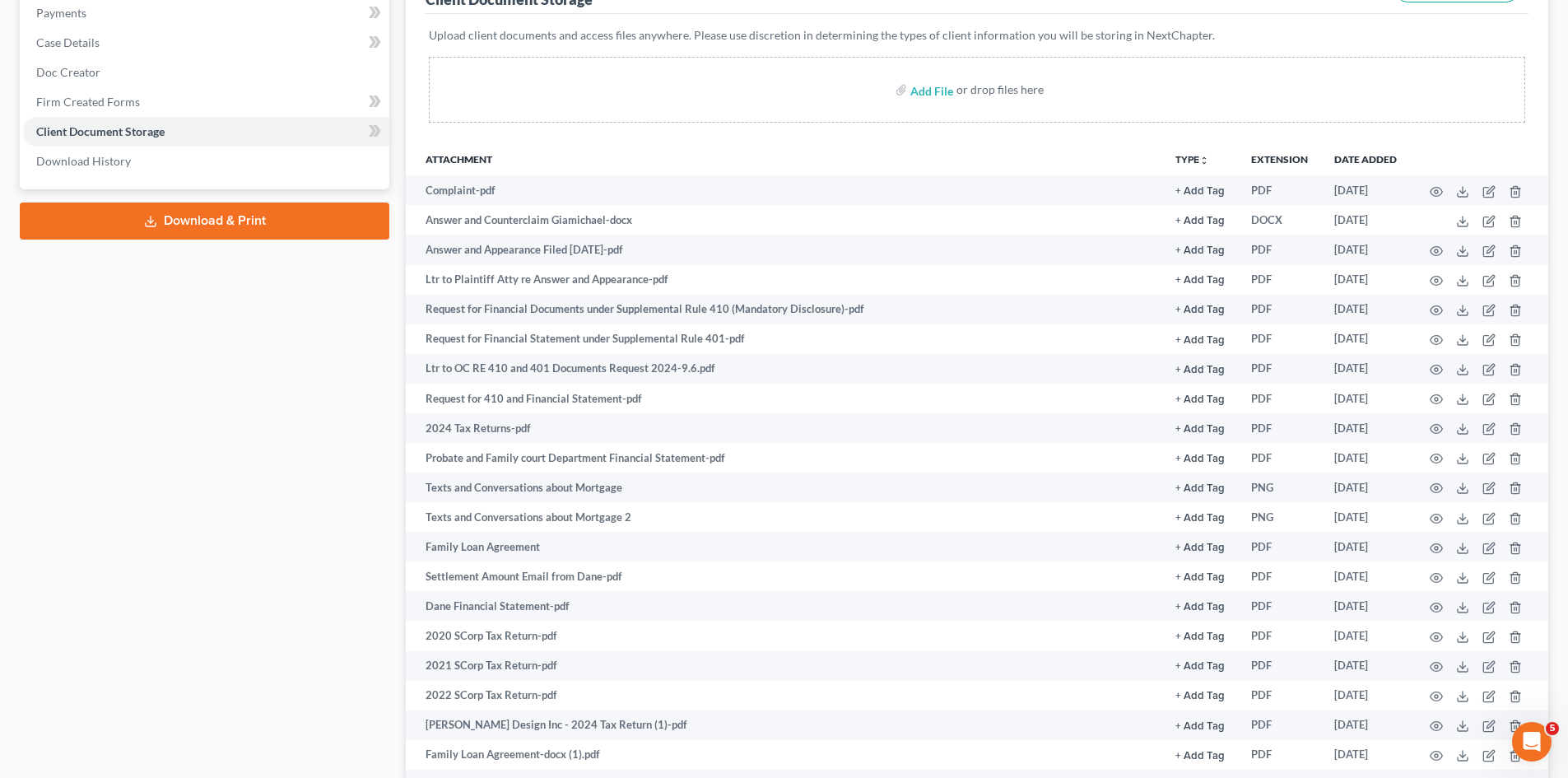
scroll to position [0, 0]
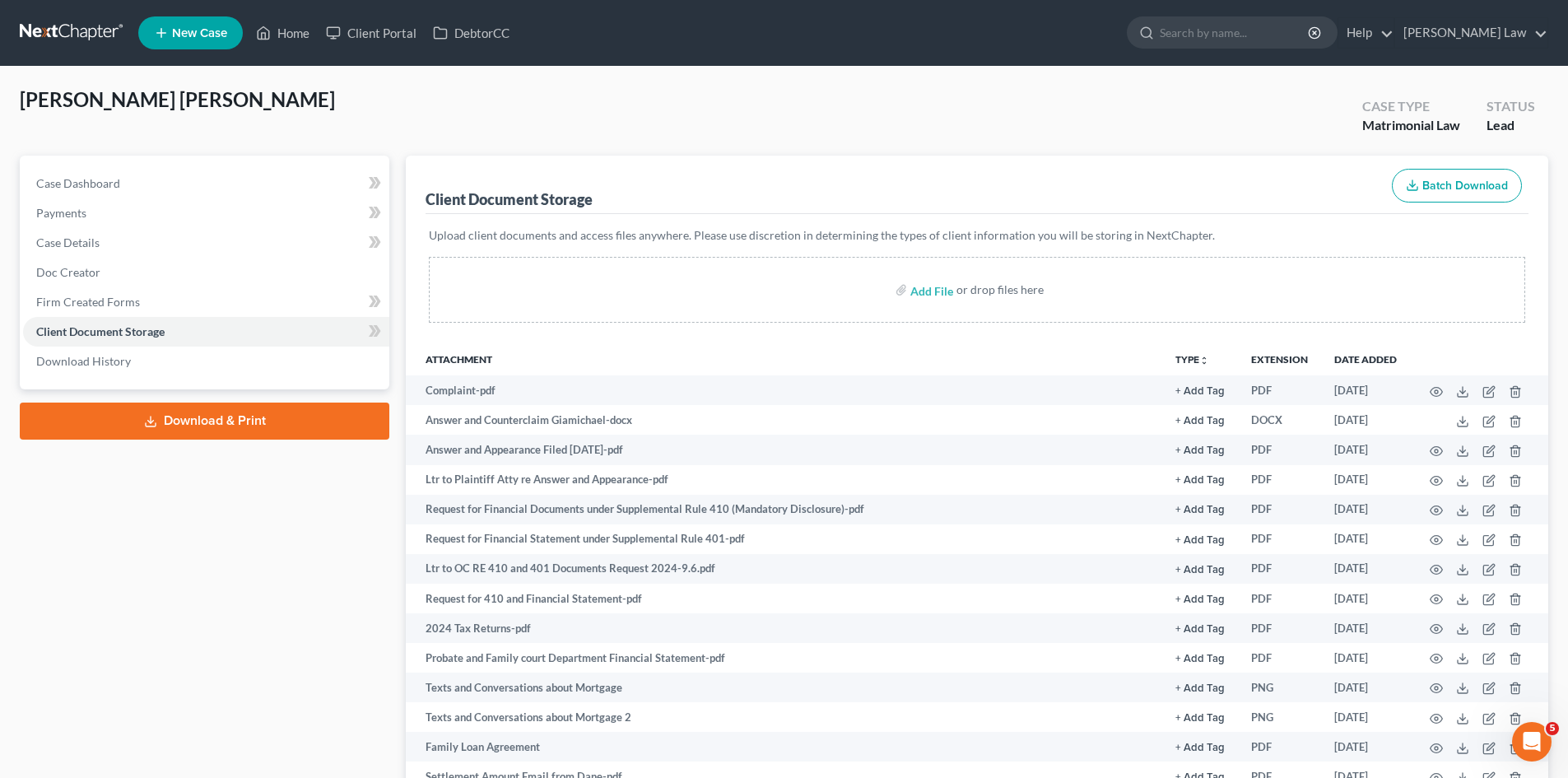
click at [104, 17] on nav "Home New Case Client Portal DebtorCC Benner Law mmanning@tbennerlaw.com My Acco…" at bounding box center [784, 32] width 1568 height 66
click at [97, 26] on link at bounding box center [72, 32] width 106 height 30
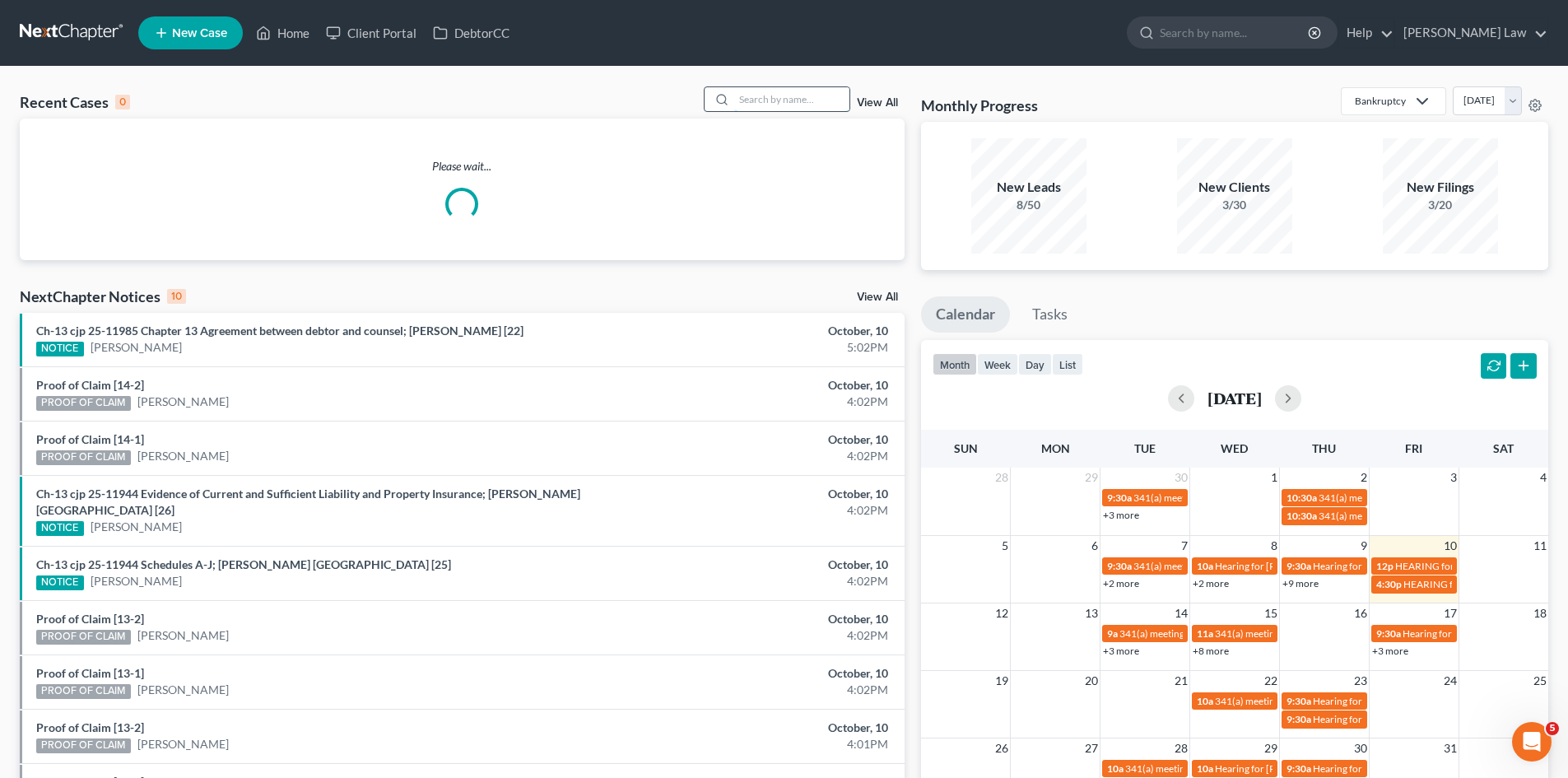
click at [770, 108] on input "search" at bounding box center [791, 99] width 115 height 24
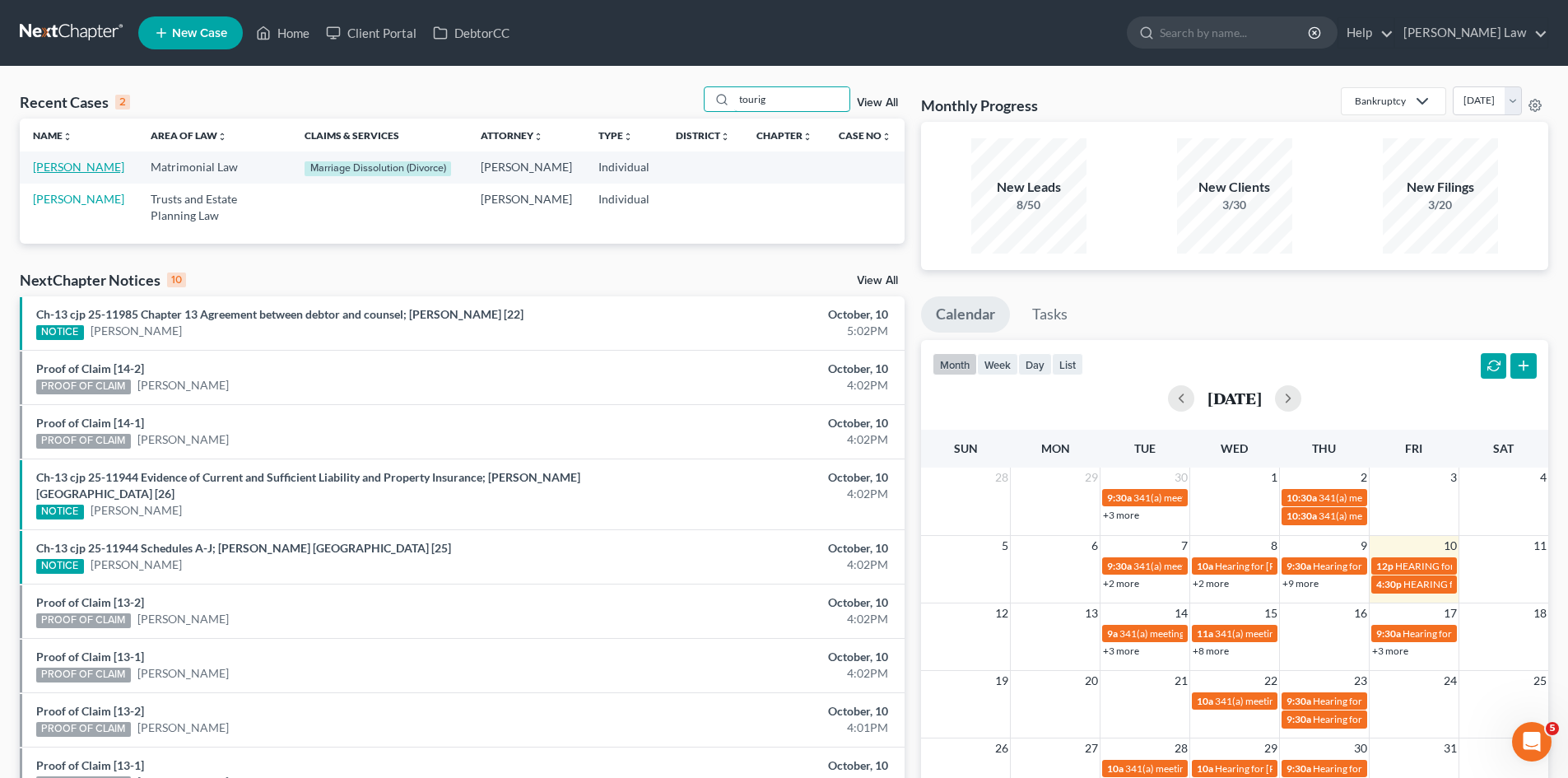
type input "tourig"
click at [60, 165] on link "[PERSON_NAME]" at bounding box center [78, 167] width 91 height 14
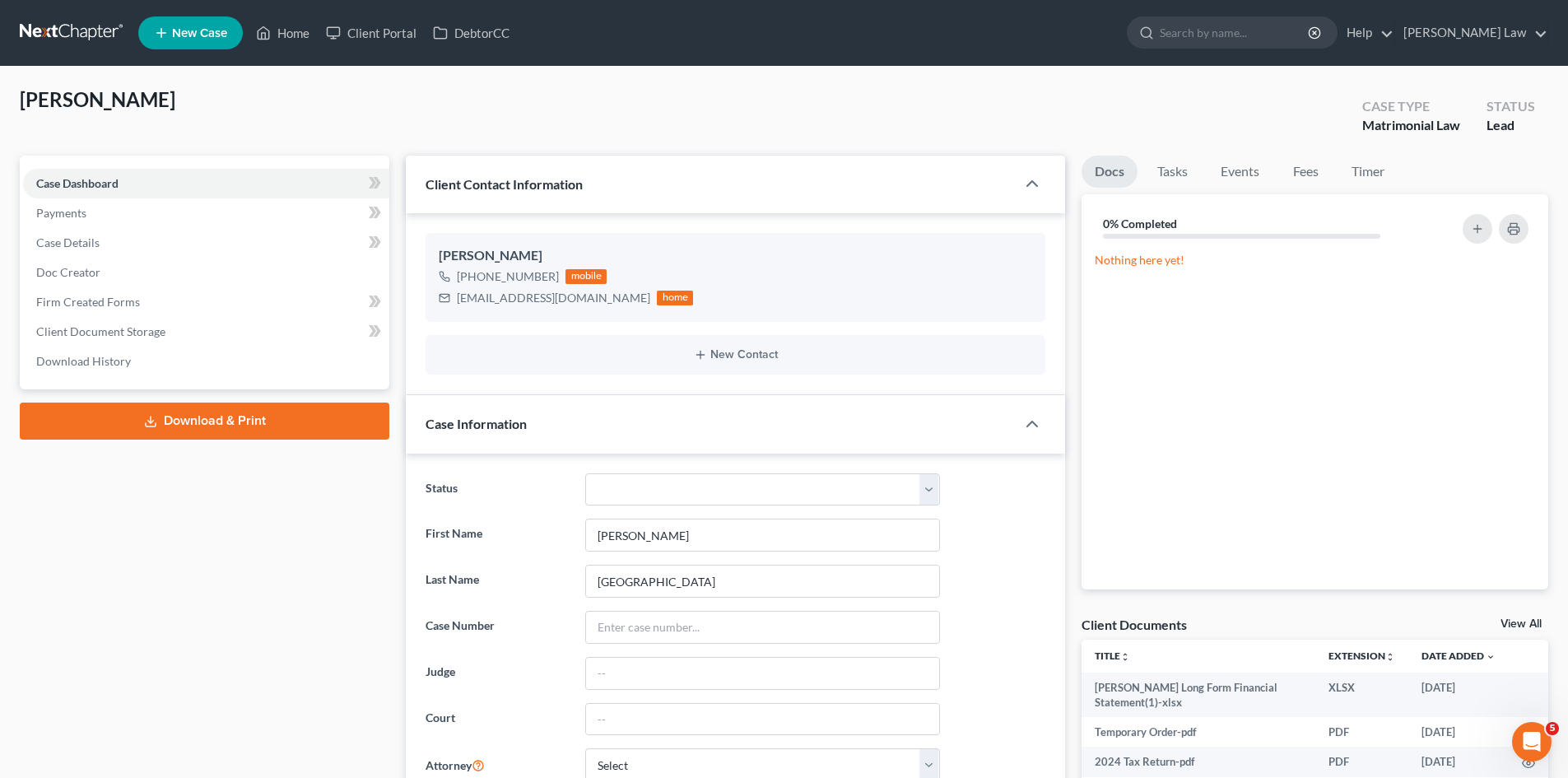
scroll to position [313, 0]
click at [81, 130] on div "[PERSON_NAME] Upgraded" at bounding box center [97, 115] width 156 height 56
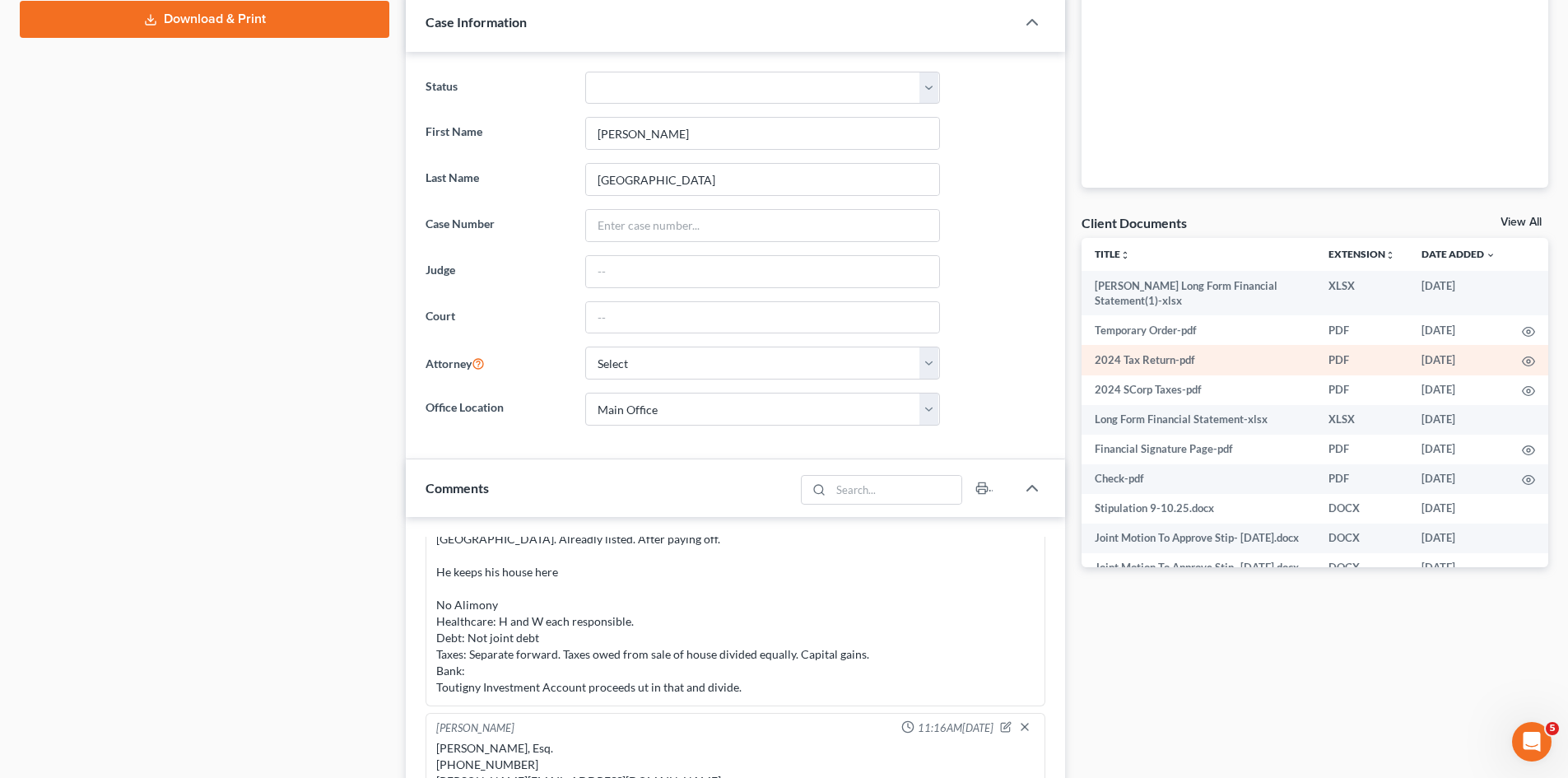
scroll to position [411, 0]
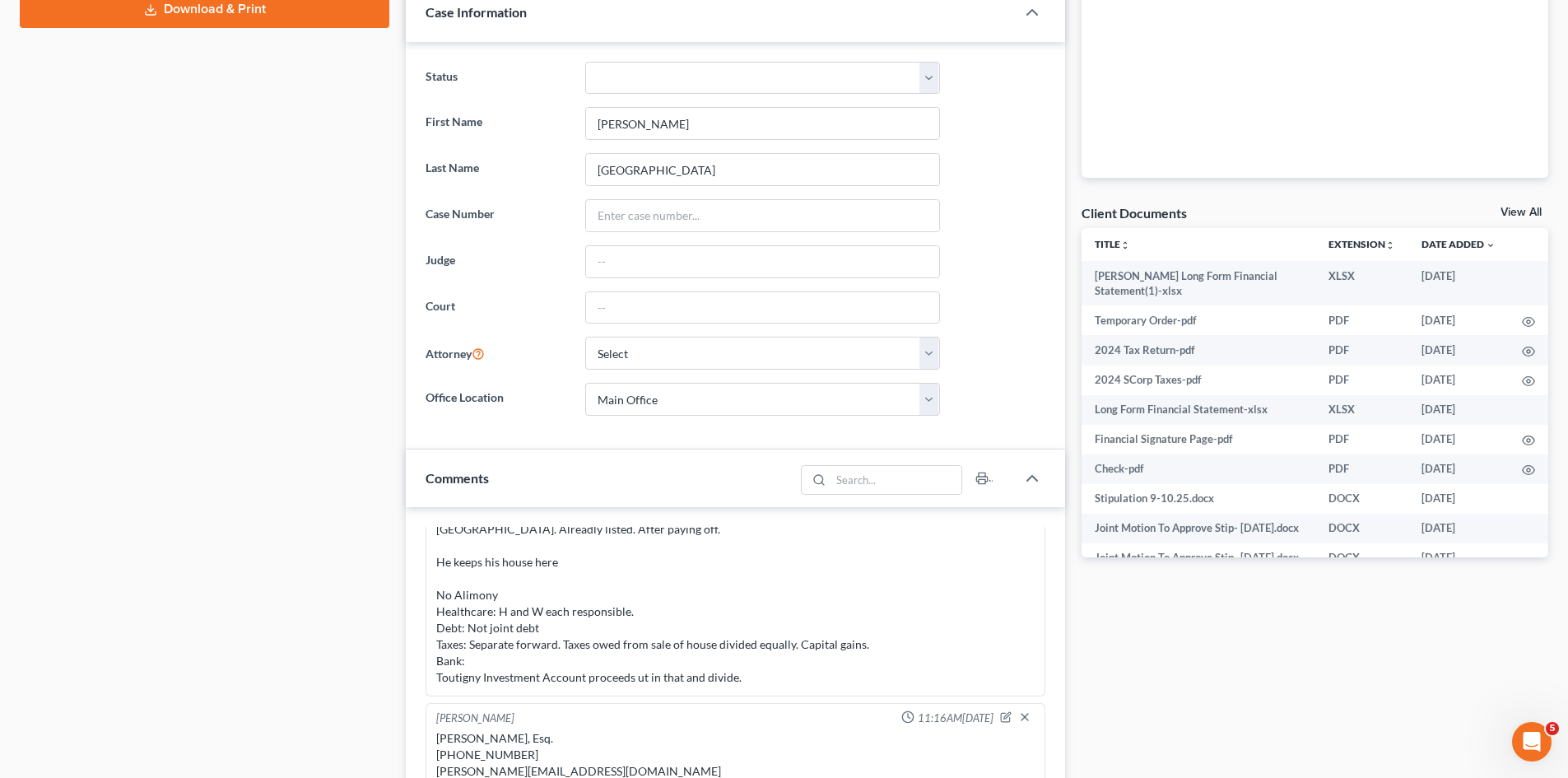
click at [1509, 207] on link "View All" at bounding box center [1521, 213] width 41 height 12
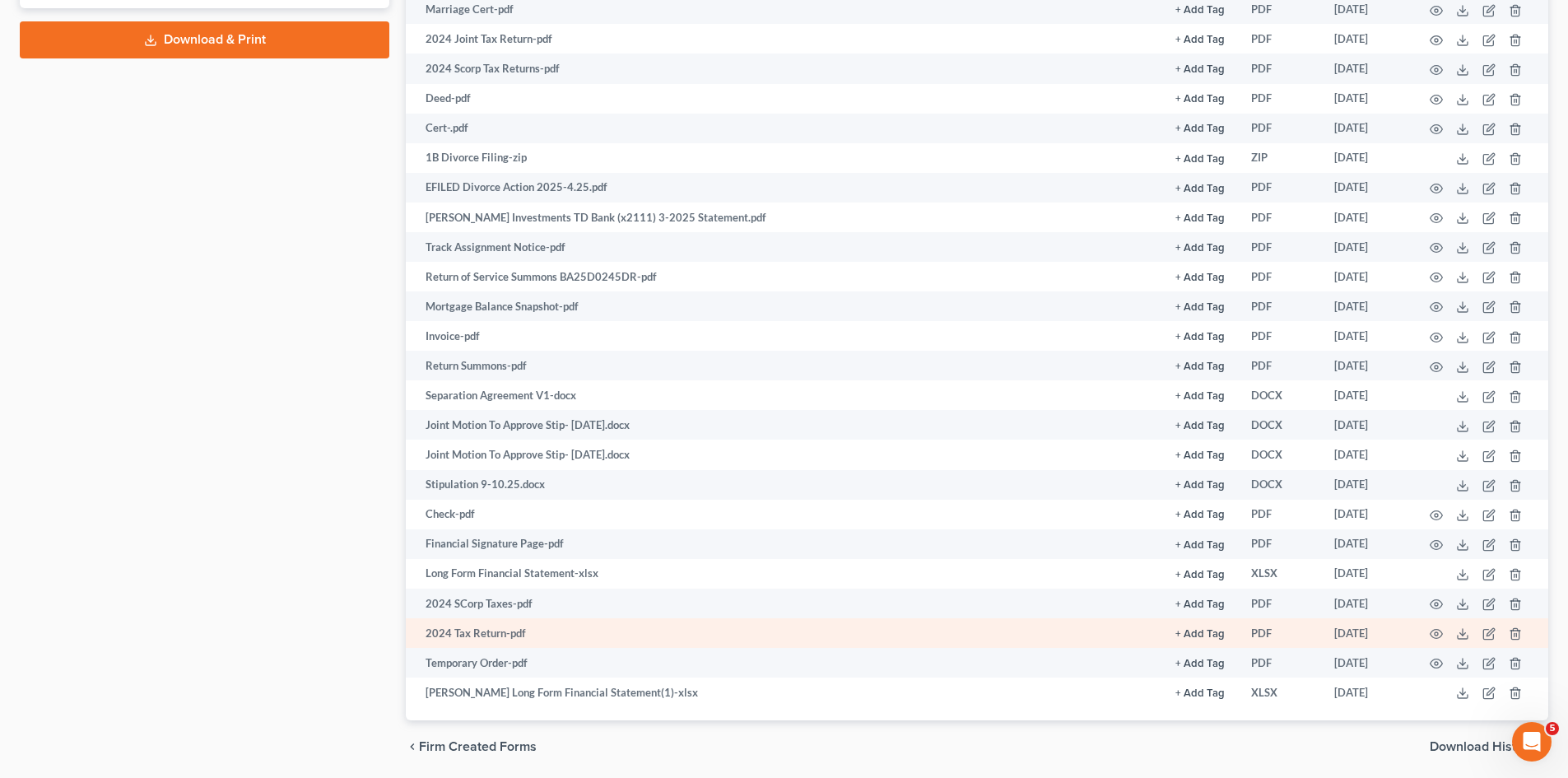
scroll to position [438, 0]
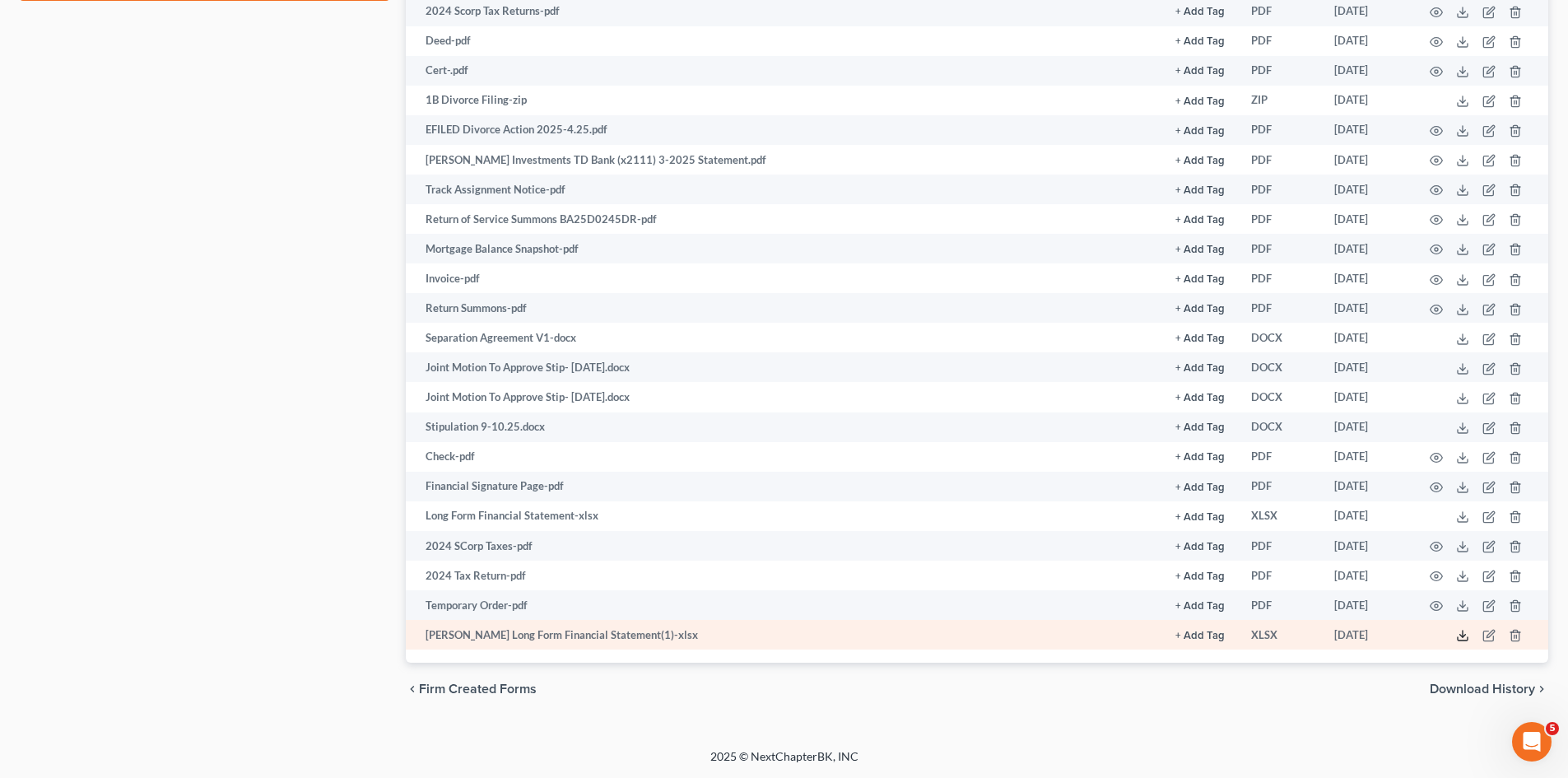
click at [1464, 637] on icon at bounding box center [1462, 635] width 13 height 13
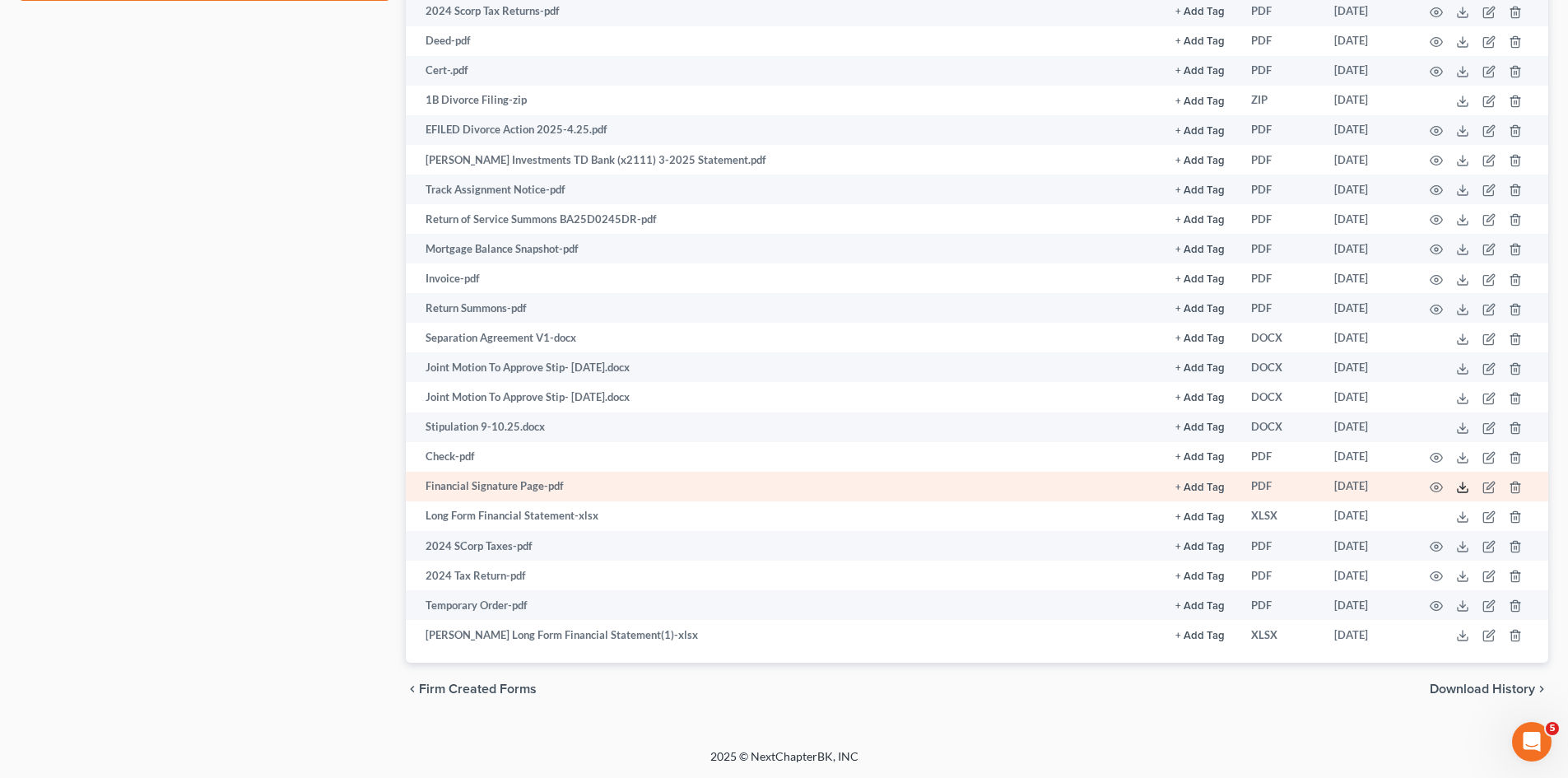
click at [1456, 485] on icon at bounding box center [1462, 487] width 13 height 13
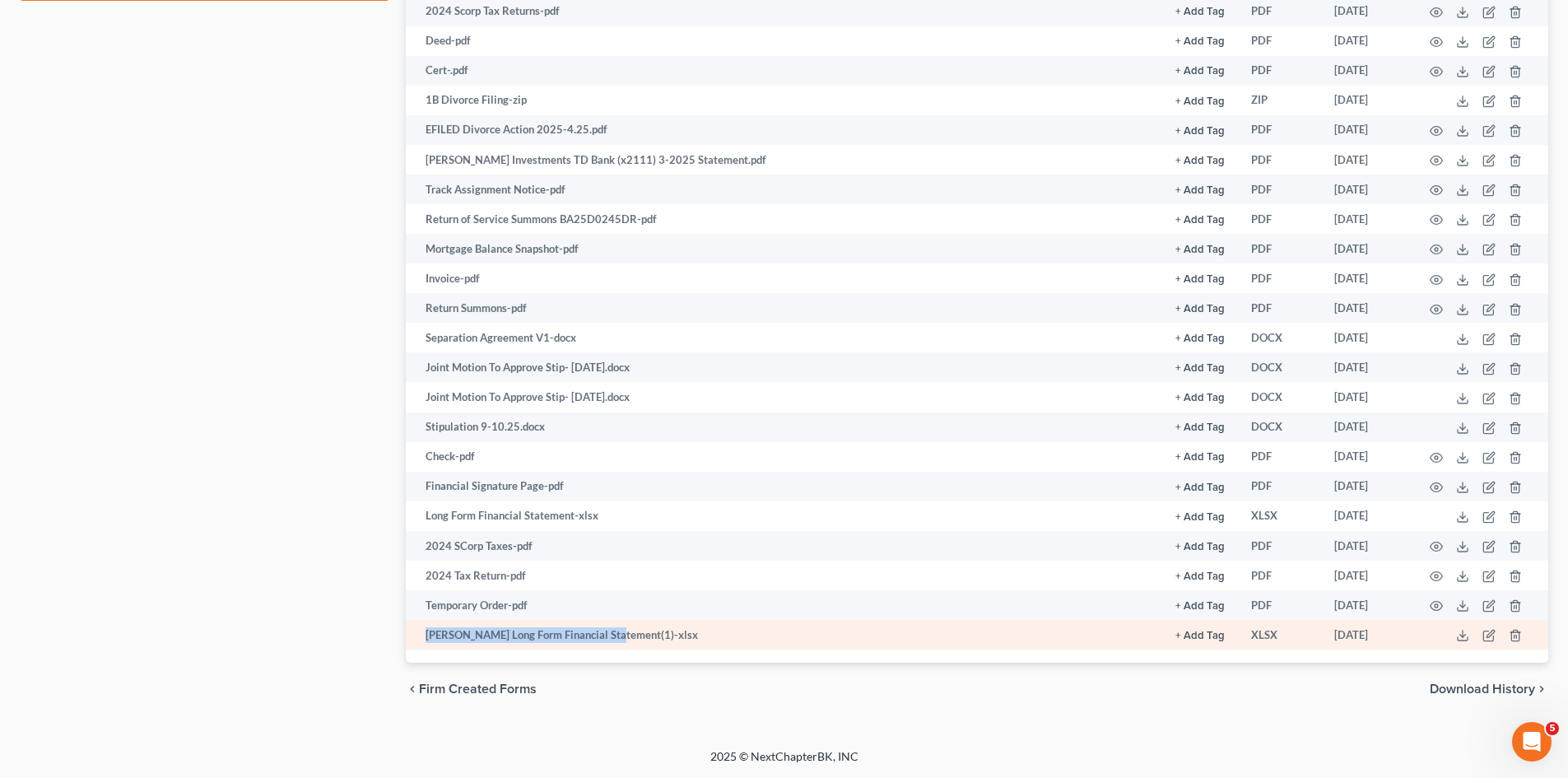
drag, startPoint x: 425, startPoint y: 635, endPoint x: 613, endPoint y: 643, distance: 188.2
click at [615, 644] on td "Tourigny Long Form Financial Statement(1)-xlsx" at bounding box center [784, 634] width 757 height 30
copy td "Tourigny Long Form Financial Statemen"
click at [1514, 636] on line "button" at bounding box center [1514, 637] width 0 height 3
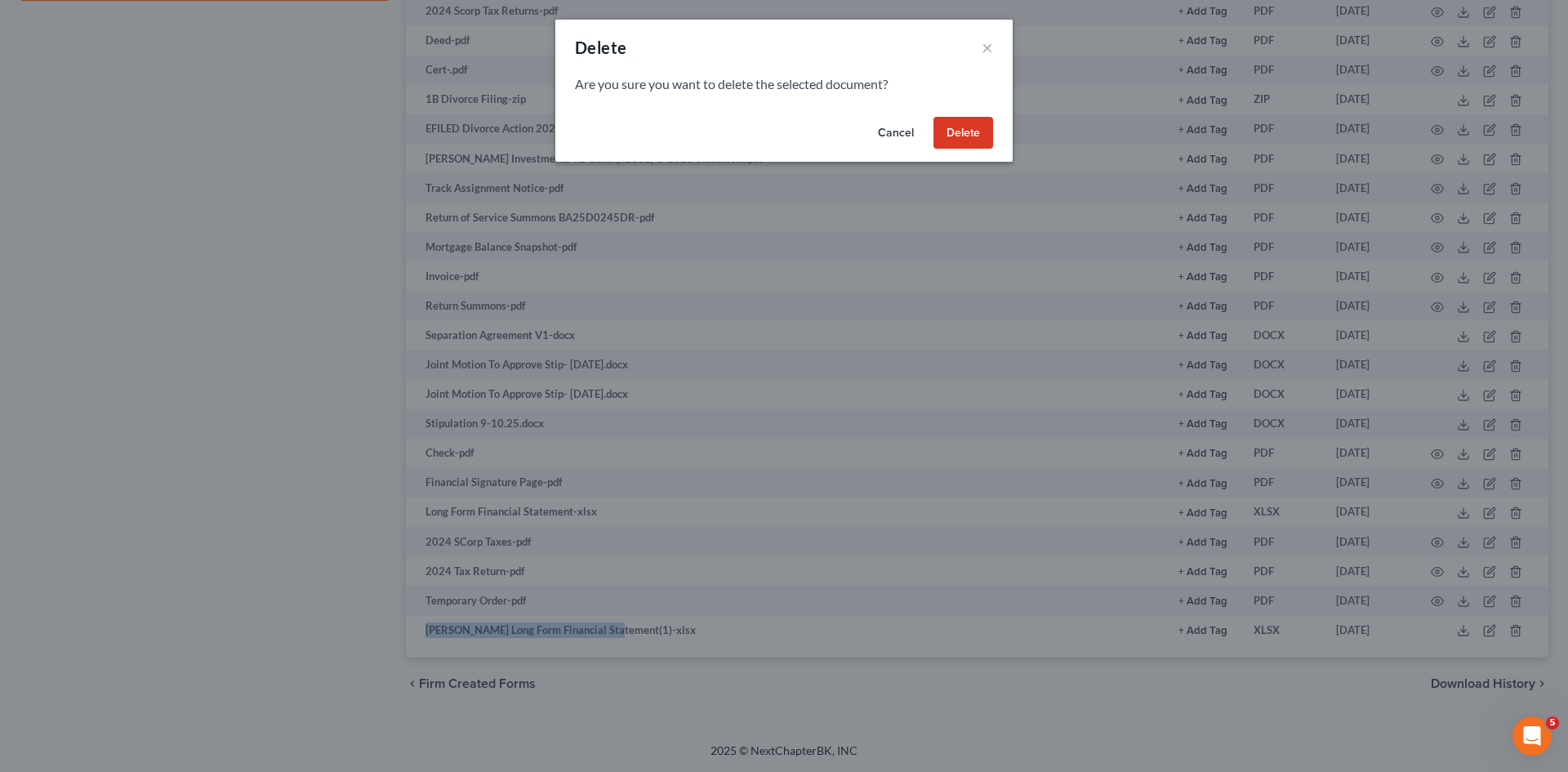
click at [953, 134] on button "Delete" at bounding box center [963, 133] width 60 height 33
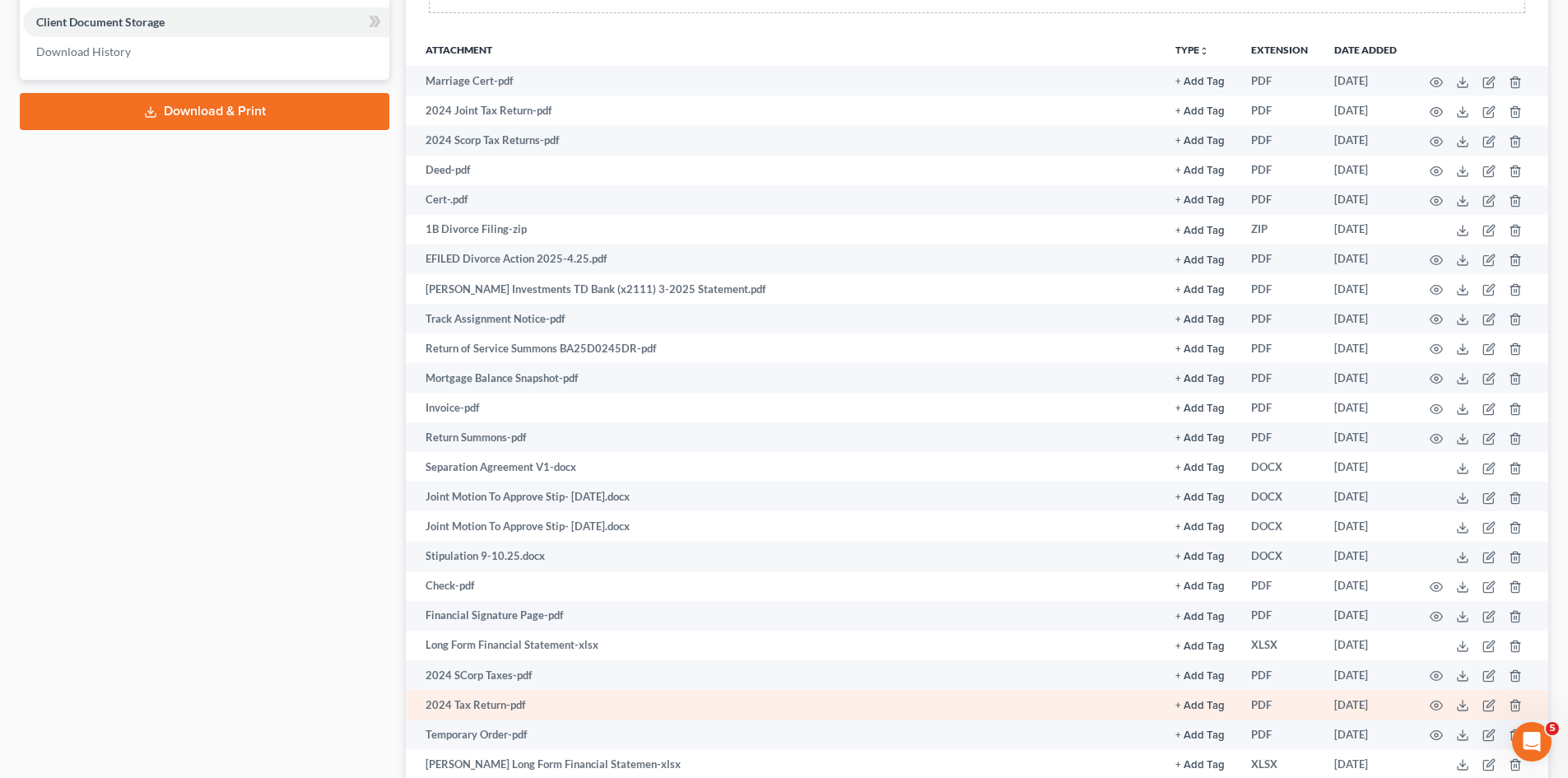
scroll to position [411, 0]
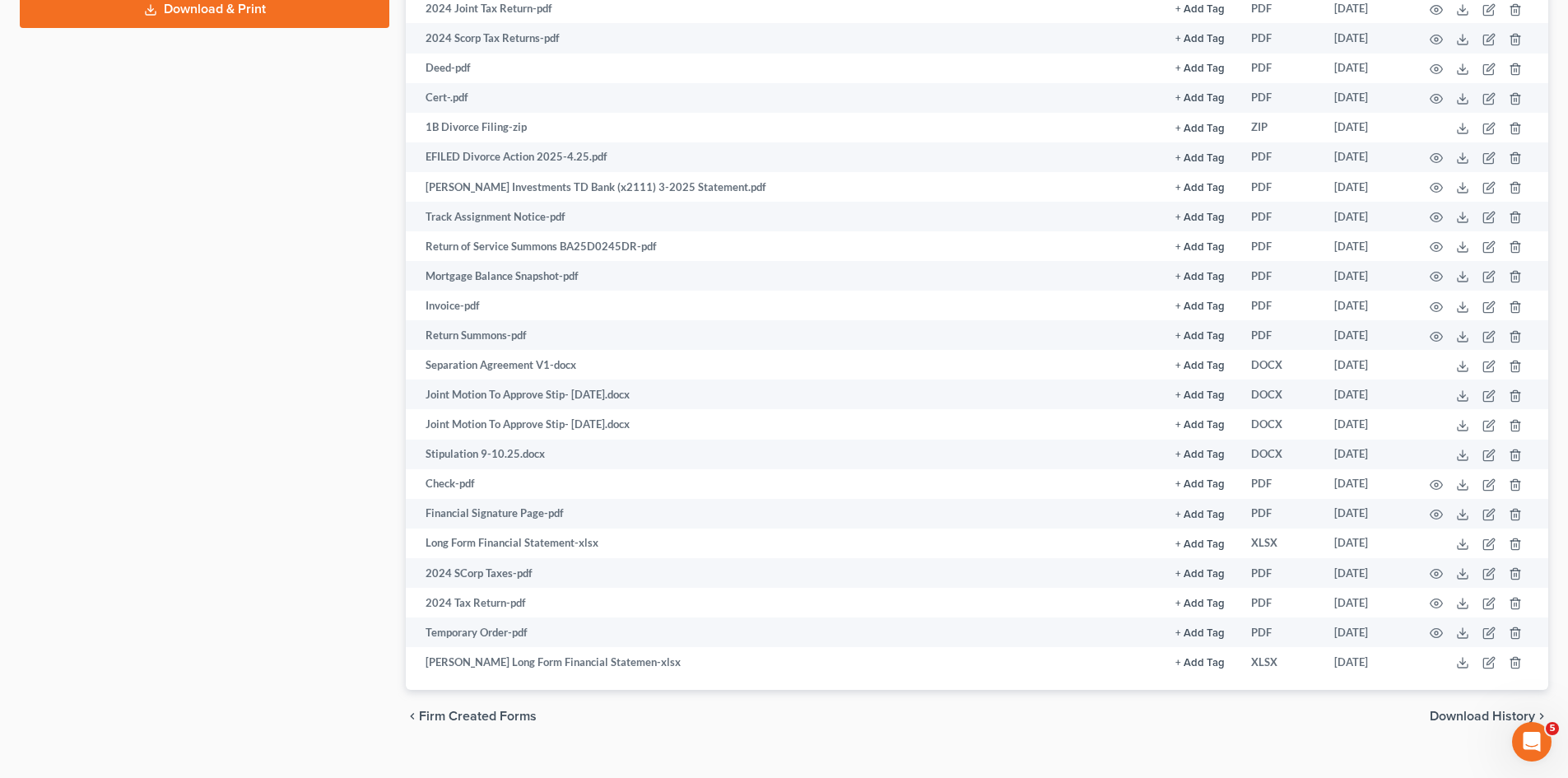
click at [335, 644] on div "Case Dashboard Payments Invoices Payments Payments Case Details Doc Creator" at bounding box center [204, 243] width 386 height 998
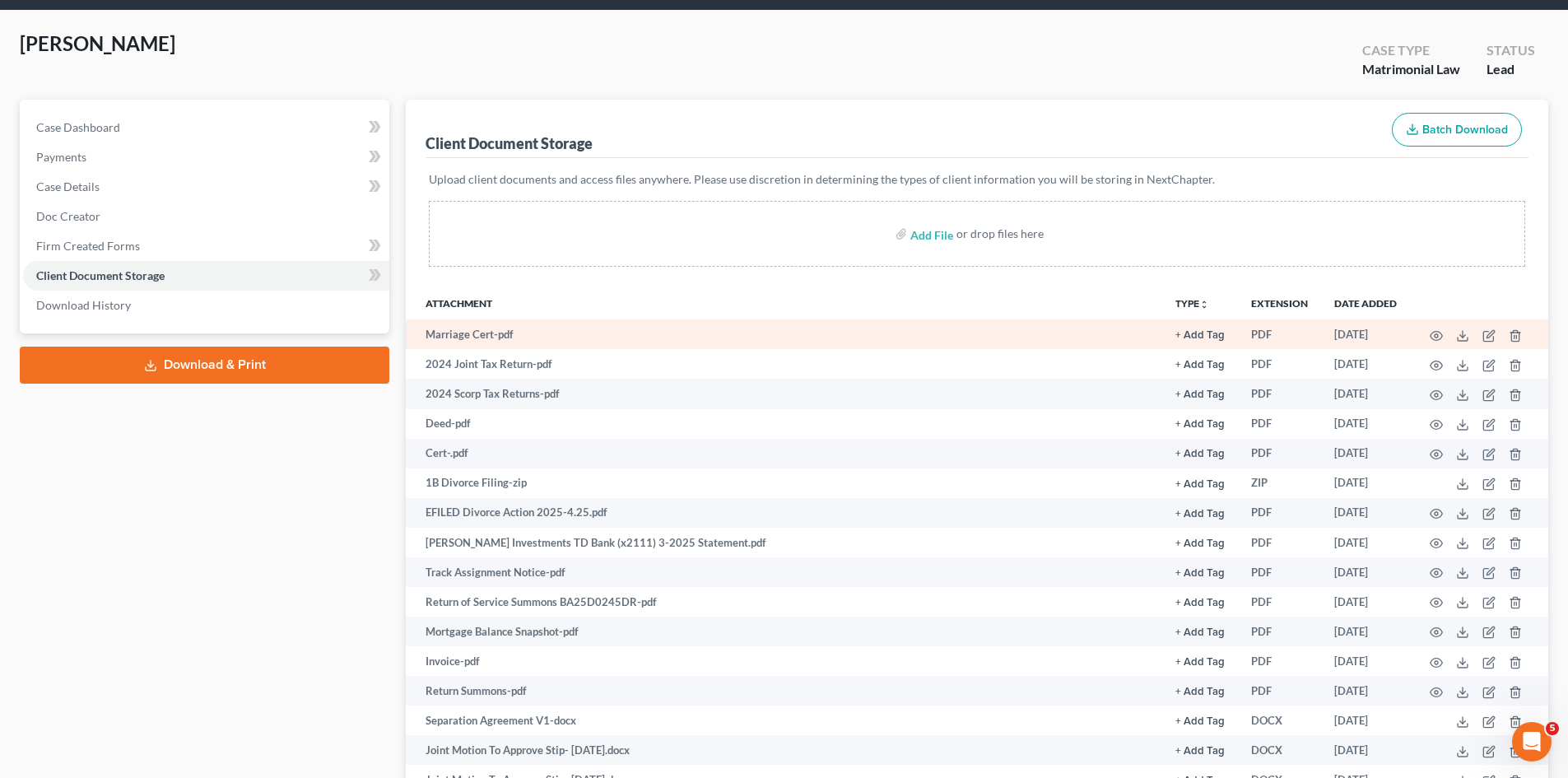
scroll to position [0, 0]
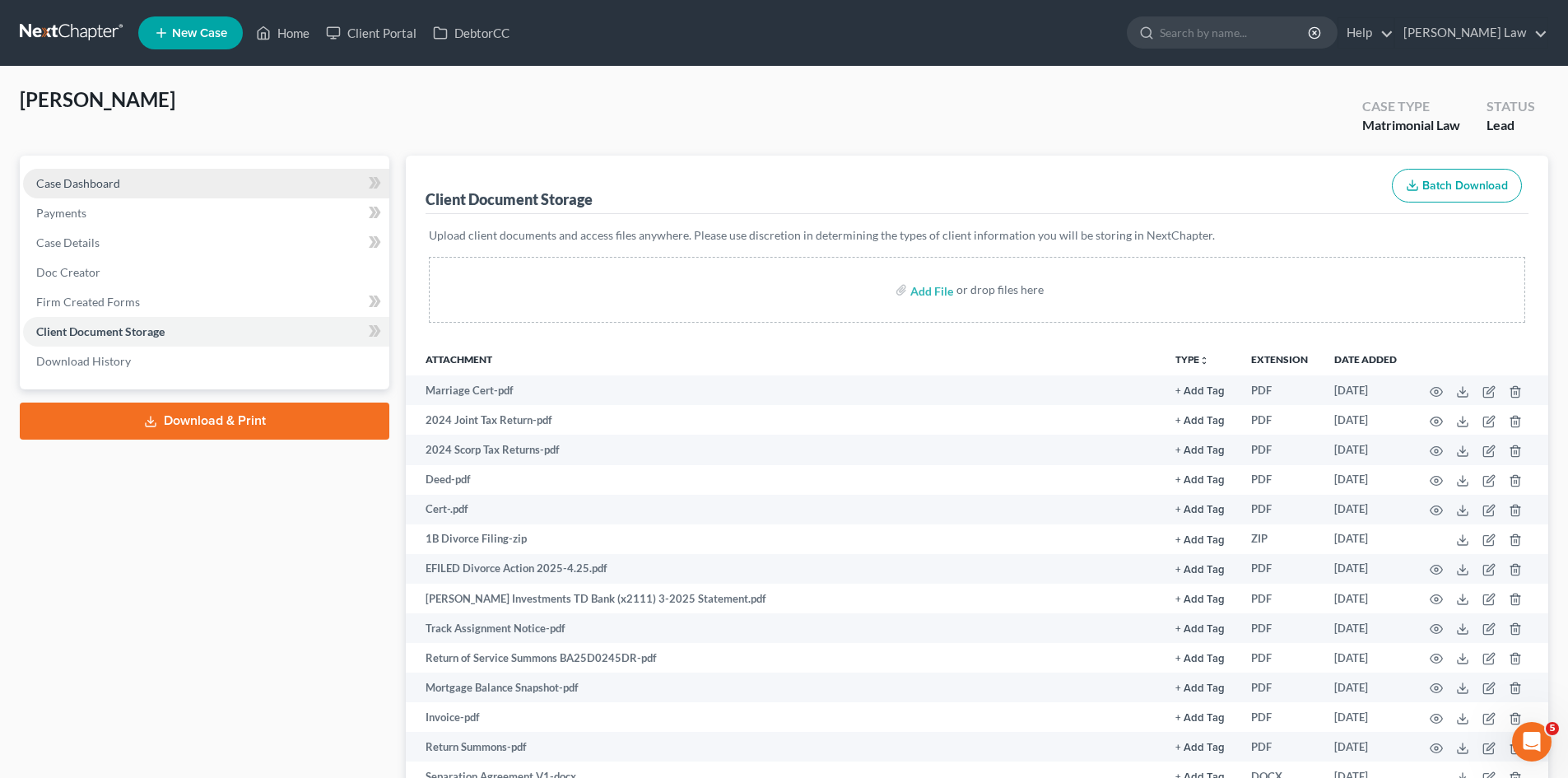
click at [135, 176] on link "Case Dashboard" at bounding box center [206, 183] width 366 height 30
select select "0"
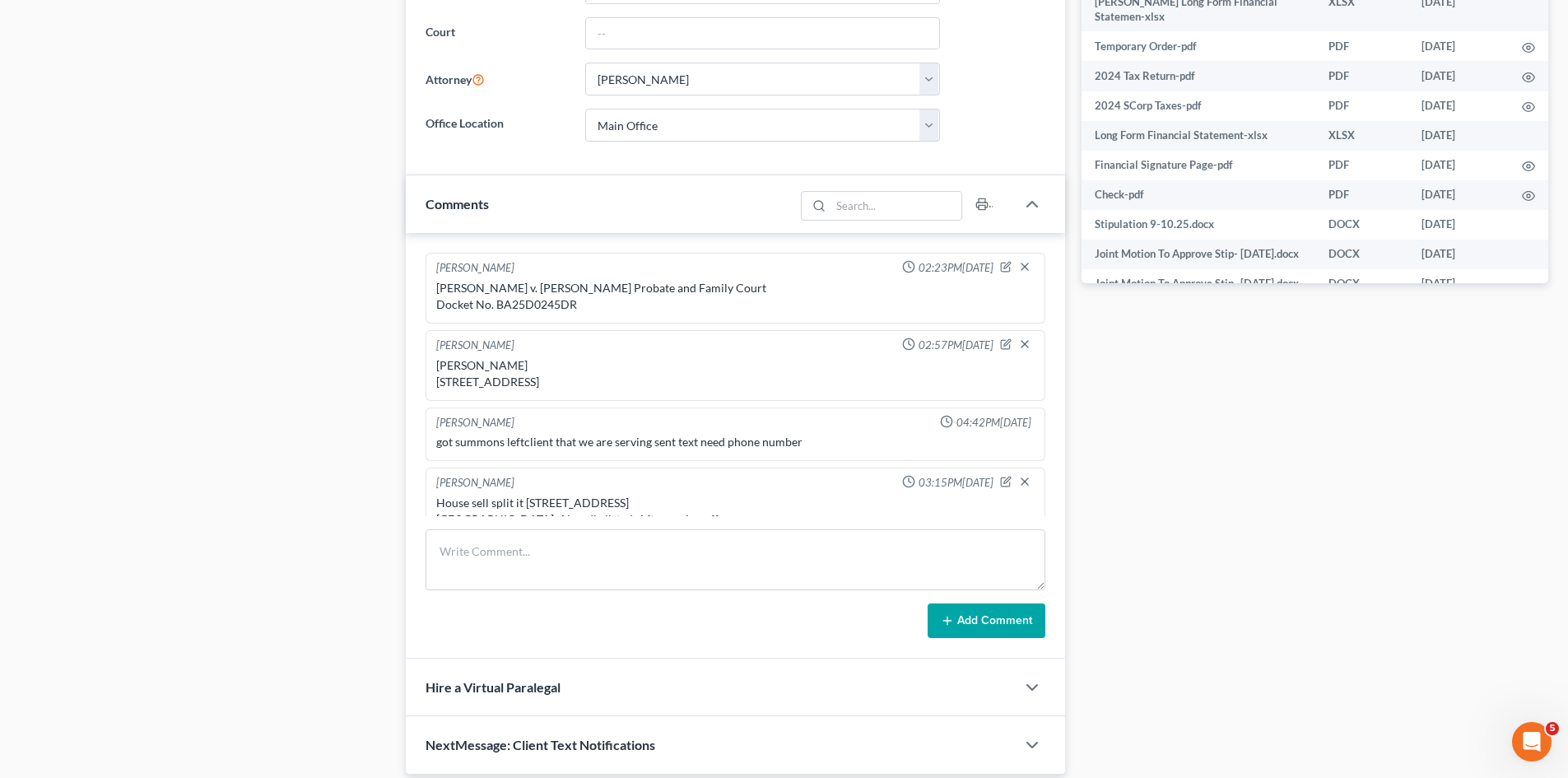
scroll to position [313, 0]
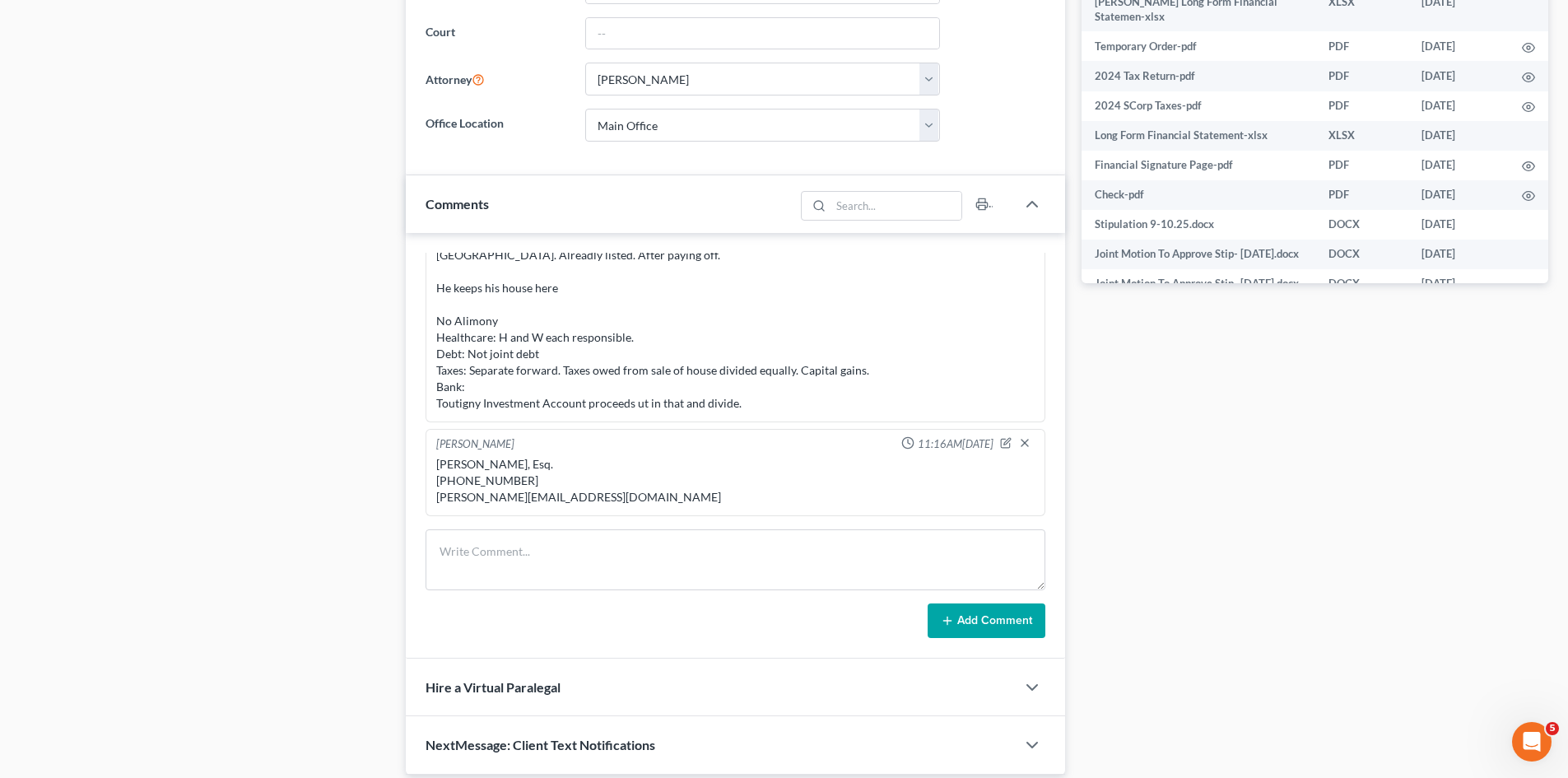
click at [536, 498] on div "Allison Walsh, Esq. (781) 288-5400 allison@allisonwalshlaw.com" at bounding box center [735, 481] width 598 height 49
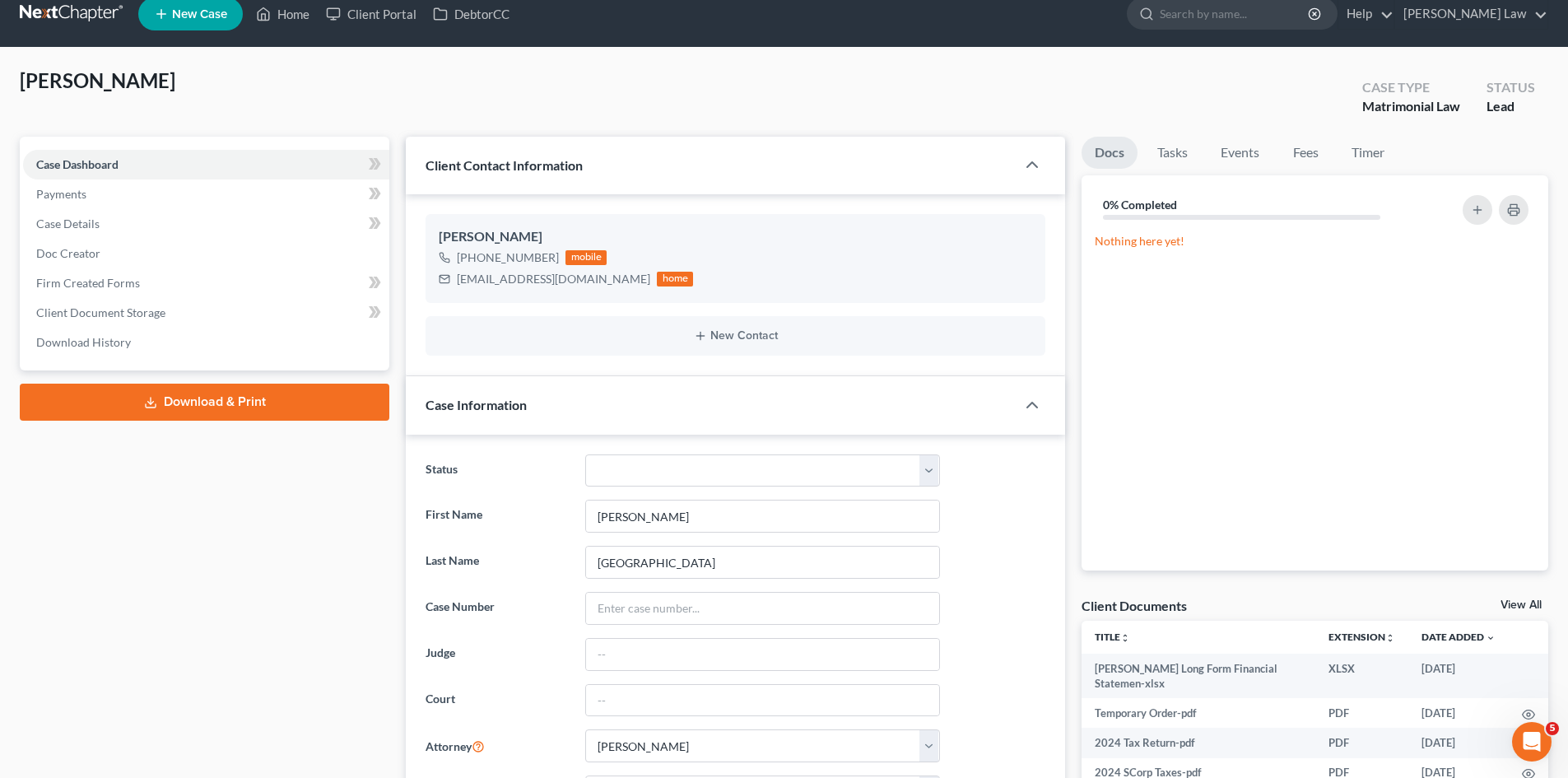
scroll to position [0, 0]
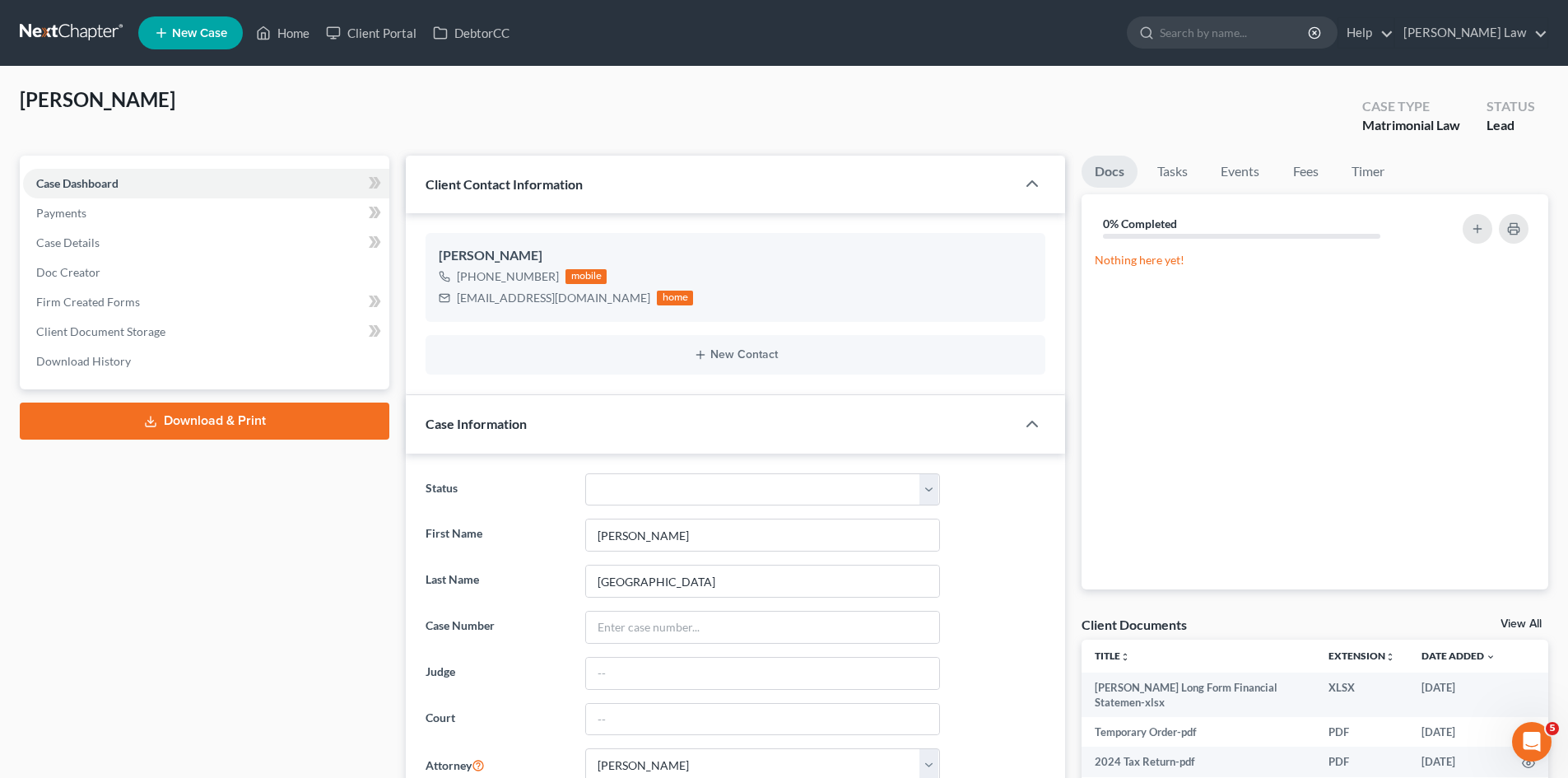
click at [1523, 626] on link "View All" at bounding box center [1521, 624] width 41 height 12
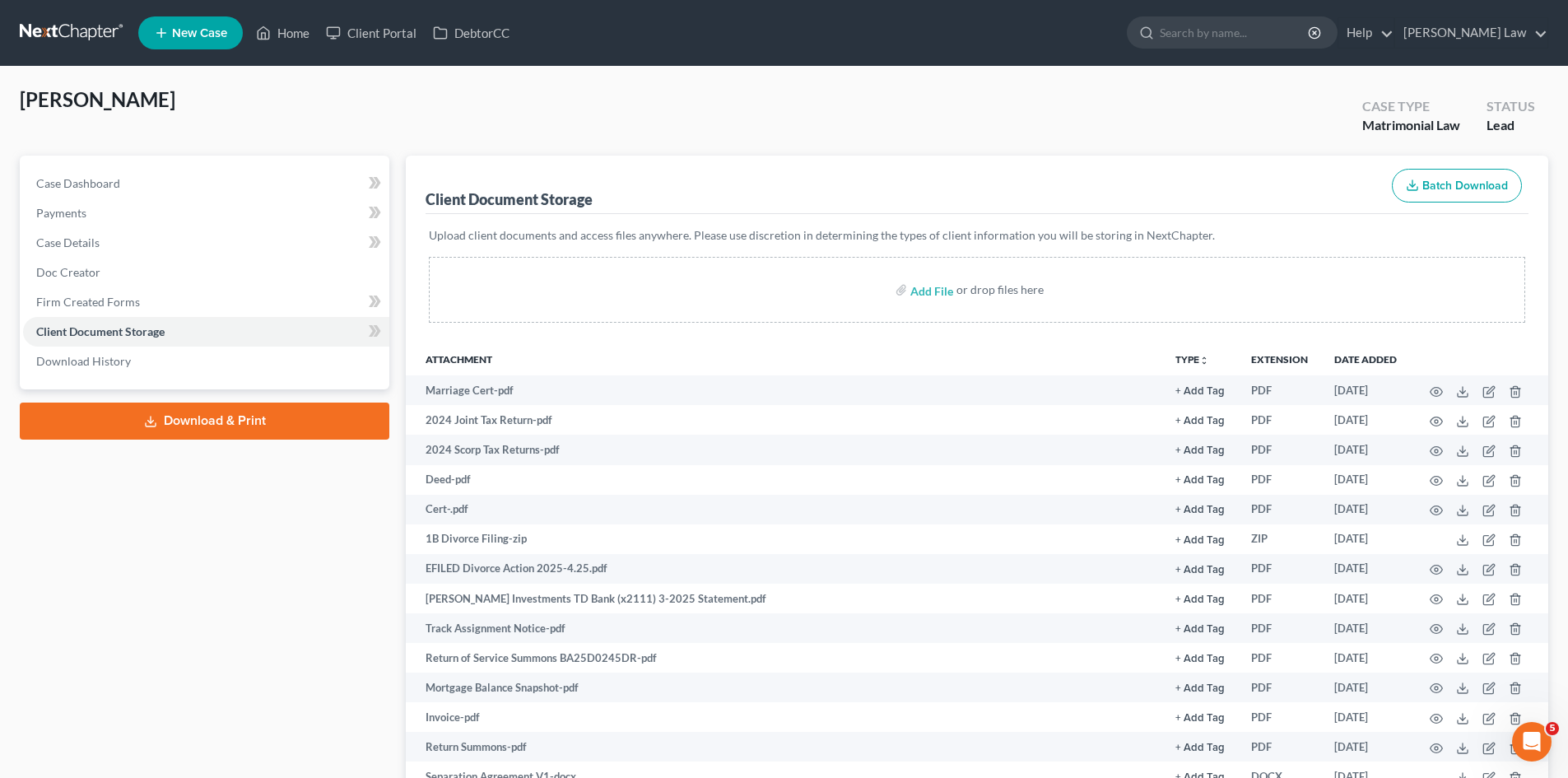
click at [83, 24] on link at bounding box center [72, 32] width 106 height 30
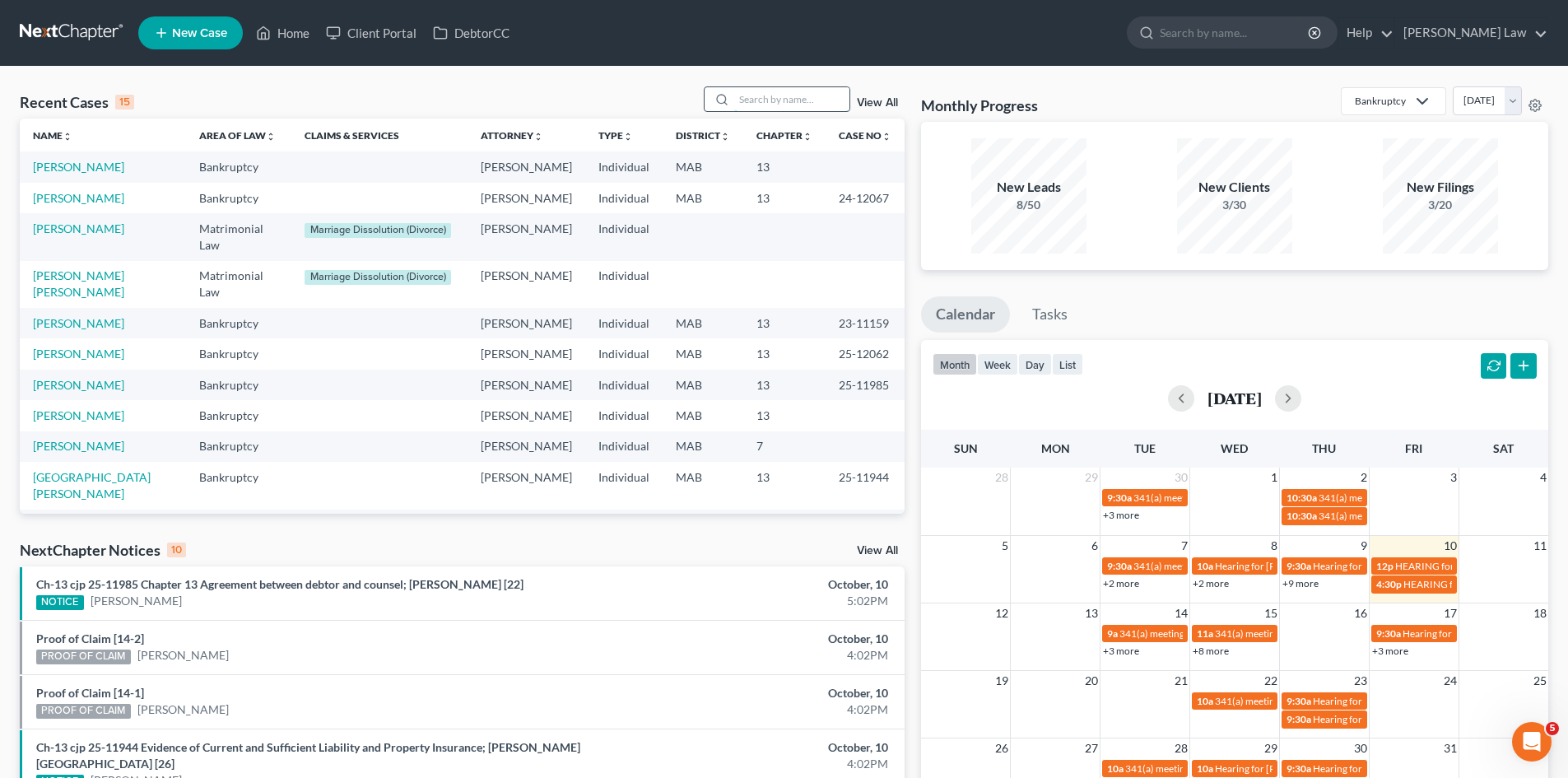
click at [783, 103] on input "search" at bounding box center [791, 99] width 115 height 24
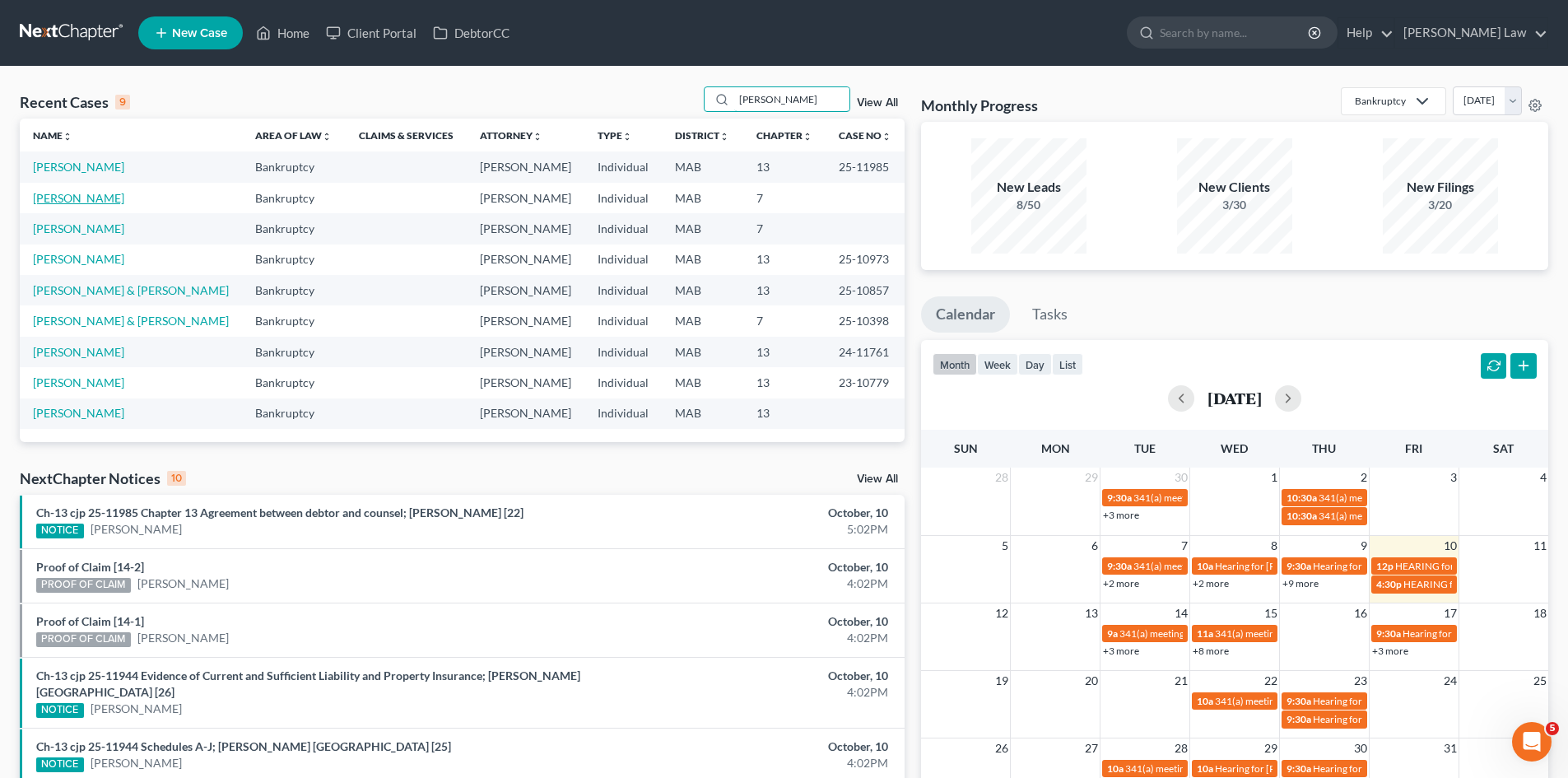
type input "[PERSON_NAME]"
click at [89, 205] on link "[PERSON_NAME]" at bounding box center [78, 197] width 91 height 14
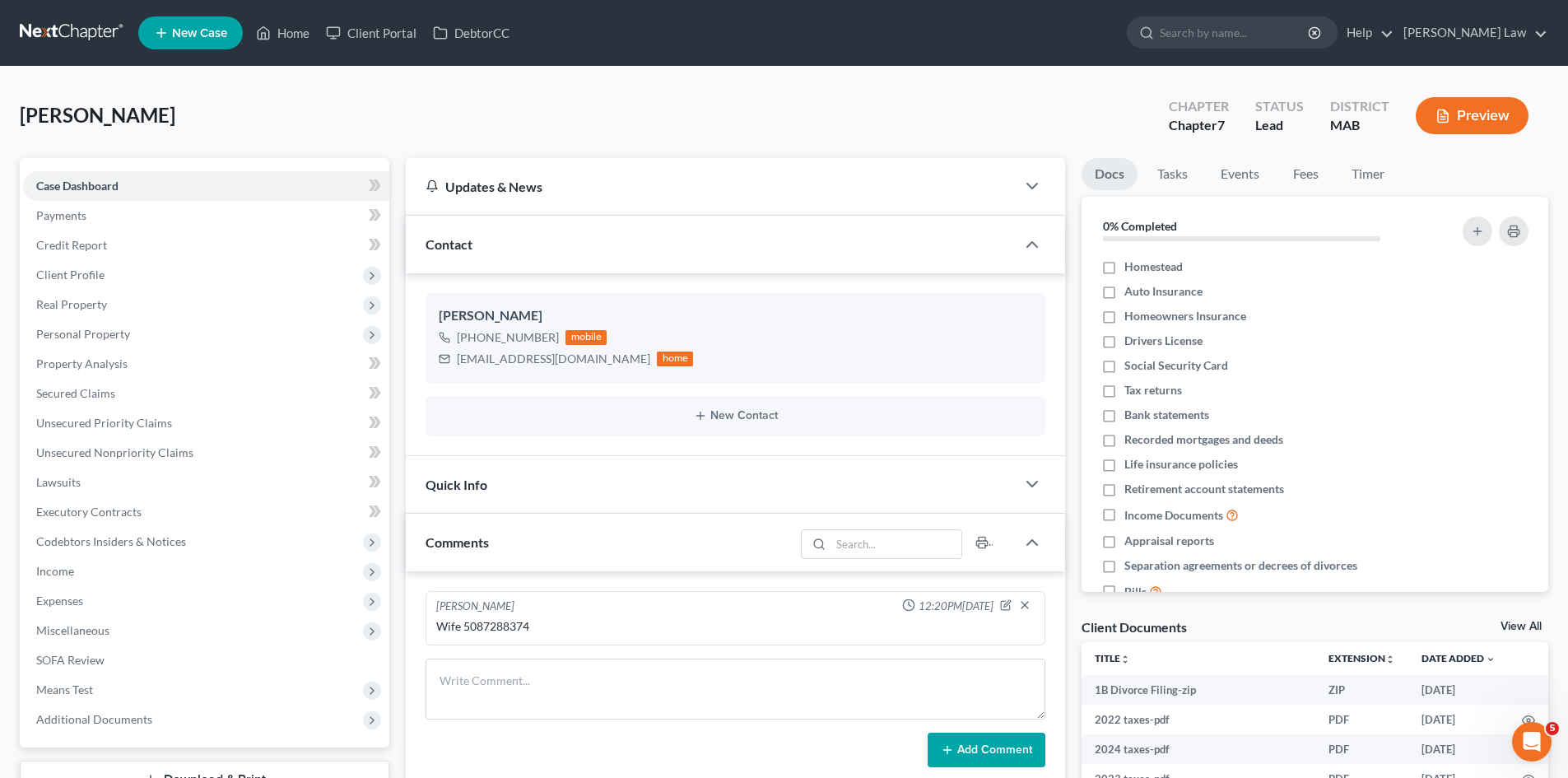
click at [1508, 631] on link "View All" at bounding box center [1521, 626] width 41 height 12
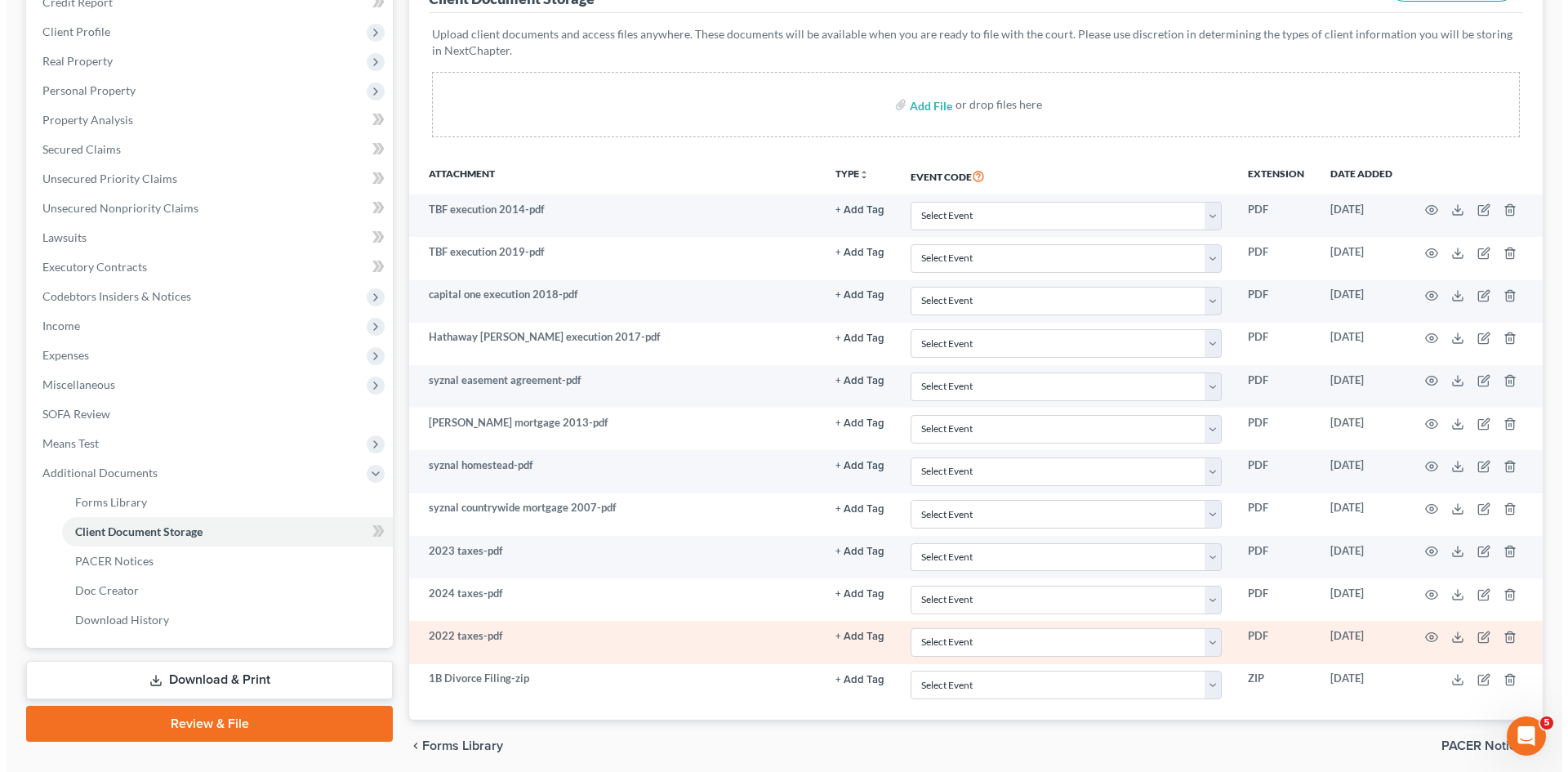
scroll to position [303, 0]
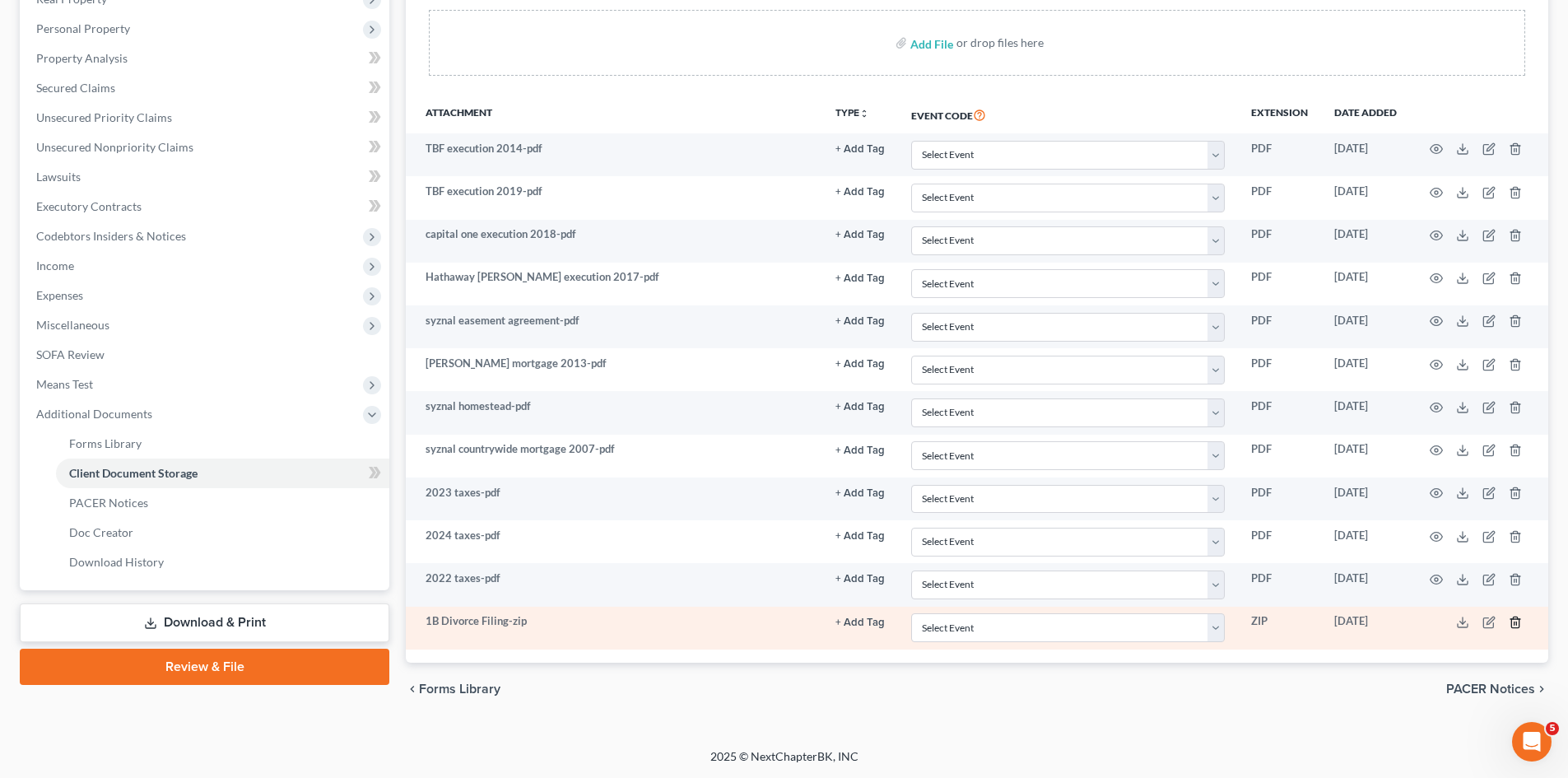
click at [1519, 618] on icon "button" at bounding box center [1514, 621] width 13 height 13
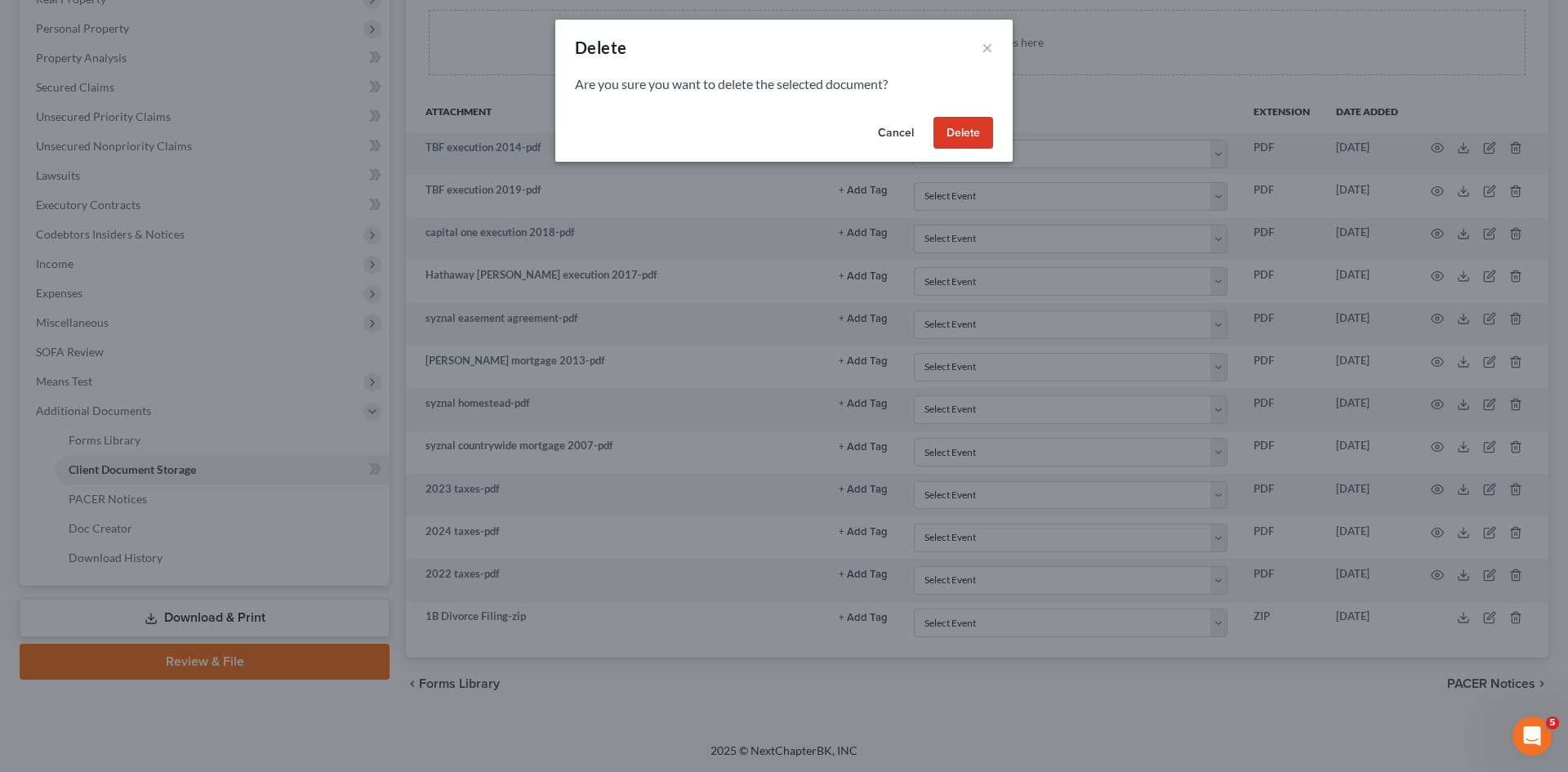
click at [996, 138] on div "Cancel Delete" at bounding box center [784, 137] width 457 height 52
click at [967, 132] on button "Delete" at bounding box center [963, 133] width 60 height 33
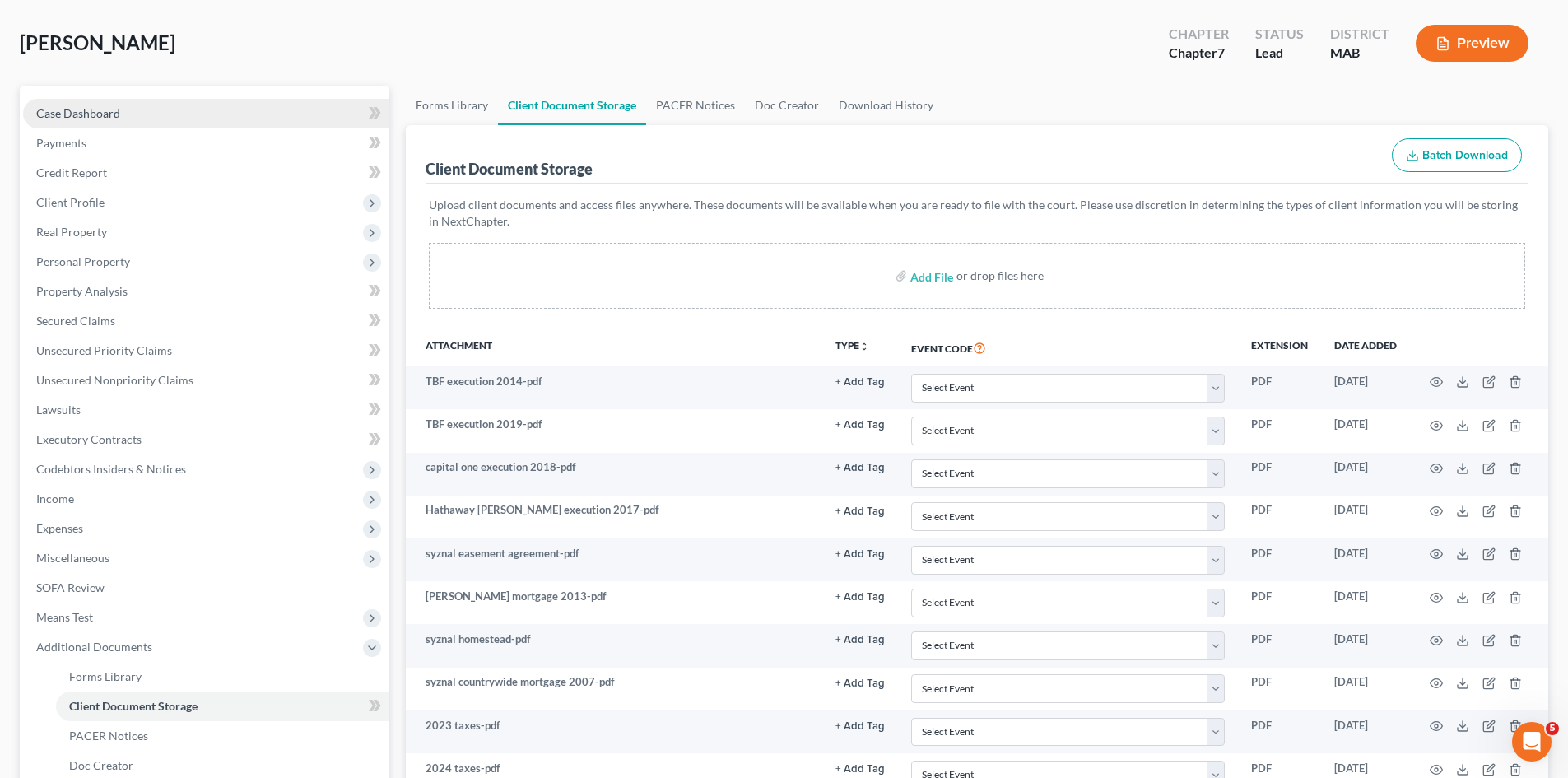
scroll to position [0, 0]
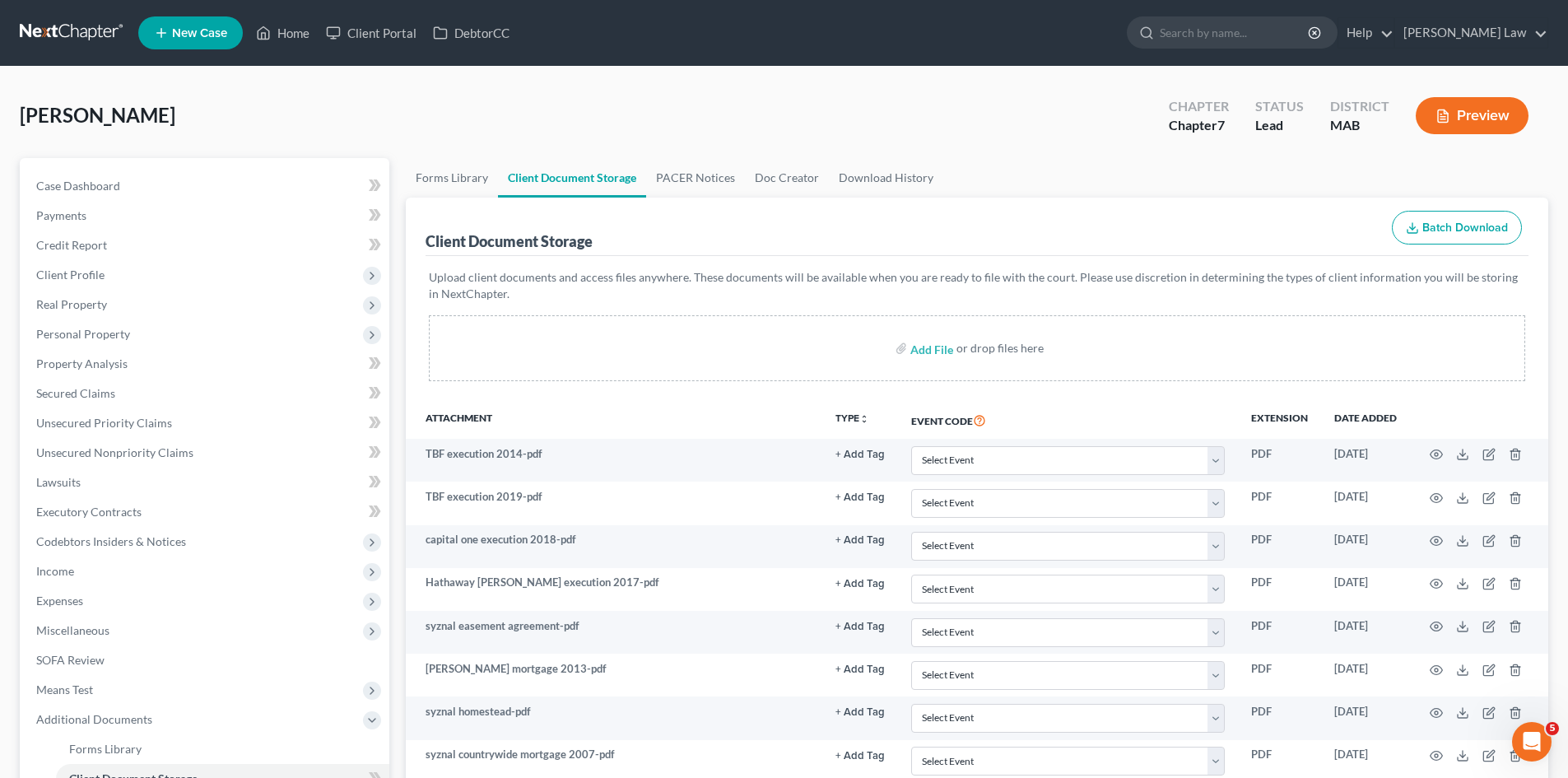
click at [112, 37] on link at bounding box center [72, 32] width 106 height 30
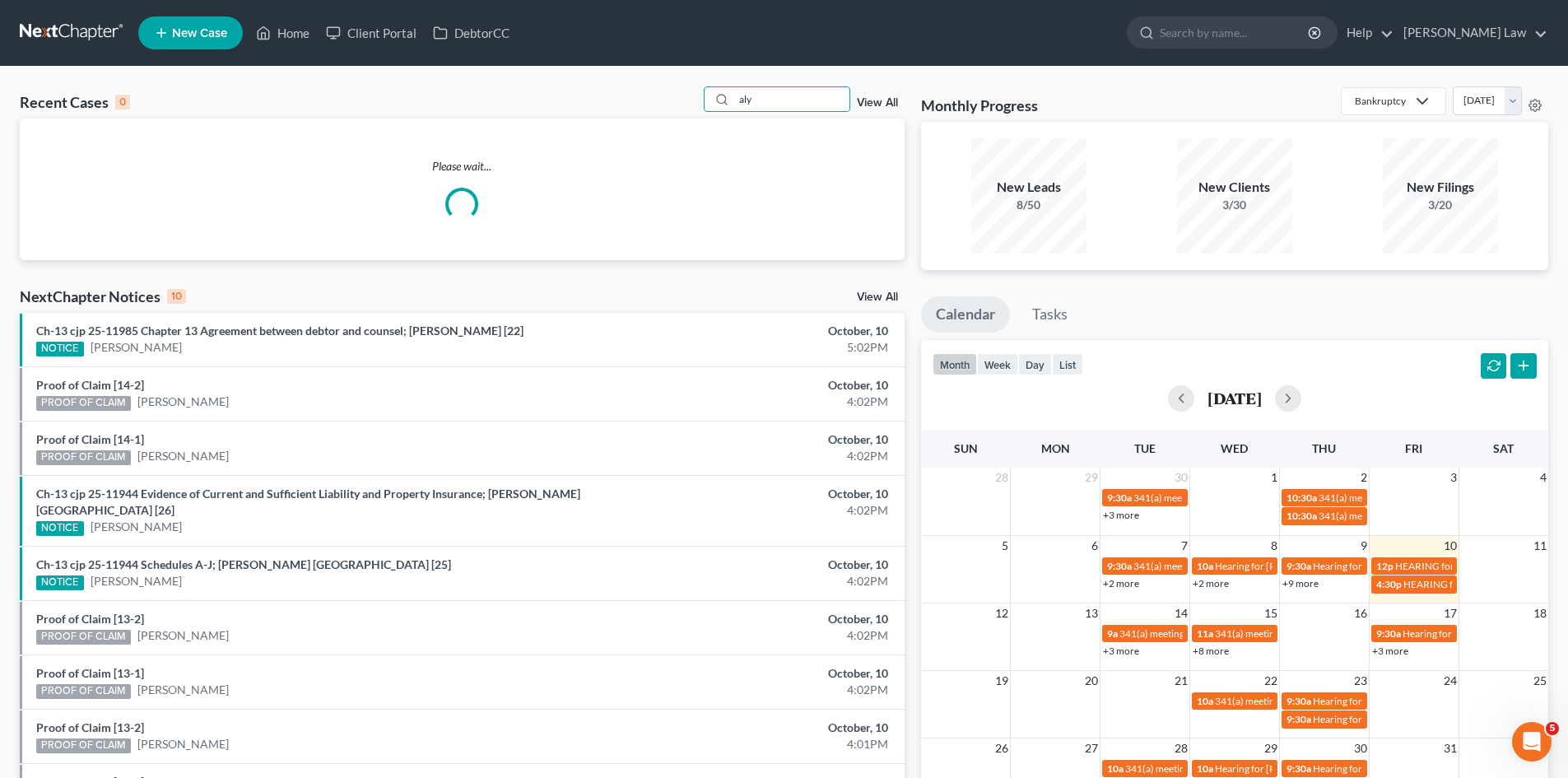
type input "aly"
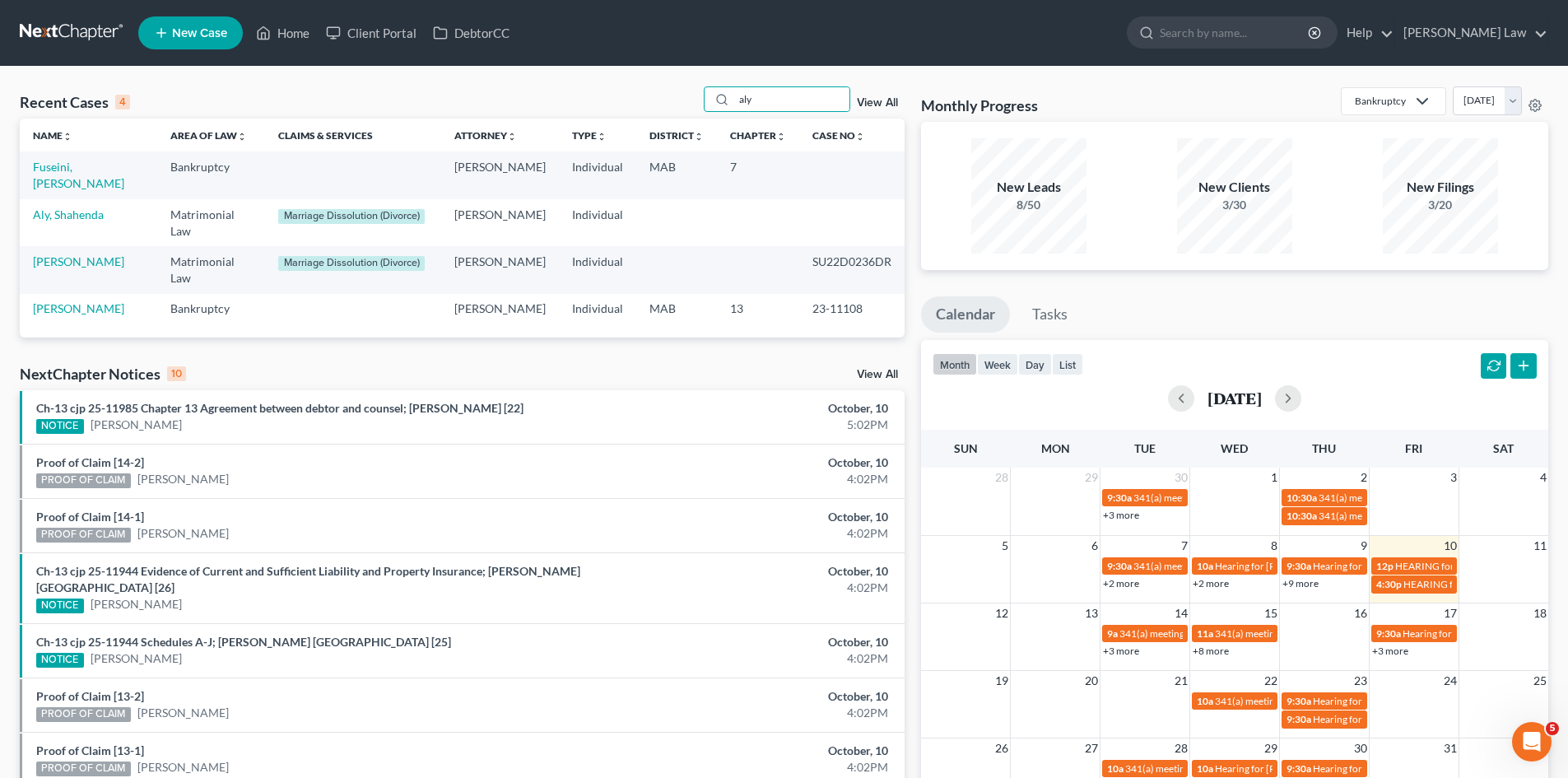
click at [68, 205] on td "Aly, Shahenda" at bounding box center [88, 222] width 137 height 47
click at [67, 208] on link "Aly, Shahenda" at bounding box center [68, 215] width 71 height 14
